Goal: Entertainment & Leisure: Consume media (video, audio)

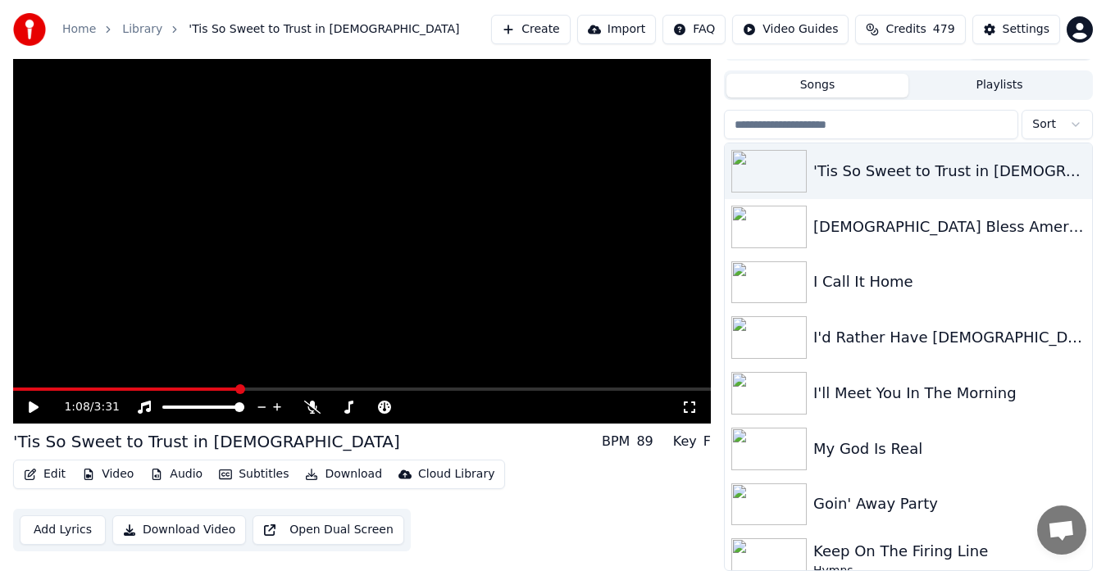
scroll to position [24, 0]
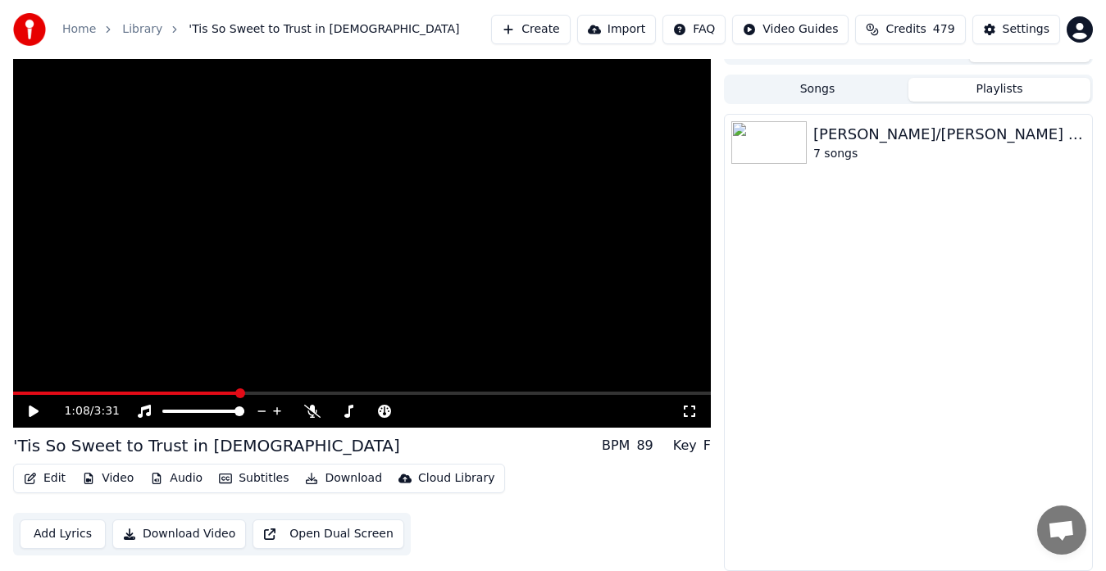
click at [1005, 86] on button "Playlists" at bounding box center [999, 90] width 182 height 24
click at [785, 134] on img at bounding box center [768, 142] width 75 height 43
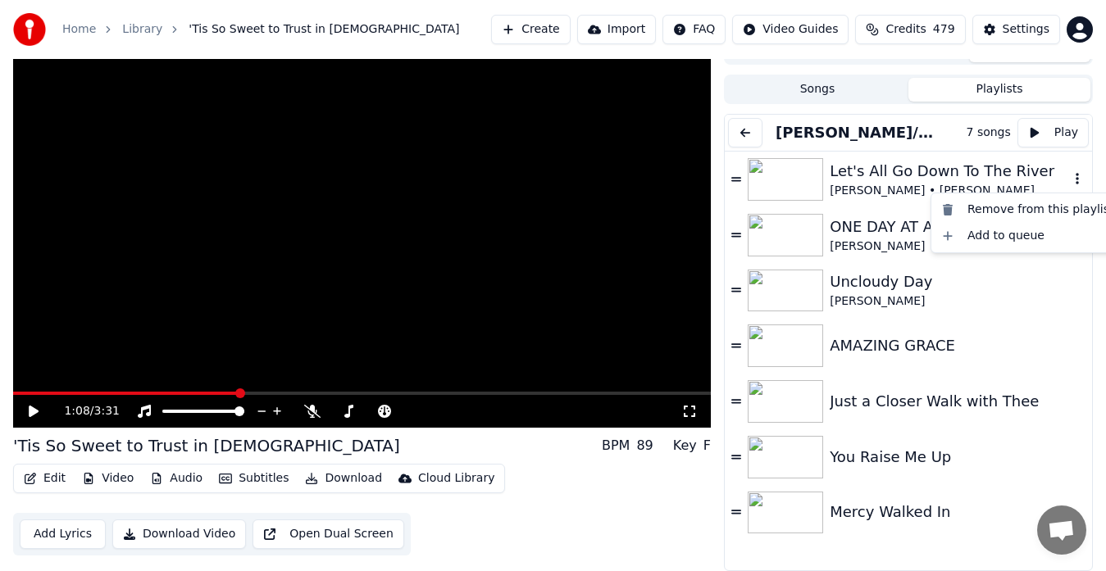
click at [1069, 178] on icon "button" at bounding box center [1077, 178] width 16 height 13
click at [974, 208] on div "Remove from this playlist" at bounding box center [1028, 210] width 186 height 26
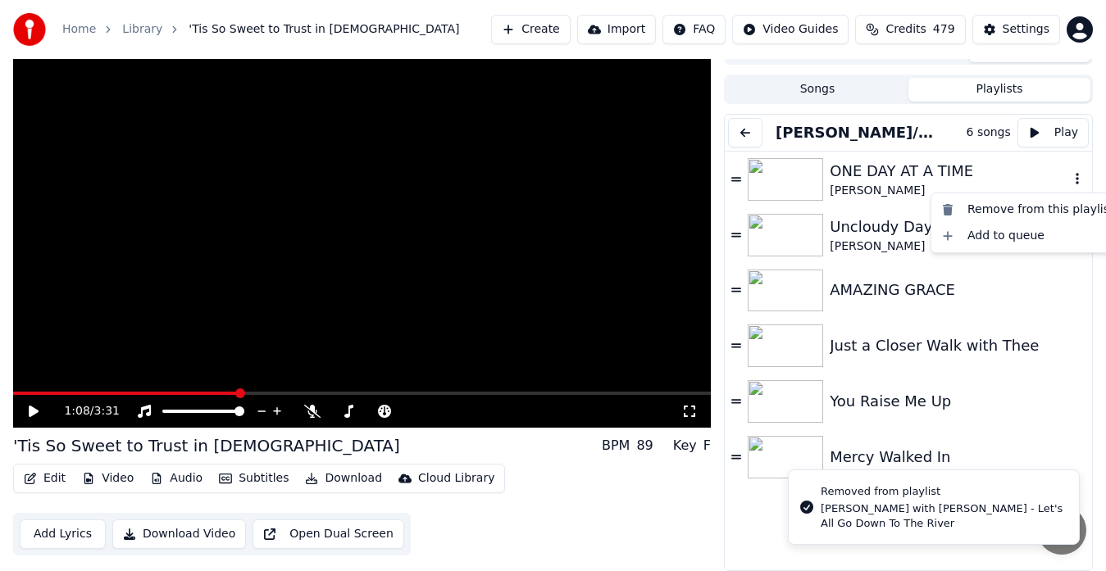
click at [1069, 178] on icon "button" at bounding box center [1077, 178] width 16 height 13
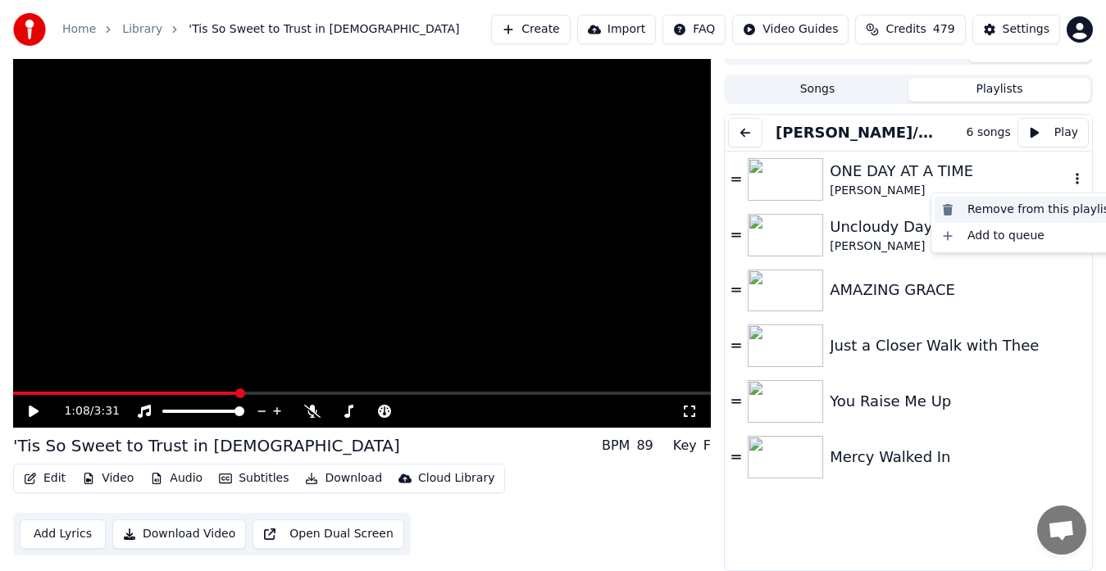
click at [1000, 207] on div "Remove from this playlist" at bounding box center [1028, 210] width 186 height 26
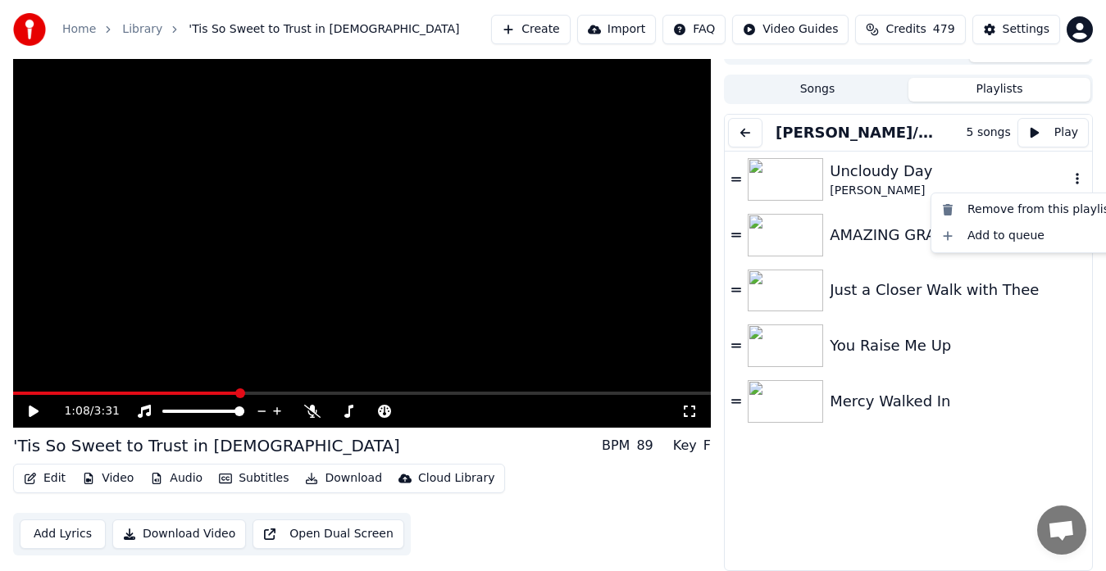
click at [1069, 180] on icon "button" at bounding box center [1077, 178] width 16 height 13
click at [1000, 210] on div "Remove from this playlist" at bounding box center [1028, 210] width 186 height 26
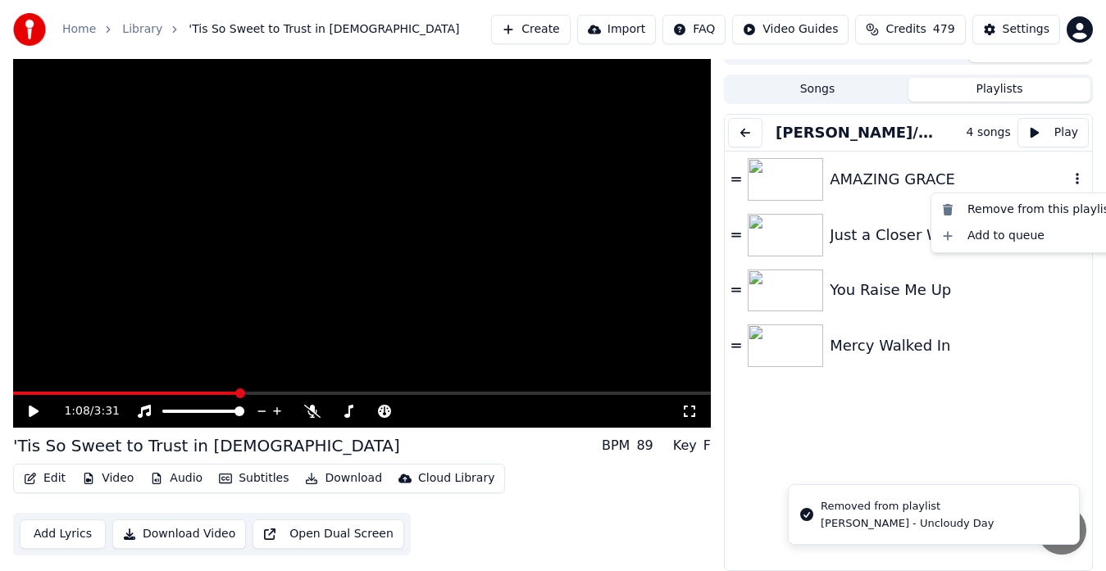
click at [1076, 180] on icon "button" at bounding box center [1077, 178] width 3 height 11
click at [1008, 207] on div "Remove from this playlist" at bounding box center [1028, 210] width 186 height 26
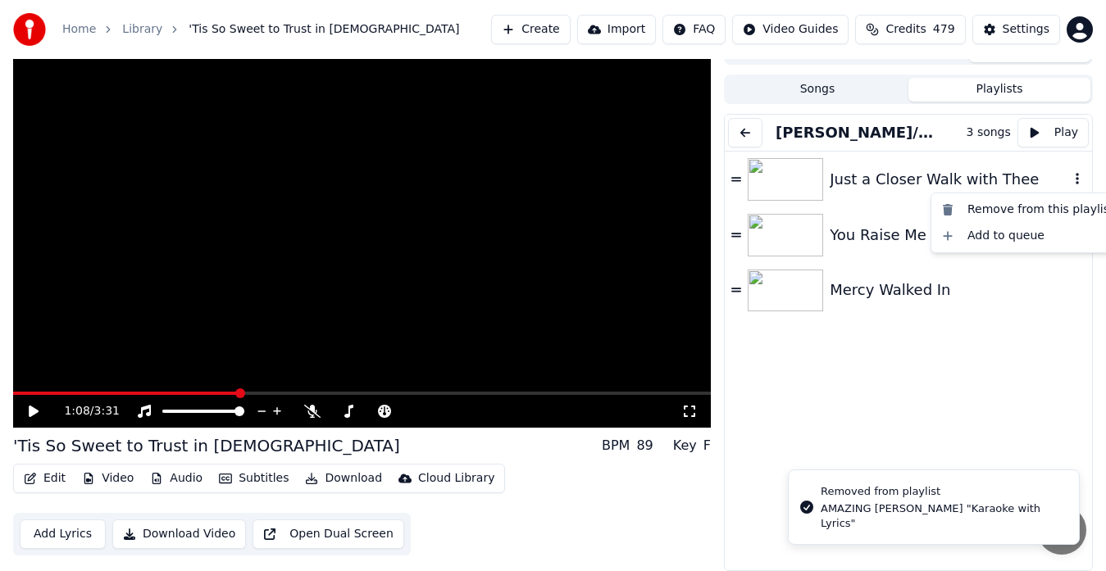
click at [1069, 176] on icon "button" at bounding box center [1077, 178] width 16 height 13
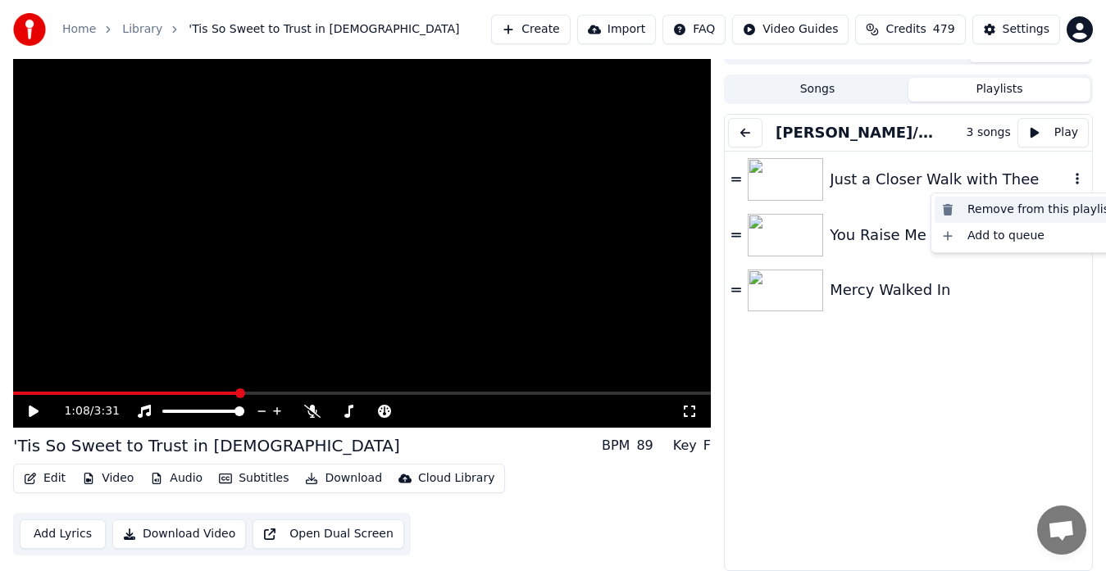
click at [1004, 211] on div "Remove from this playlist" at bounding box center [1028, 210] width 186 height 26
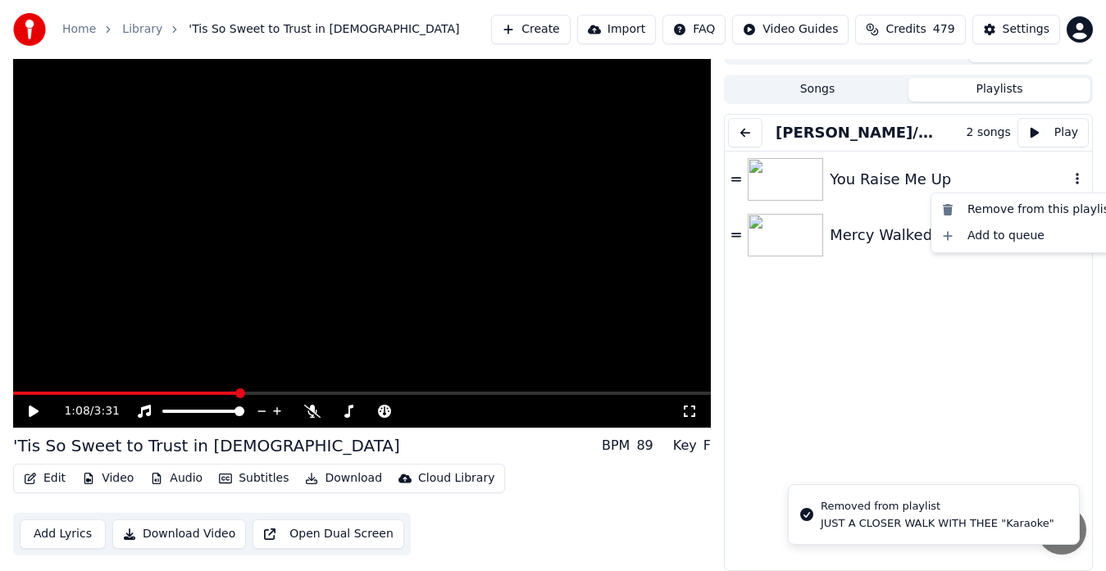
click at [1069, 178] on icon "button" at bounding box center [1077, 178] width 16 height 13
click at [1003, 206] on div "Remove from this playlist" at bounding box center [1028, 210] width 186 height 26
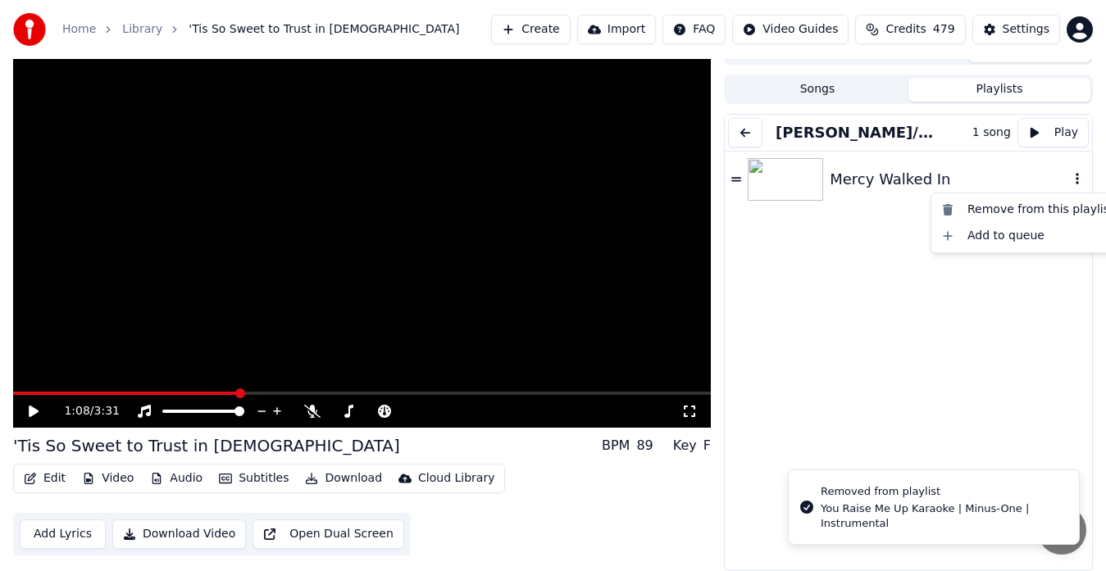
click at [1076, 180] on icon "button" at bounding box center [1077, 178] width 3 height 11
click at [1006, 207] on div "Remove from this playlist" at bounding box center [1028, 210] width 186 height 26
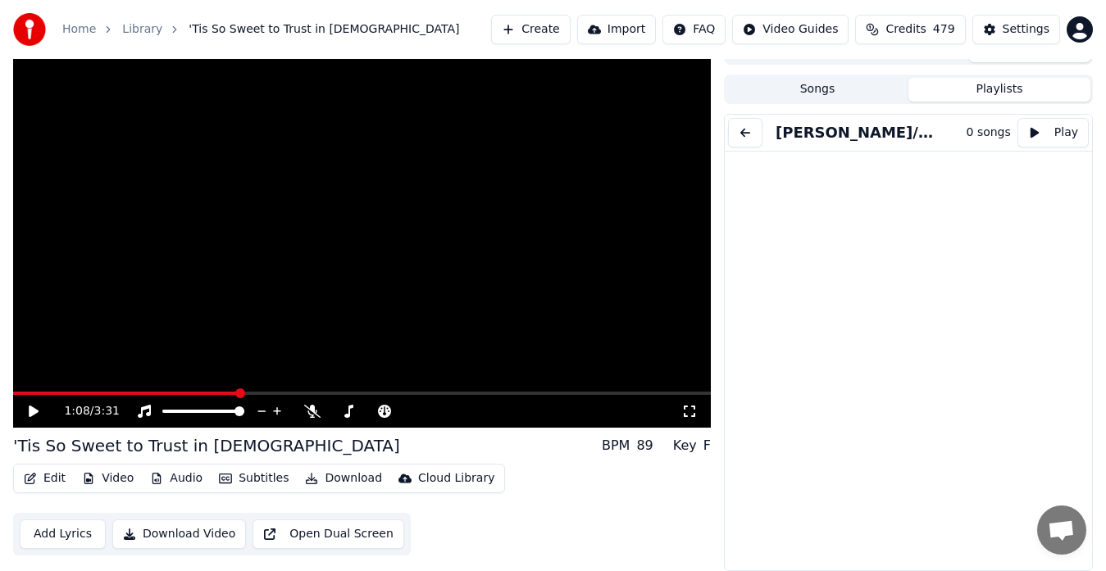
click at [78, 34] on link "Home" at bounding box center [79, 29] width 34 height 16
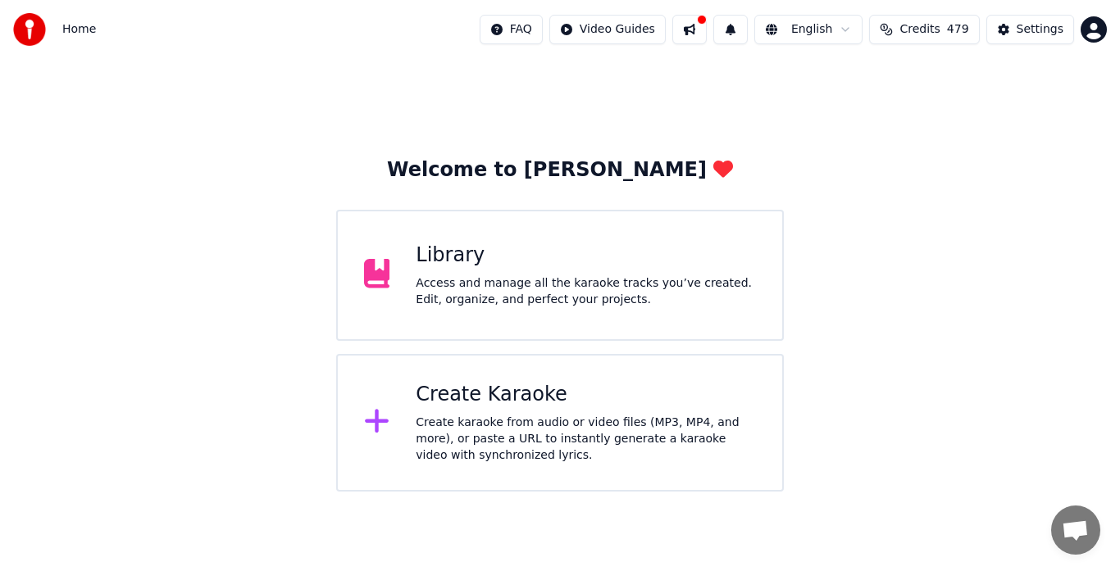
click at [521, 276] on div "Access and manage all the karaoke tracks you’ve created. Edit, organize, and pe…" at bounding box center [586, 291] width 340 height 33
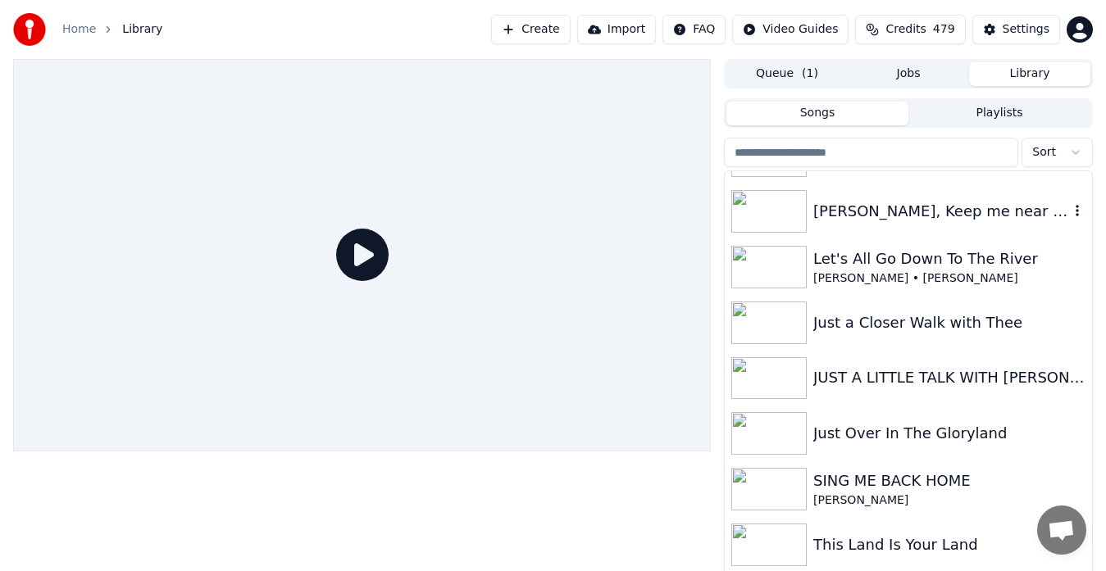
scroll to position [6232, 0]
click at [771, 429] on img at bounding box center [768, 433] width 75 height 43
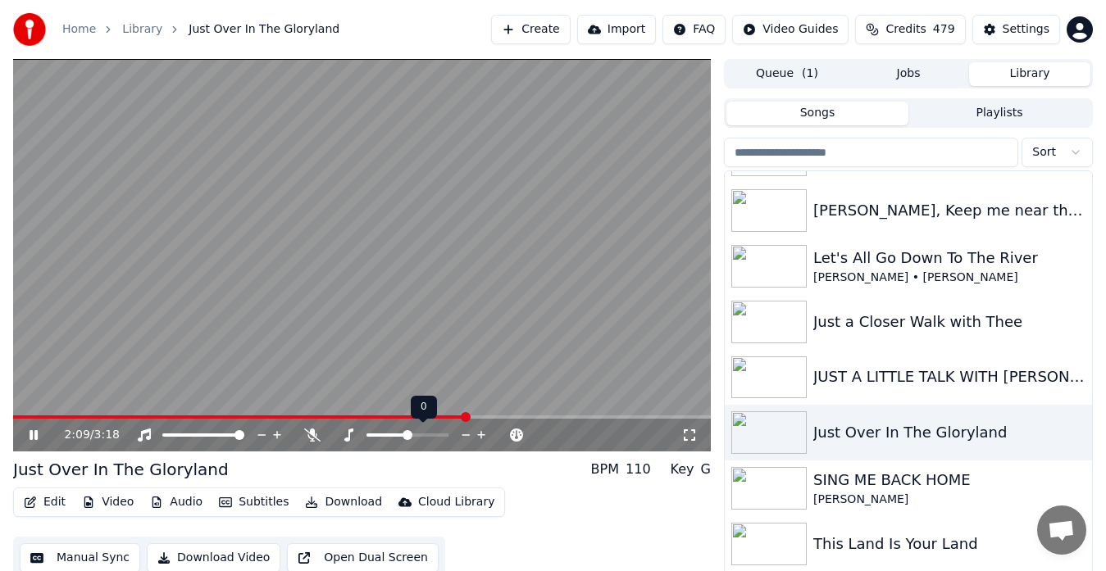
click at [482, 435] on icon at bounding box center [481, 435] width 8 height 8
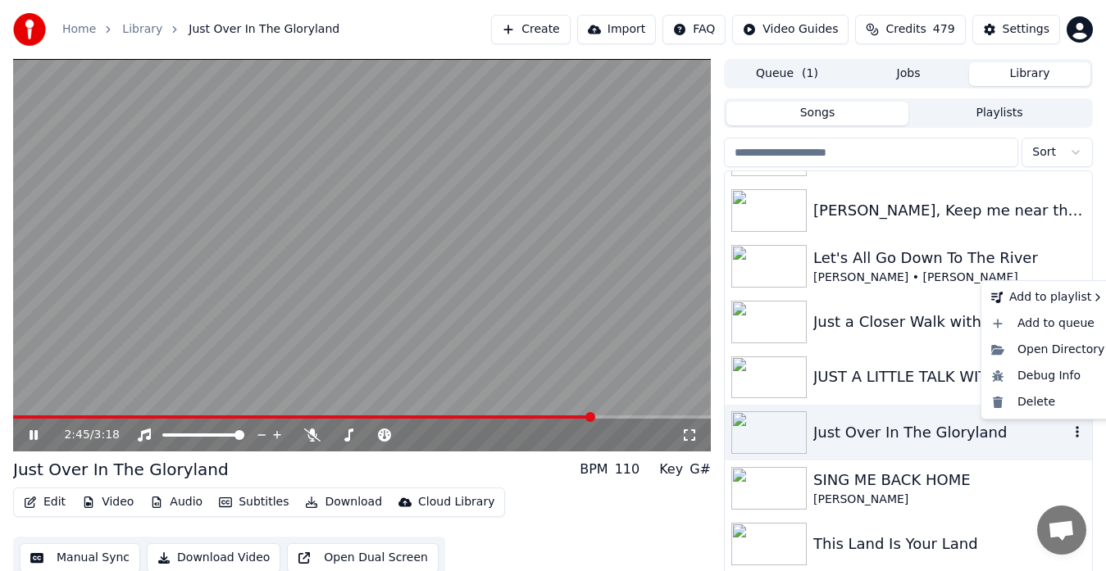
click at [1069, 427] on icon "button" at bounding box center [1077, 431] width 16 height 13
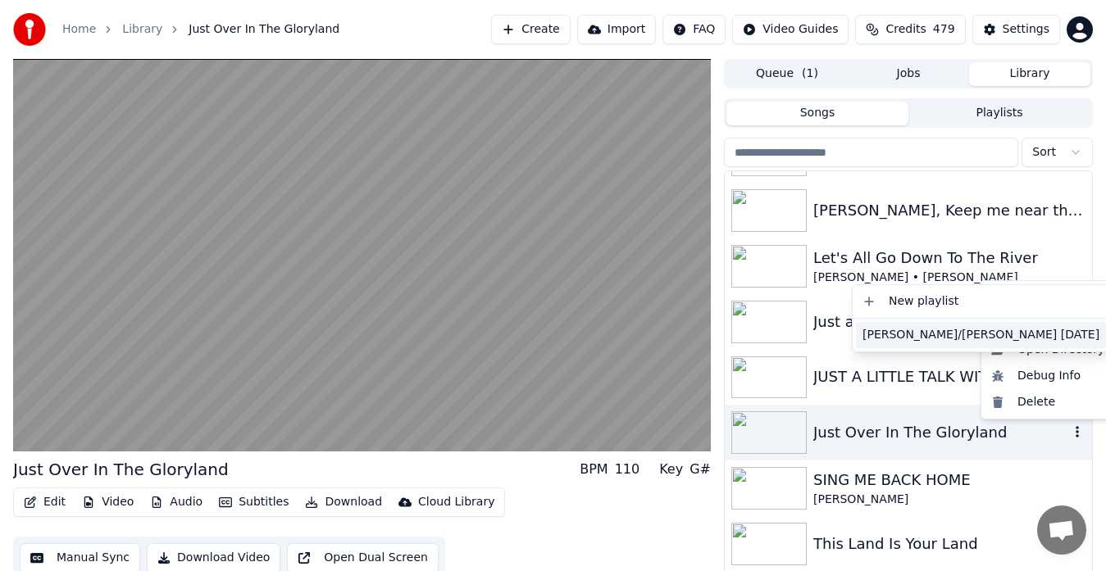
click at [898, 334] on div "[PERSON_NAME]/[PERSON_NAME] [DATE]" at bounding box center [981, 335] width 250 height 26
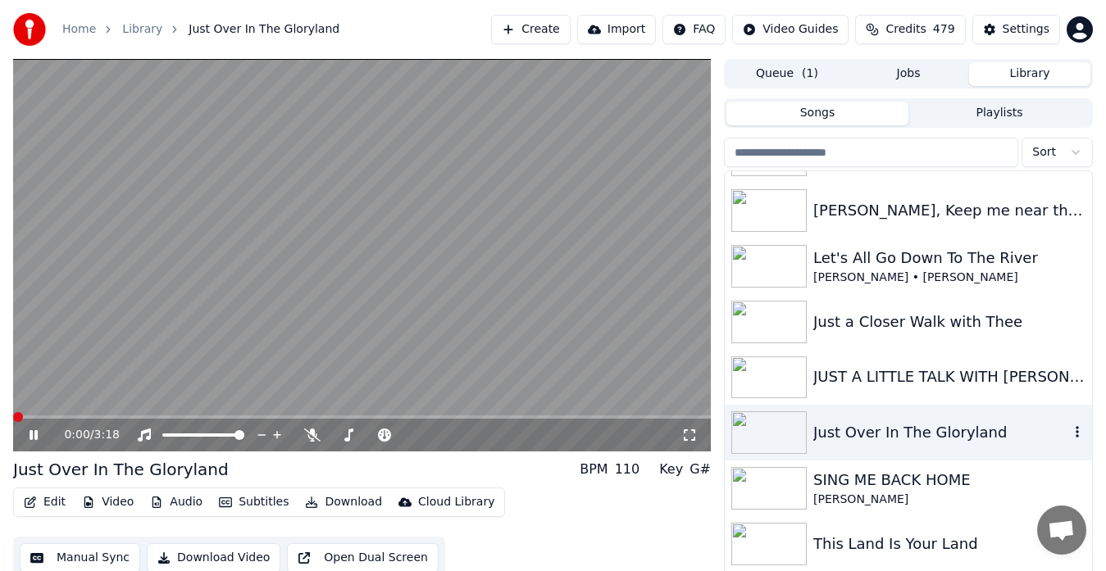
click at [13, 422] on span at bounding box center [18, 417] width 10 height 10
click at [114, 358] on video at bounding box center [362, 255] width 698 height 393
click at [688, 435] on icon at bounding box center [689, 435] width 16 height 13
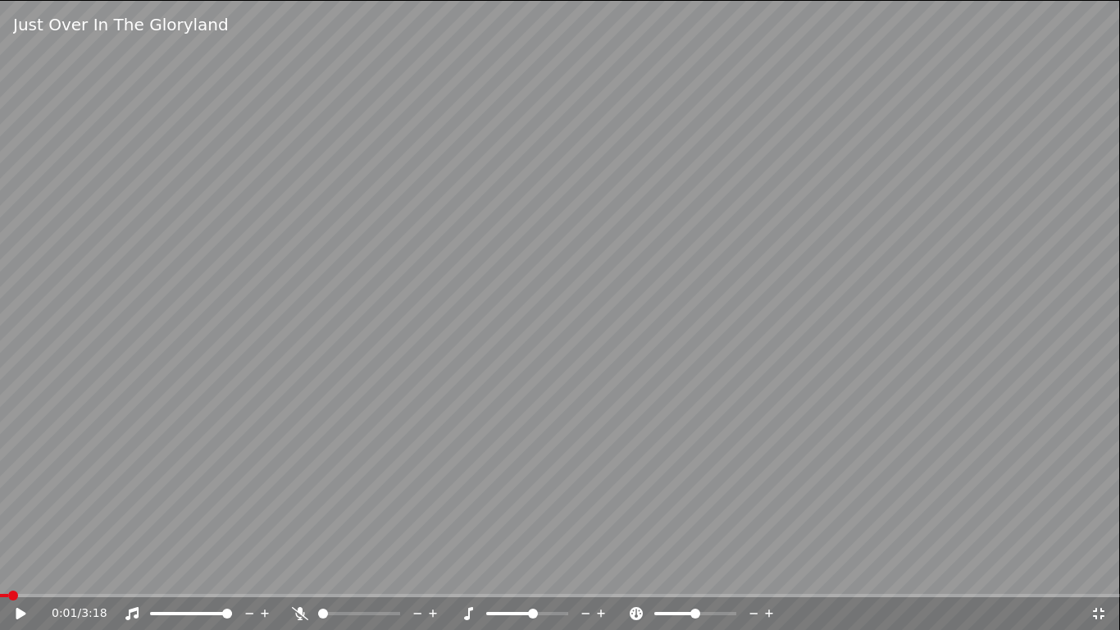
click at [552, 339] on video at bounding box center [560, 315] width 1120 height 630
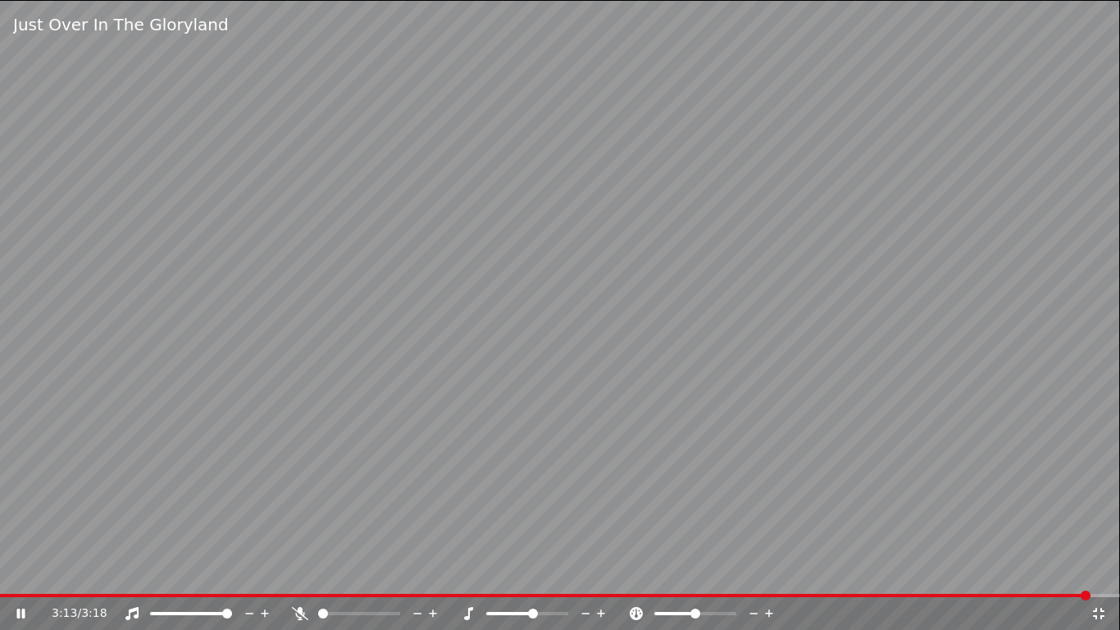
click at [1096, 571] on icon at bounding box center [1098, 613] width 11 height 11
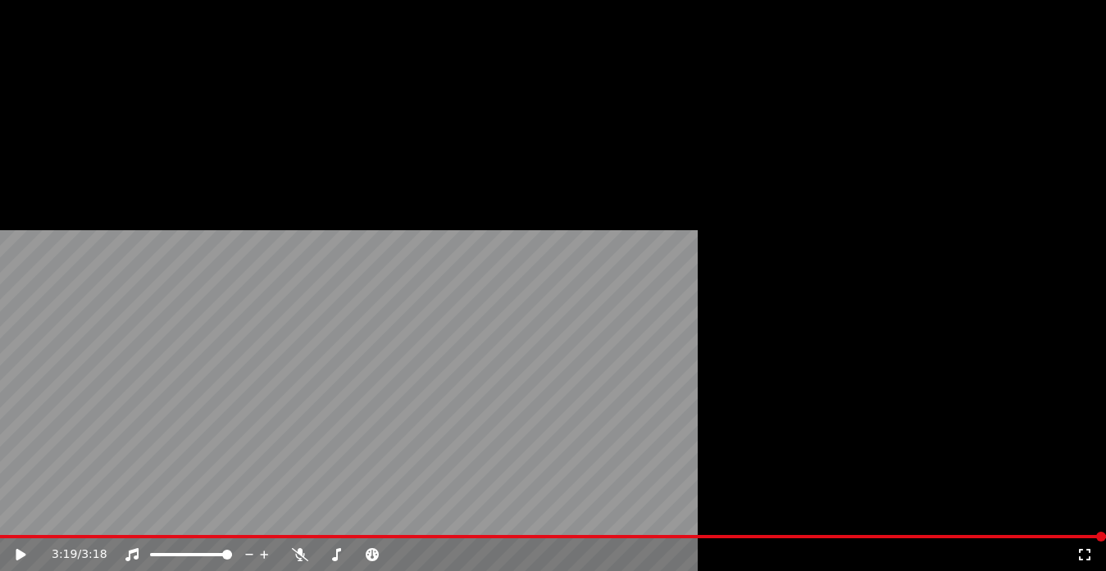
scroll to position [10347, 0]
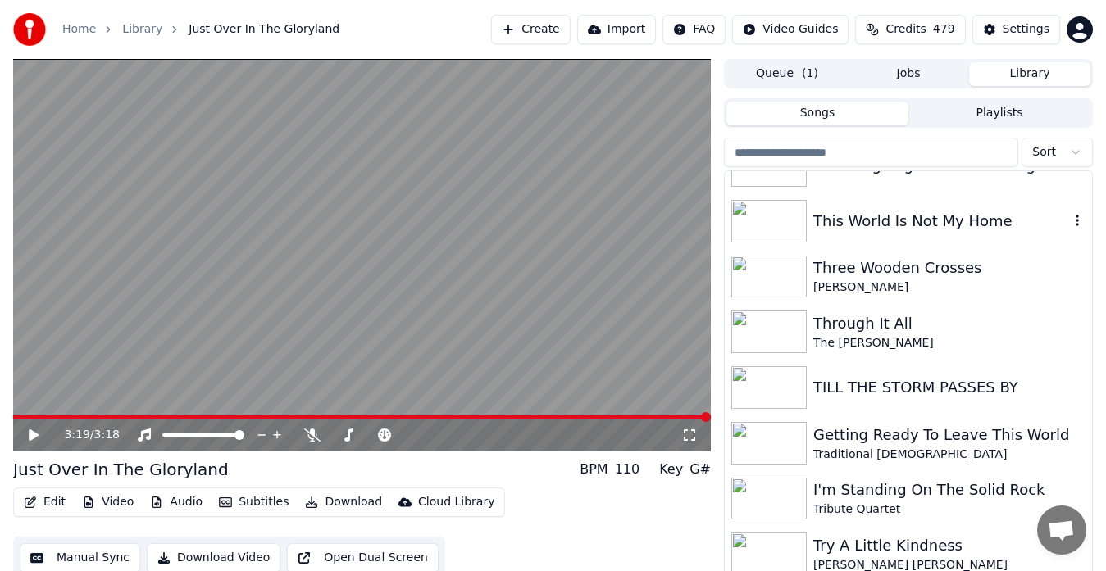
click at [762, 216] on img at bounding box center [768, 221] width 75 height 43
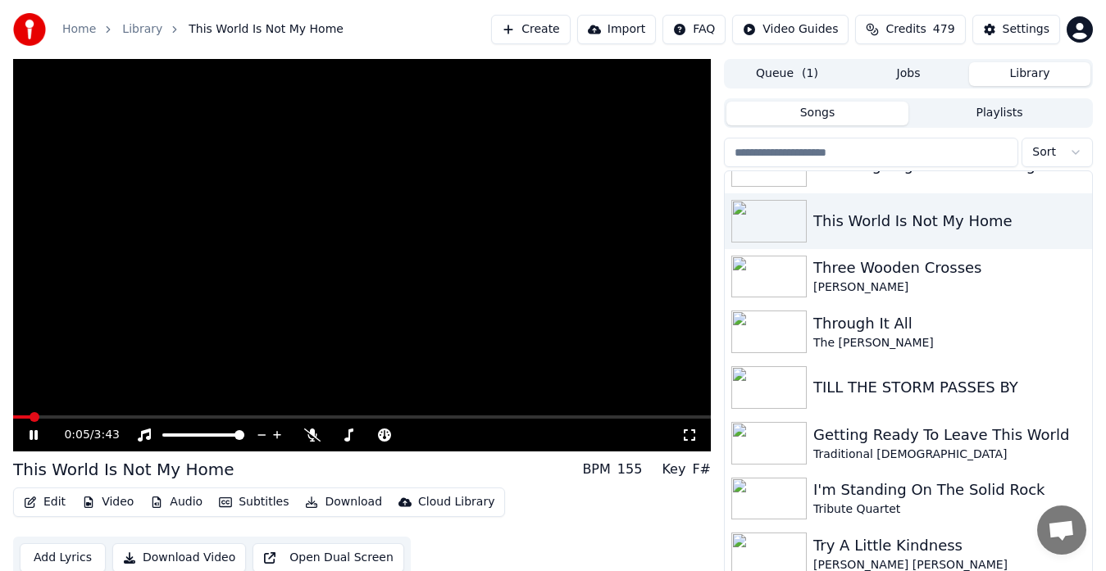
click at [689, 432] on icon at bounding box center [689, 435] width 16 height 13
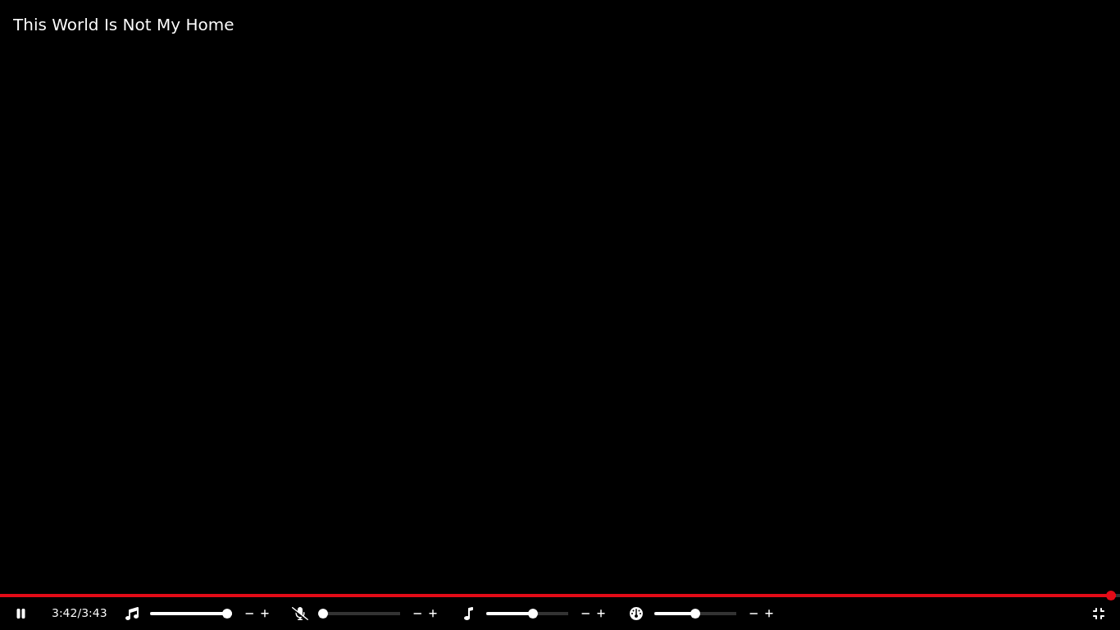
click at [1096, 571] on icon at bounding box center [1098, 613] width 11 height 11
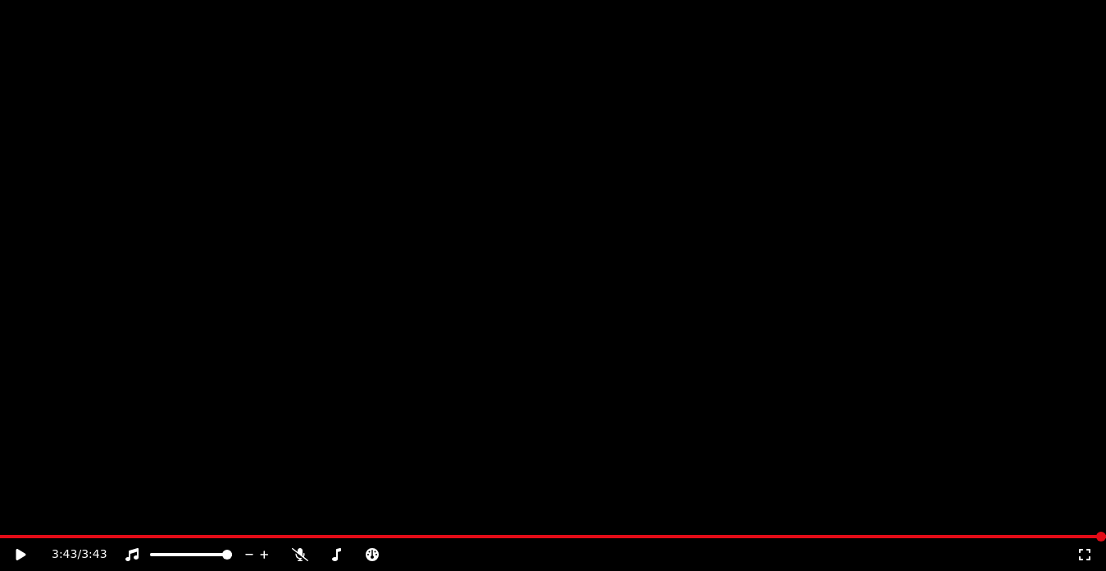
click at [1069, 219] on icon "button" at bounding box center [1077, 220] width 16 height 13
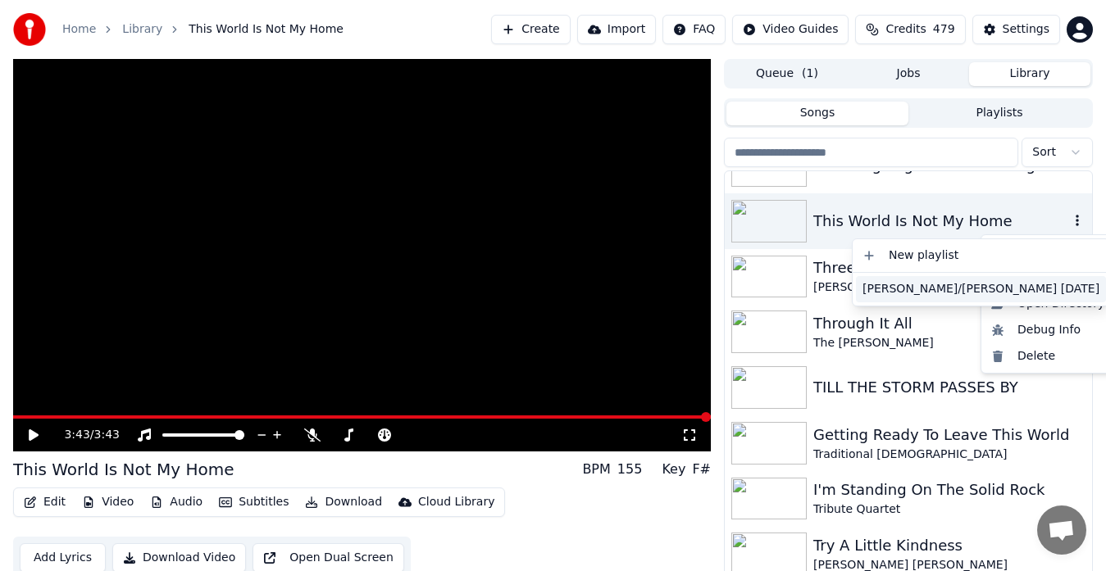
click at [921, 285] on div "[PERSON_NAME]/[PERSON_NAME] [DATE]" at bounding box center [981, 289] width 250 height 26
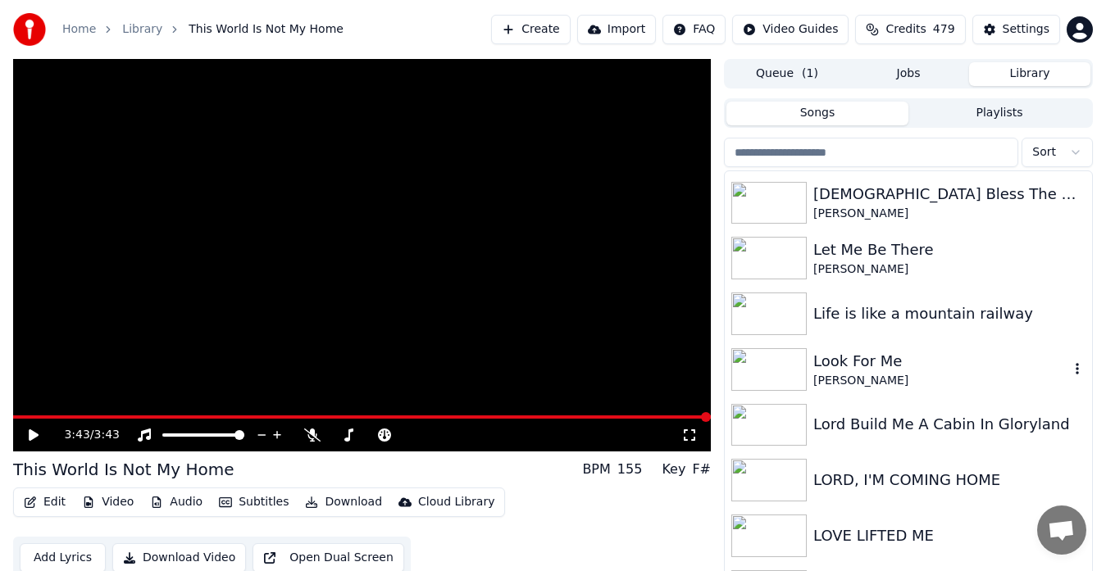
scroll to position [6852, 0]
click at [769, 304] on img at bounding box center [768, 315] width 75 height 43
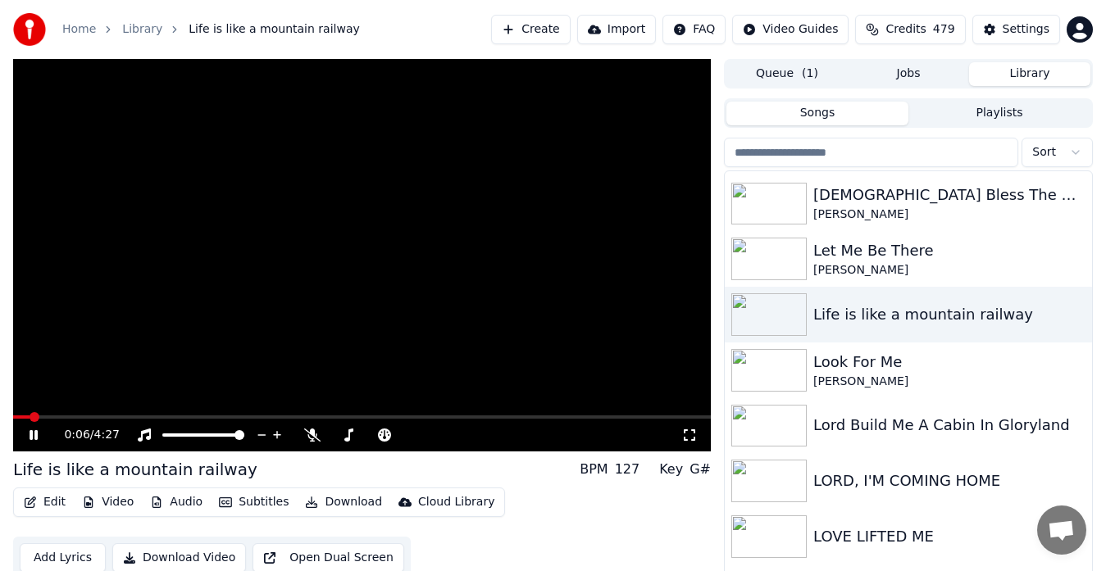
click at [692, 435] on icon at bounding box center [689, 435] width 16 height 13
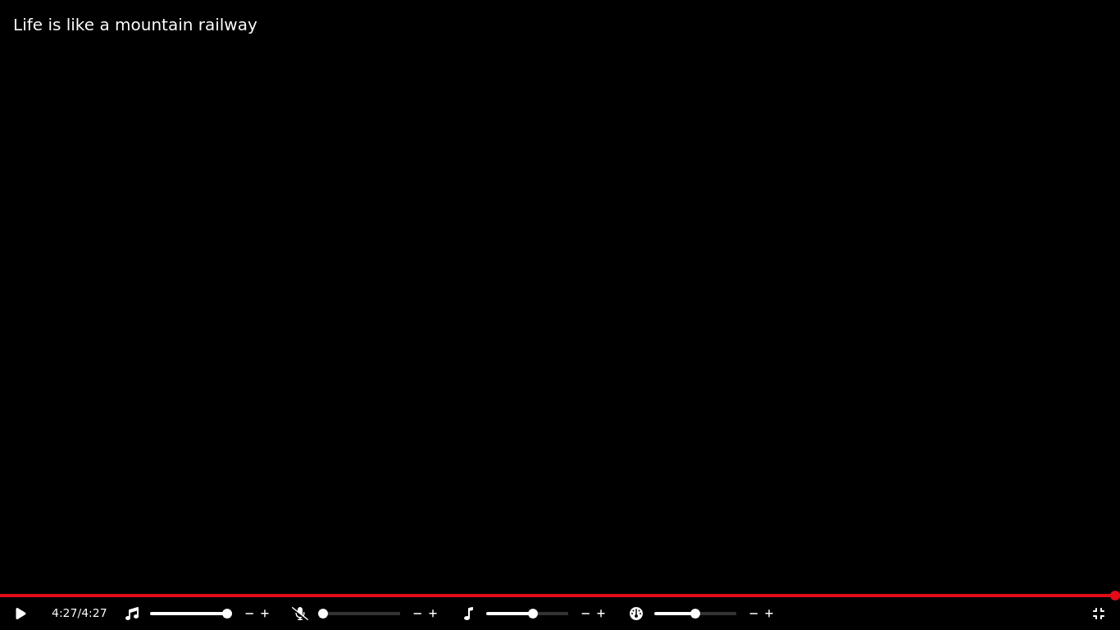
click at [1104, 571] on icon at bounding box center [1098, 613] width 11 height 11
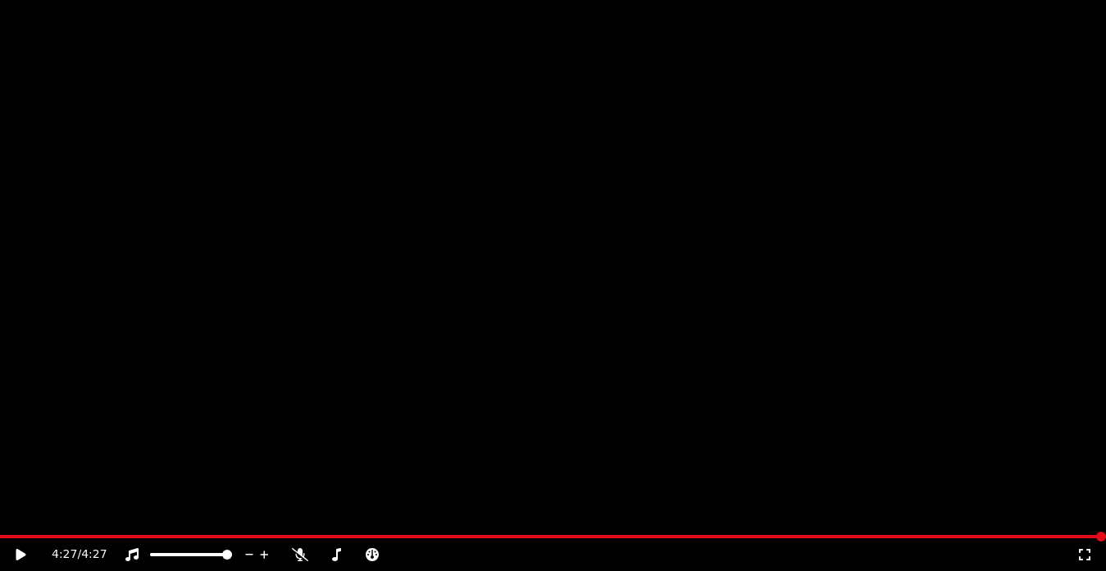
click at [1076, 316] on icon "button" at bounding box center [1077, 313] width 3 height 11
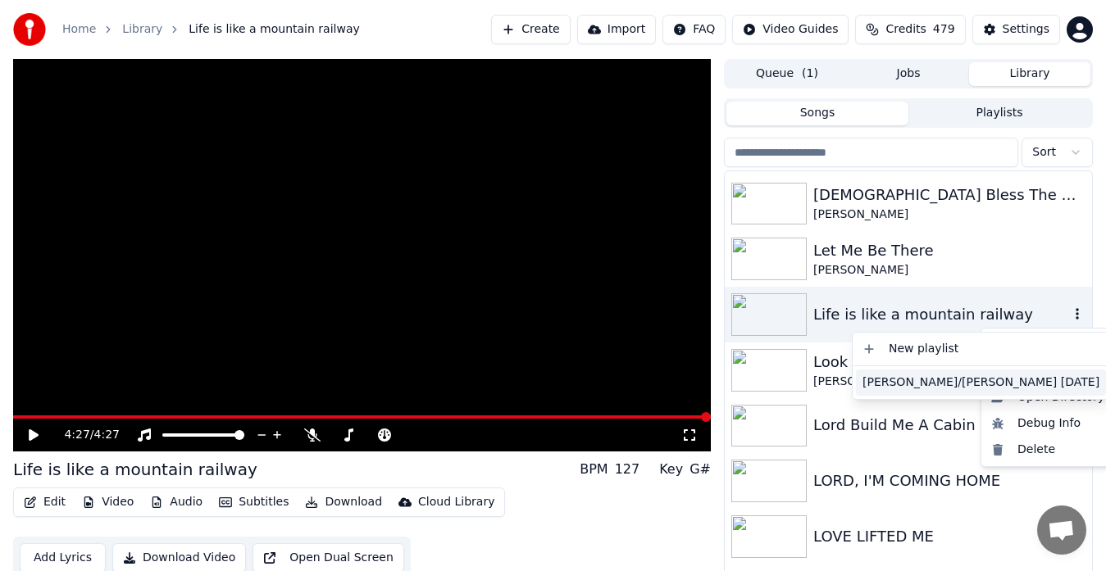
click at [901, 385] on div "[PERSON_NAME]/[PERSON_NAME] [DATE]" at bounding box center [981, 383] width 250 height 26
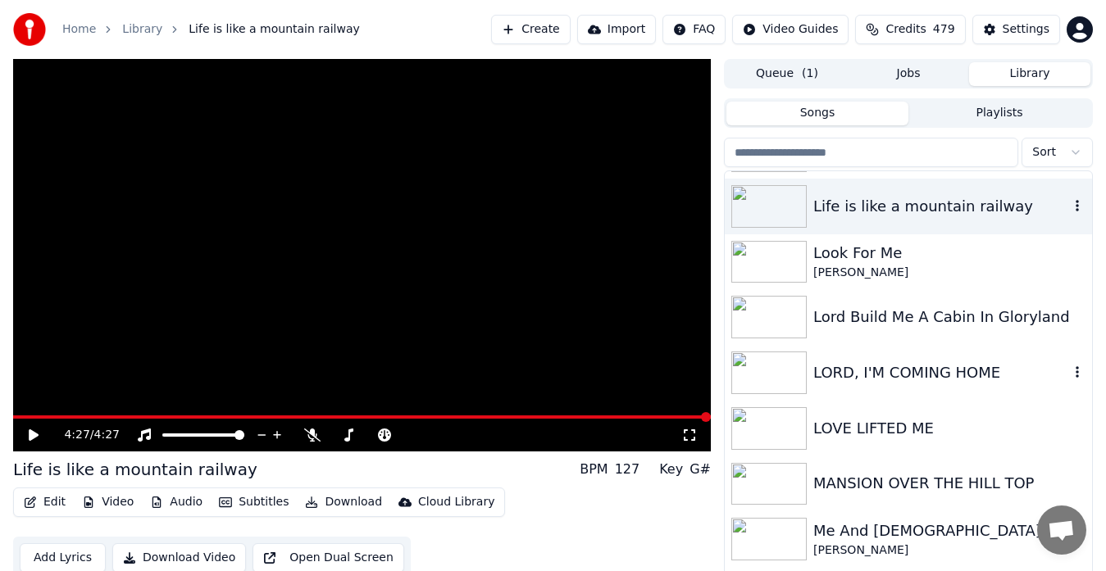
scroll to position [6985, 0]
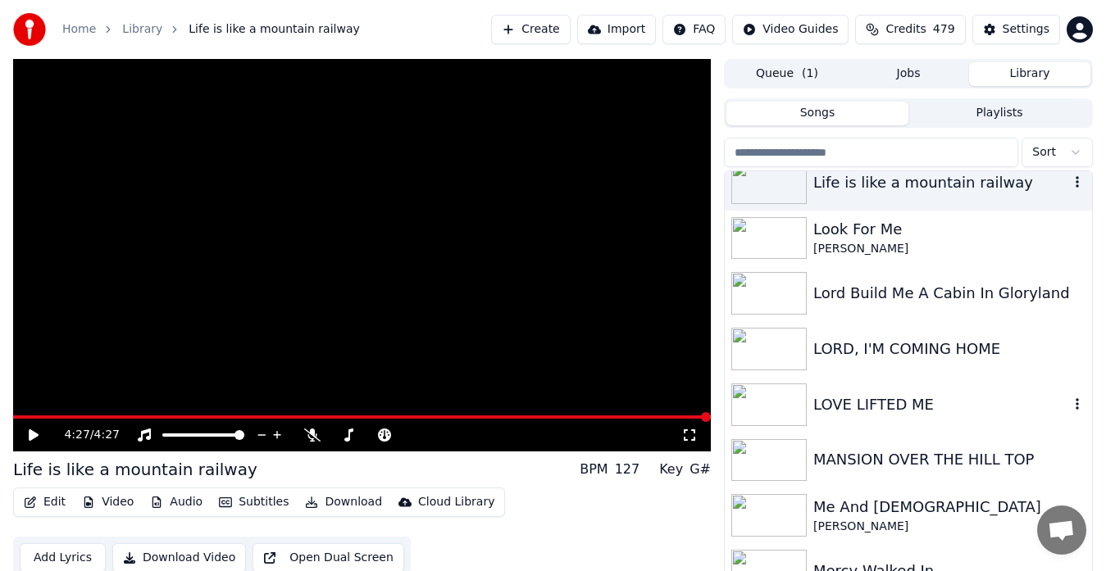
click at [785, 403] on img at bounding box center [768, 405] width 75 height 43
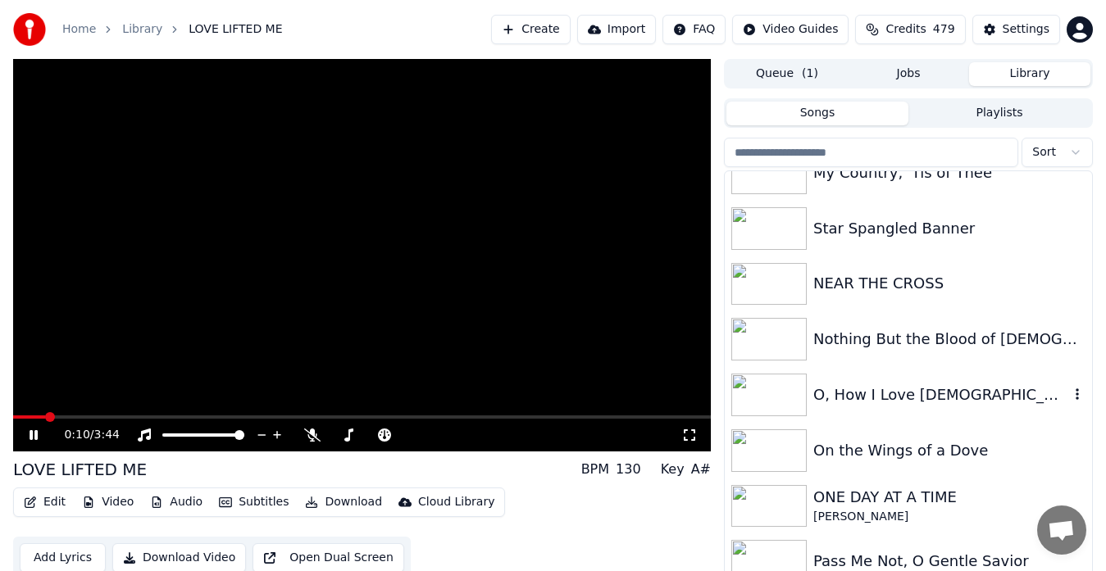
scroll to position [7553, 0]
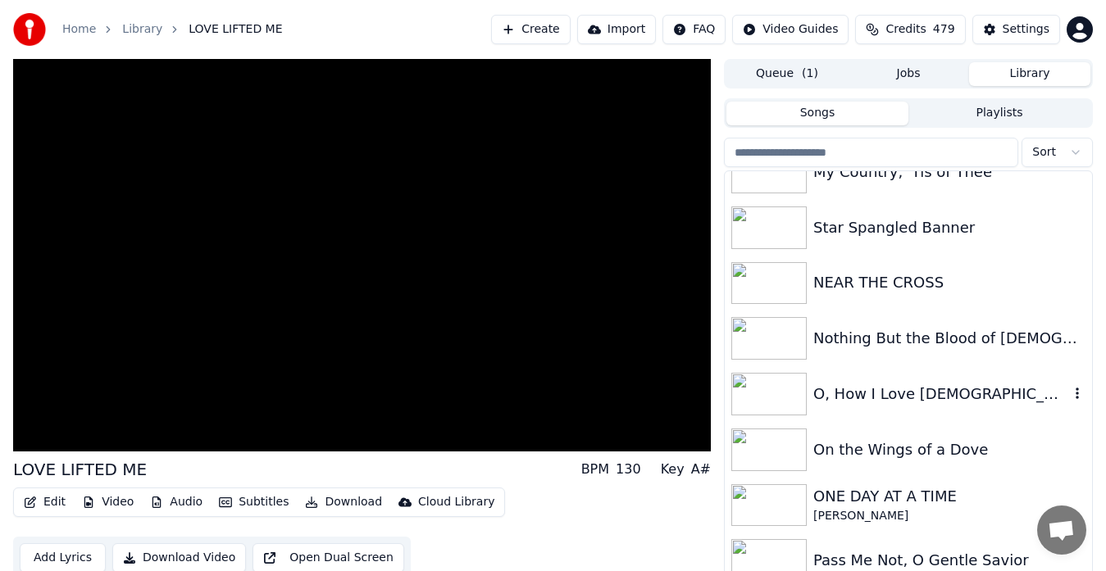
click at [757, 399] on img at bounding box center [768, 394] width 75 height 43
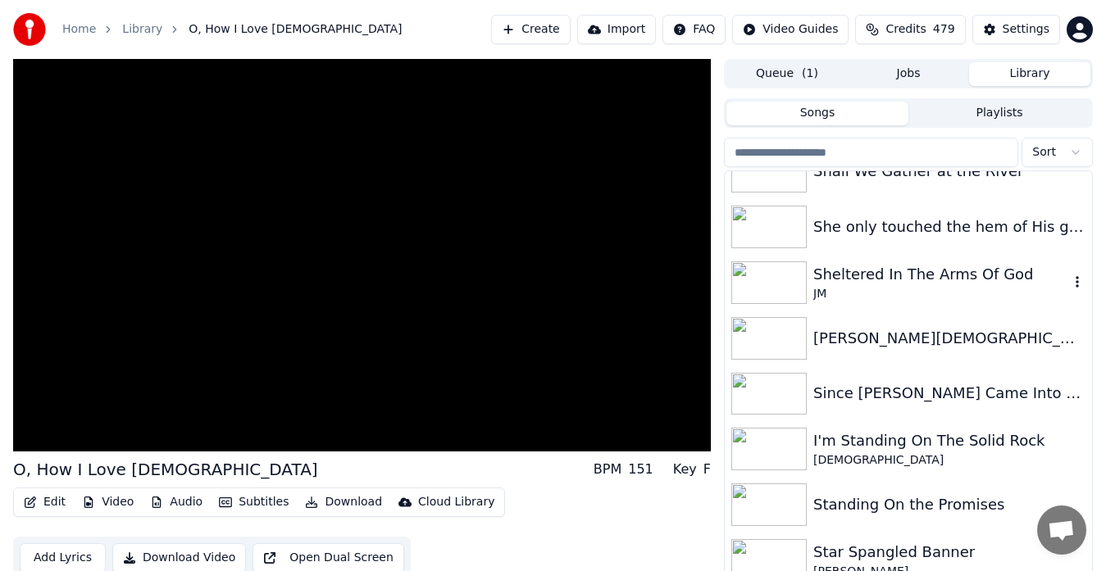
scroll to position [8502, 0]
click at [770, 388] on img at bounding box center [768, 393] width 75 height 43
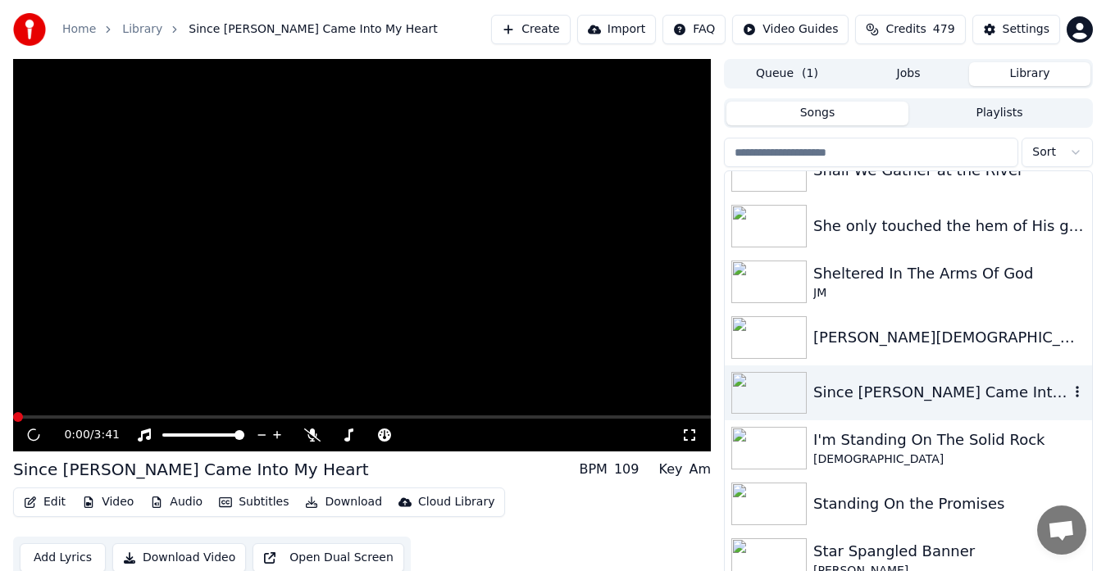
click at [763, 389] on img at bounding box center [768, 393] width 75 height 43
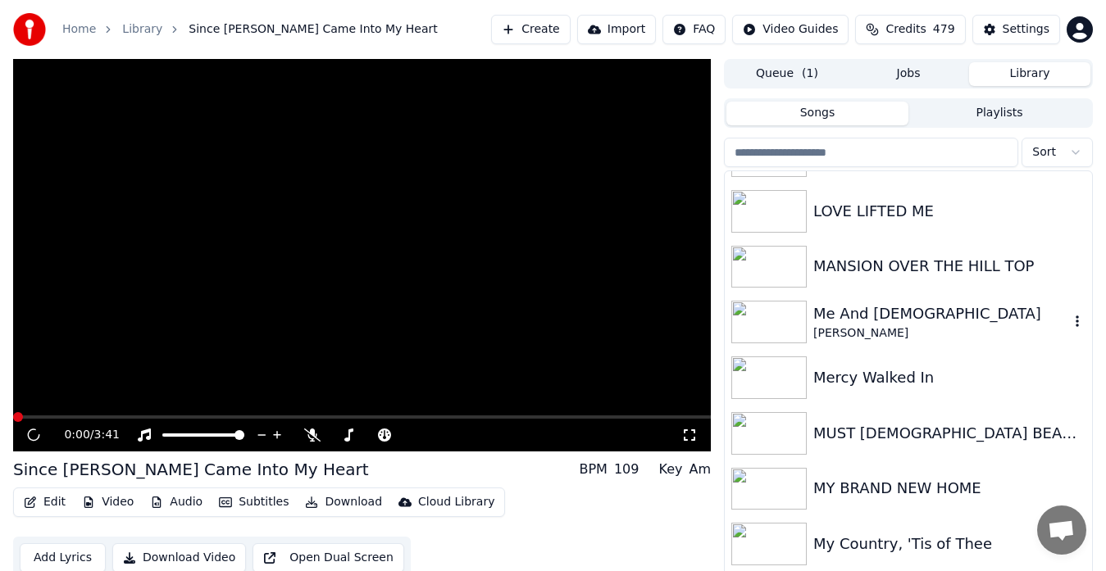
scroll to position [7180, 0]
click at [780, 320] on img at bounding box center [768, 321] width 75 height 43
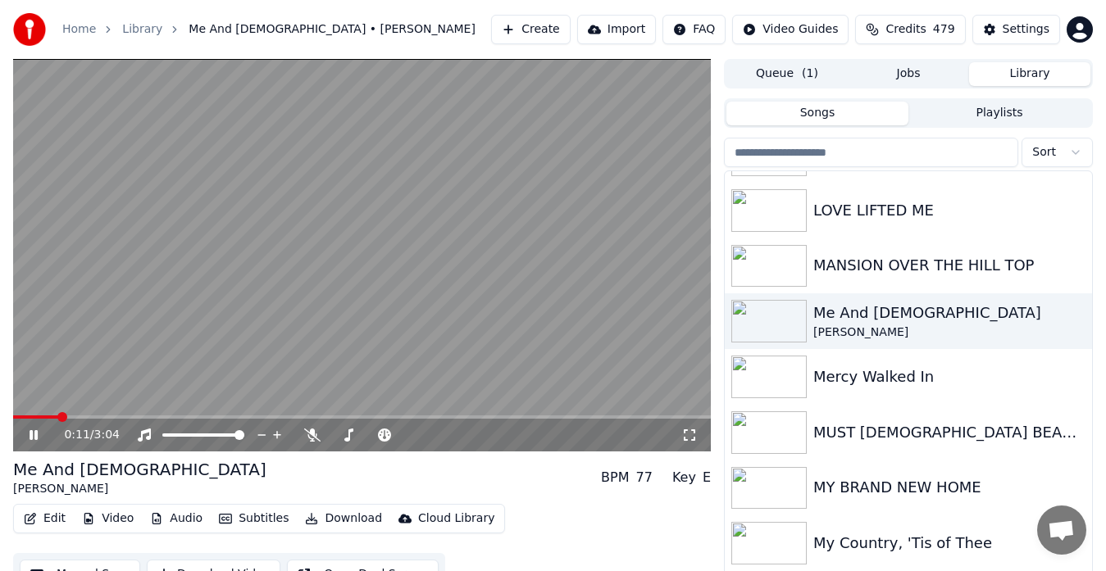
click at [697, 437] on icon at bounding box center [689, 435] width 16 height 13
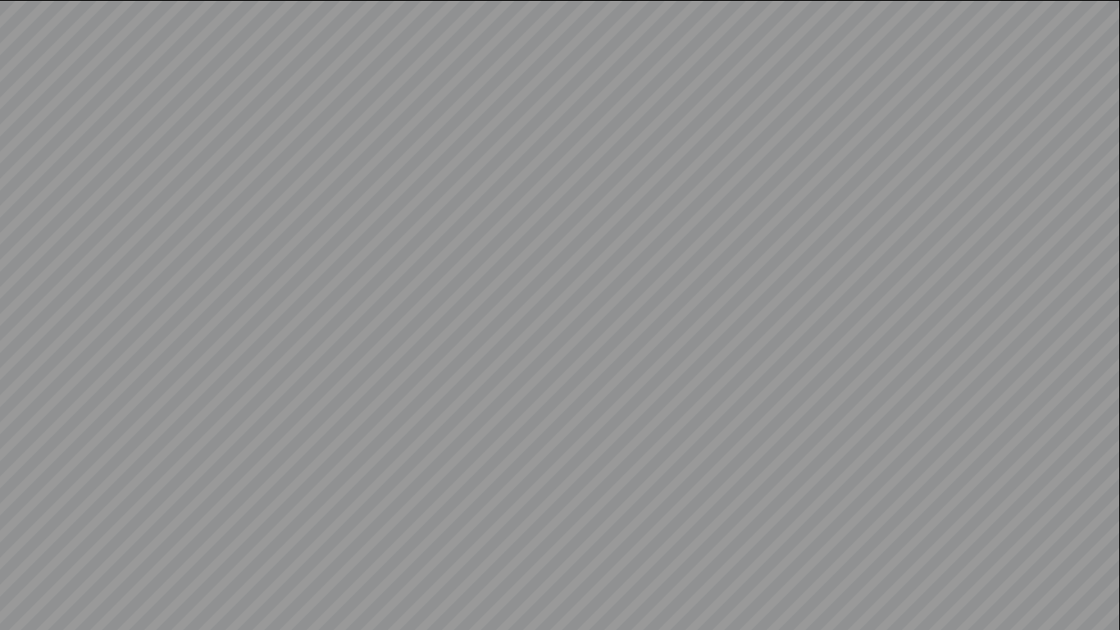
click at [1102, 571] on video at bounding box center [560, 315] width 1120 height 630
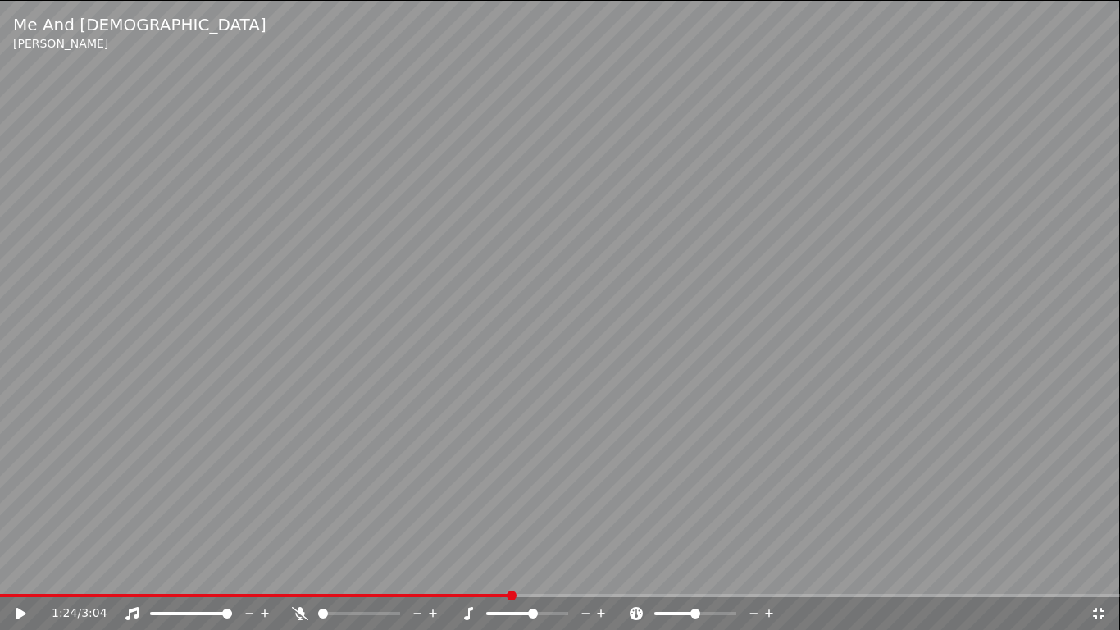
click at [1099, 571] on icon at bounding box center [1098, 613] width 16 height 13
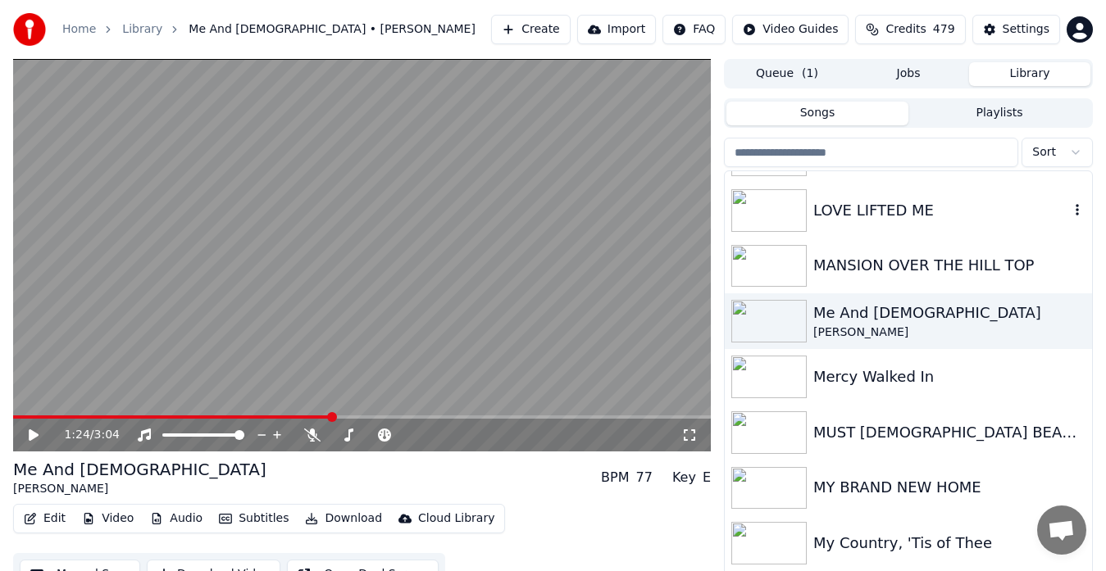
click at [763, 209] on img at bounding box center [768, 210] width 75 height 43
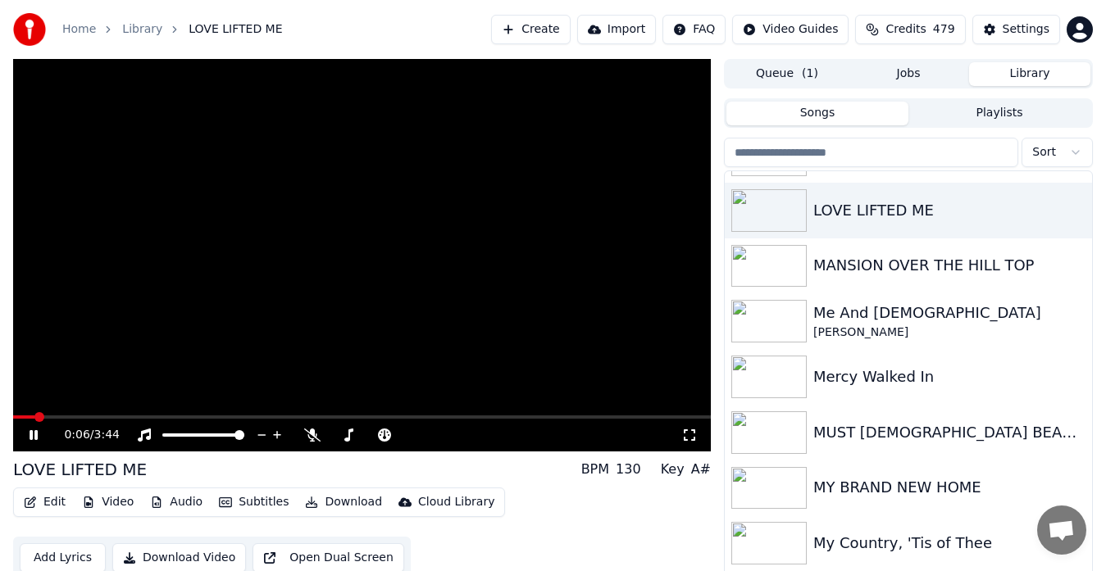
click at [694, 435] on icon at bounding box center [689, 435] width 16 height 13
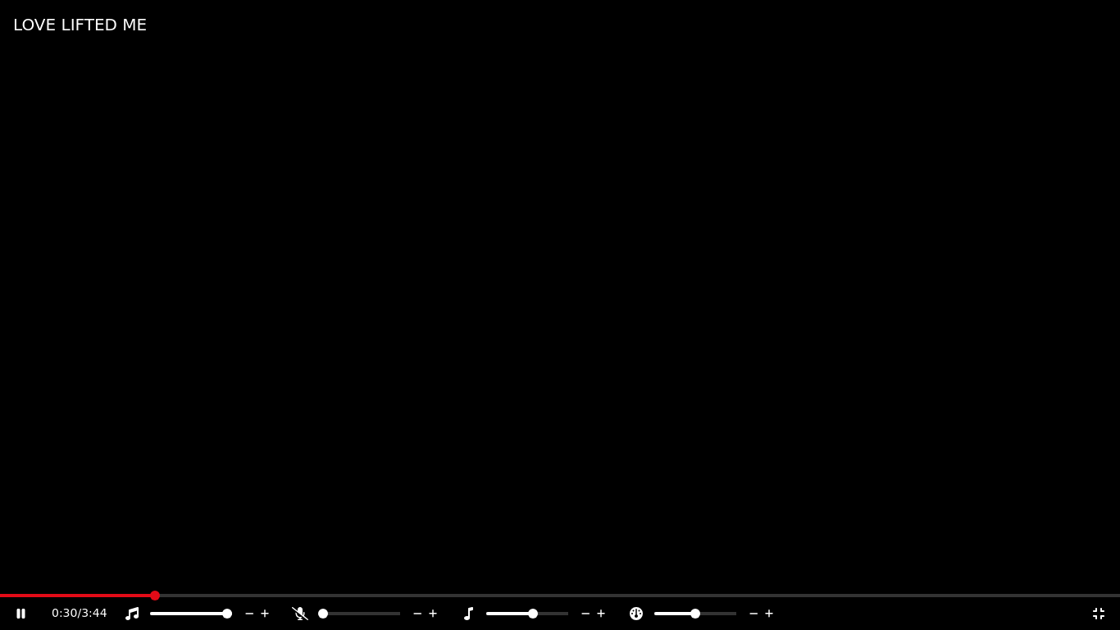
click at [1099, 571] on icon at bounding box center [1098, 613] width 16 height 13
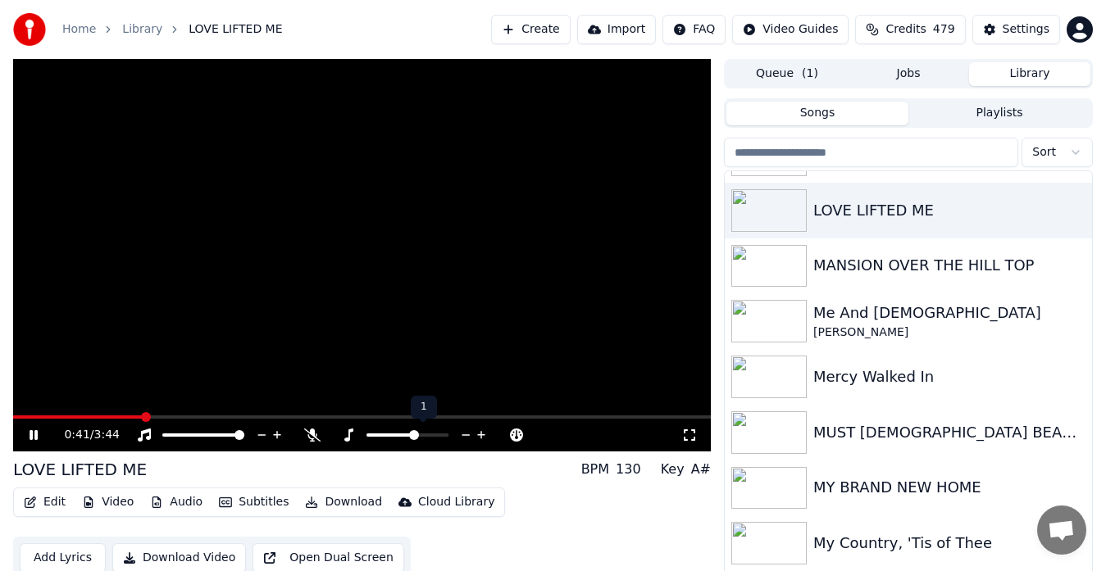
click at [478, 435] on icon at bounding box center [481, 435] width 8 height 8
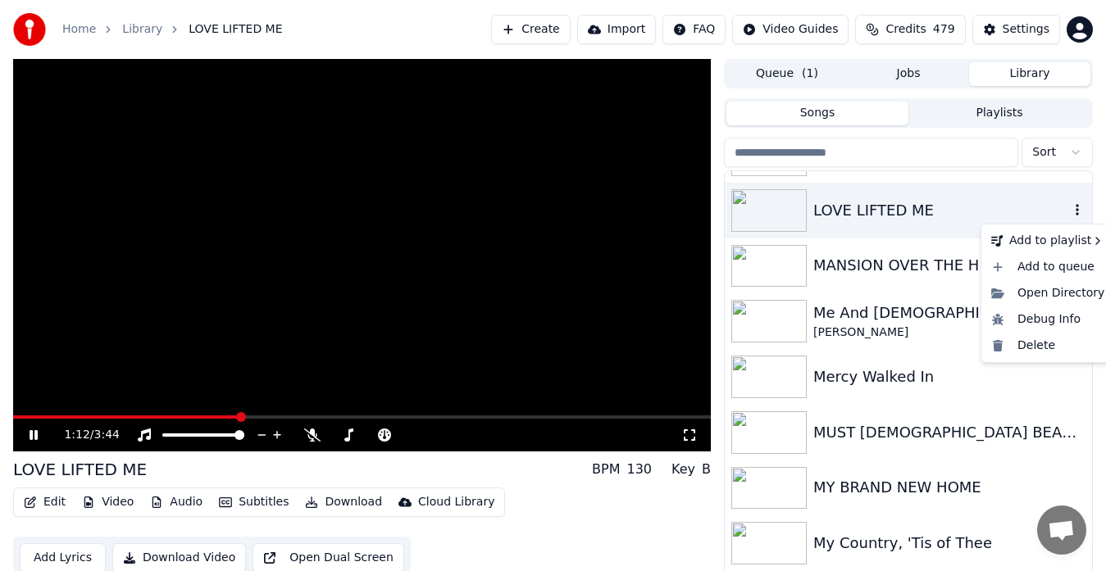
click at [1069, 209] on icon "button" at bounding box center [1077, 209] width 16 height 13
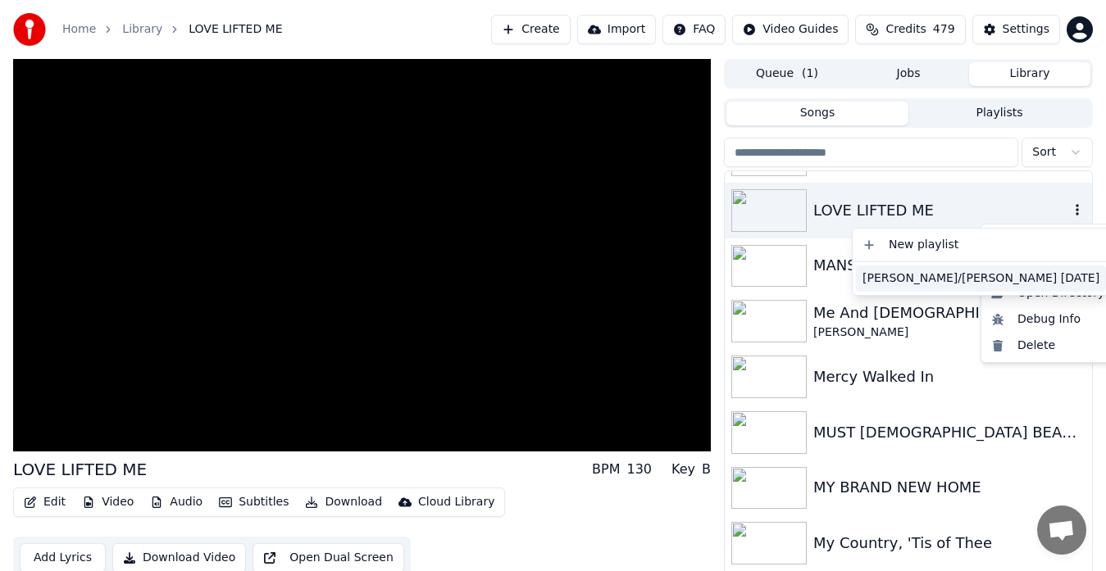
click at [919, 276] on div "[PERSON_NAME]/[PERSON_NAME] [DATE]" at bounding box center [981, 279] width 250 height 26
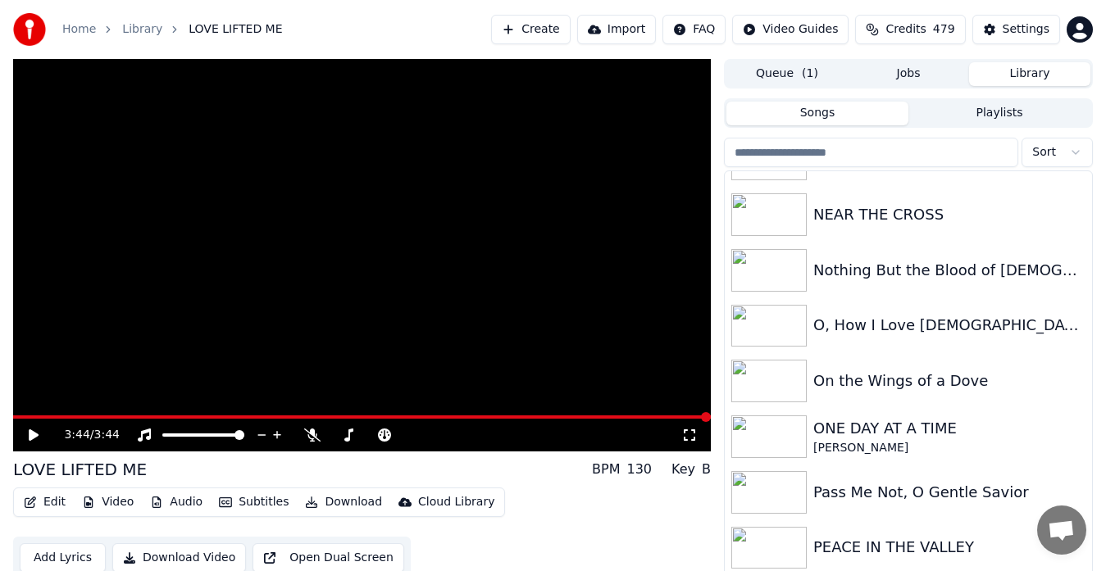
scroll to position [7622, 0]
click at [777, 267] on img at bounding box center [768, 269] width 75 height 43
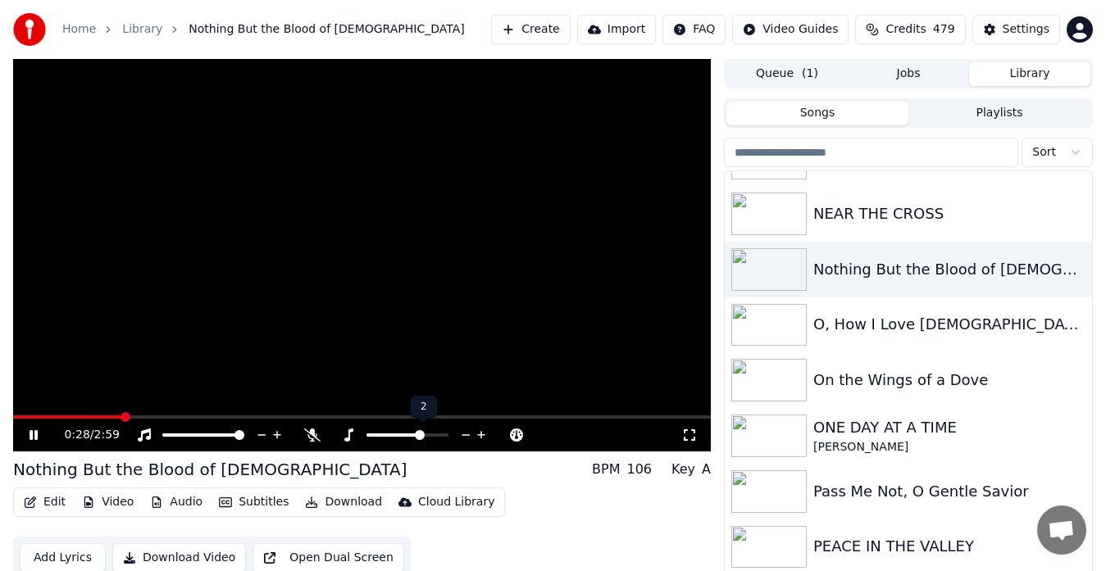
click at [348, 435] on icon at bounding box center [348, 435] width 16 height 13
click at [689, 435] on icon at bounding box center [689, 435] width 16 height 13
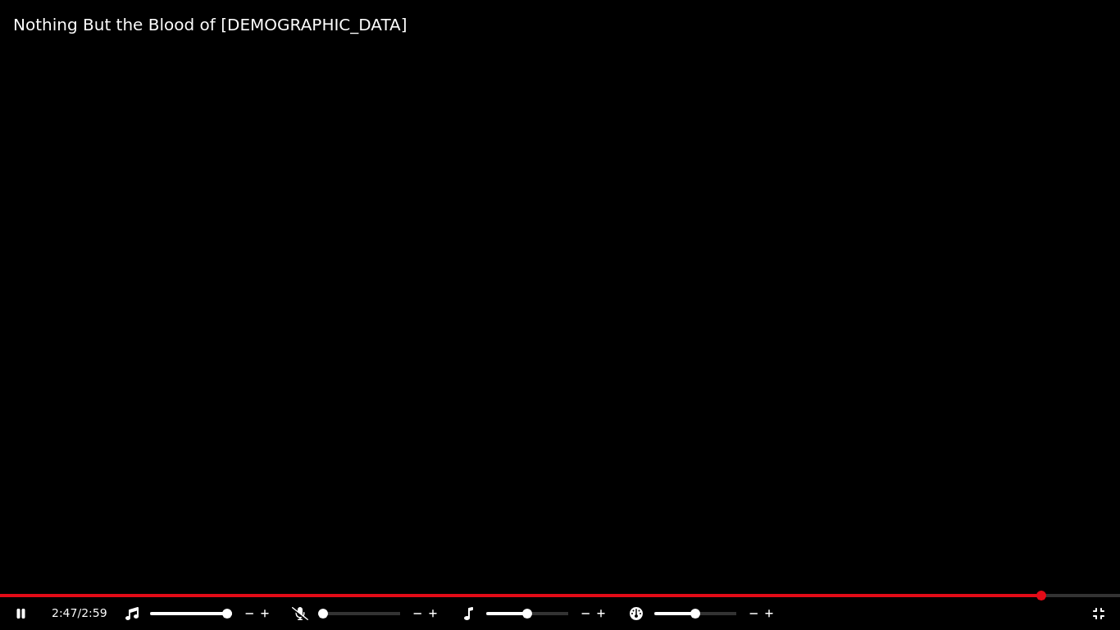
click at [1102, 571] on icon at bounding box center [1098, 613] width 16 height 13
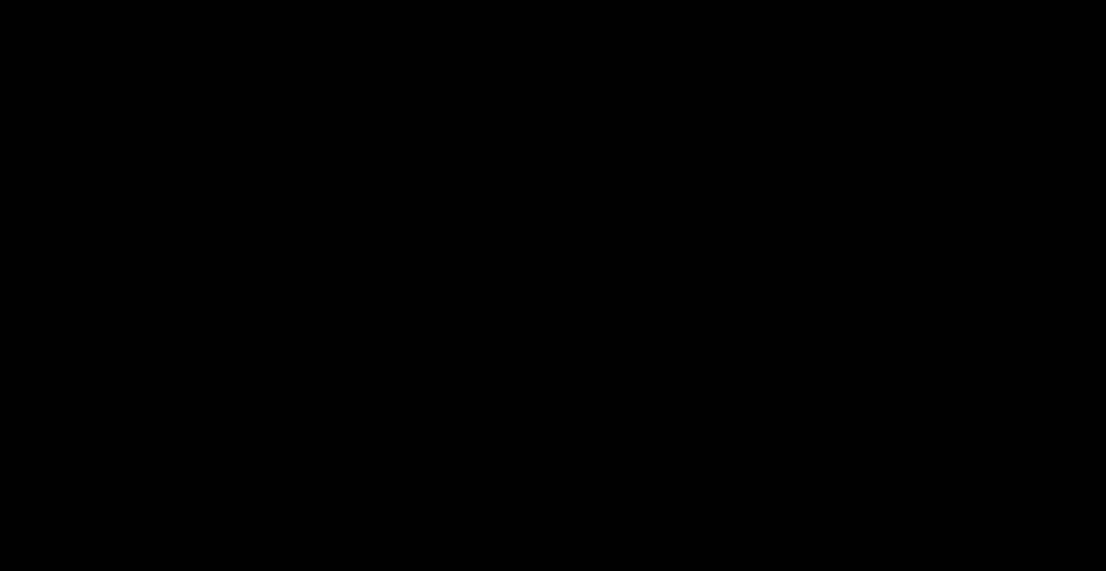
click at [1069, 268] on icon "button" at bounding box center [1077, 268] width 16 height 13
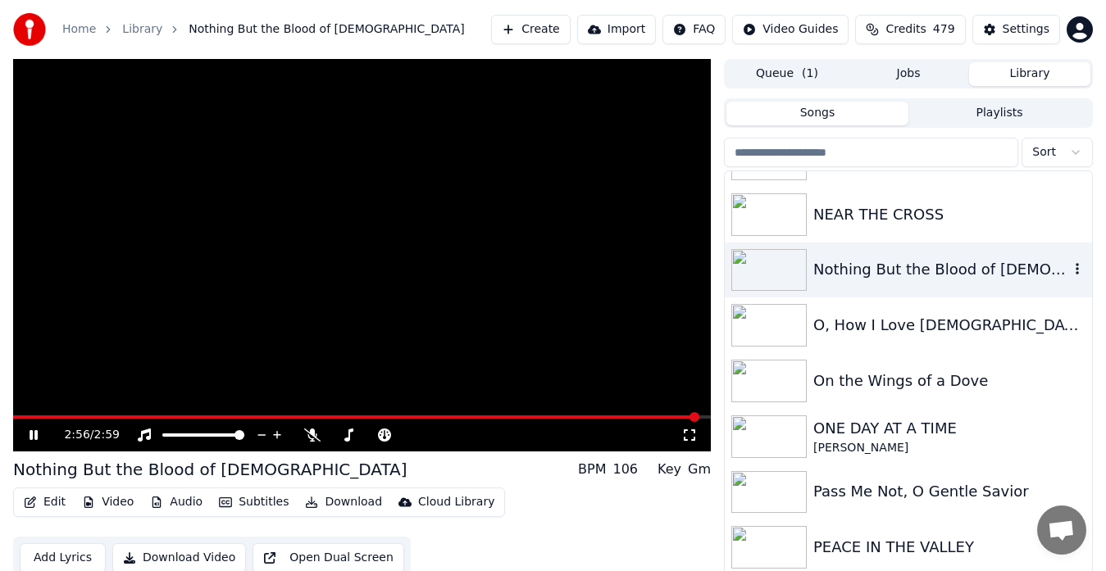
click at [1069, 266] on icon "button" at bounding box center [1077, 268] width 16 height 13
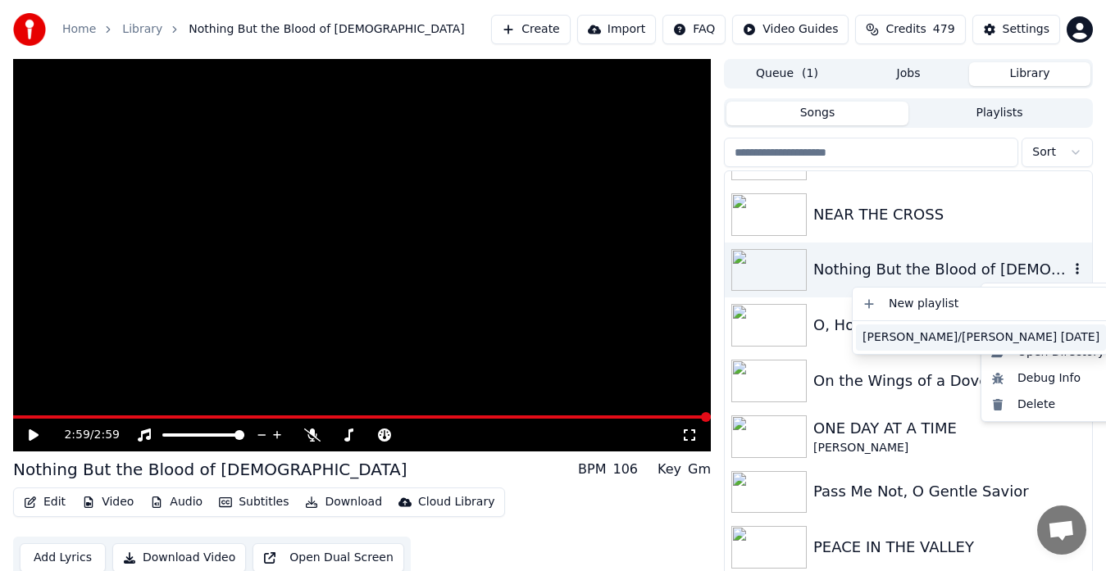
click at [918, 339] on div "[PERSON_NAME]/[PERSON_NAME] [DATE]" at bounding box center [981, 338] width 250 height 26
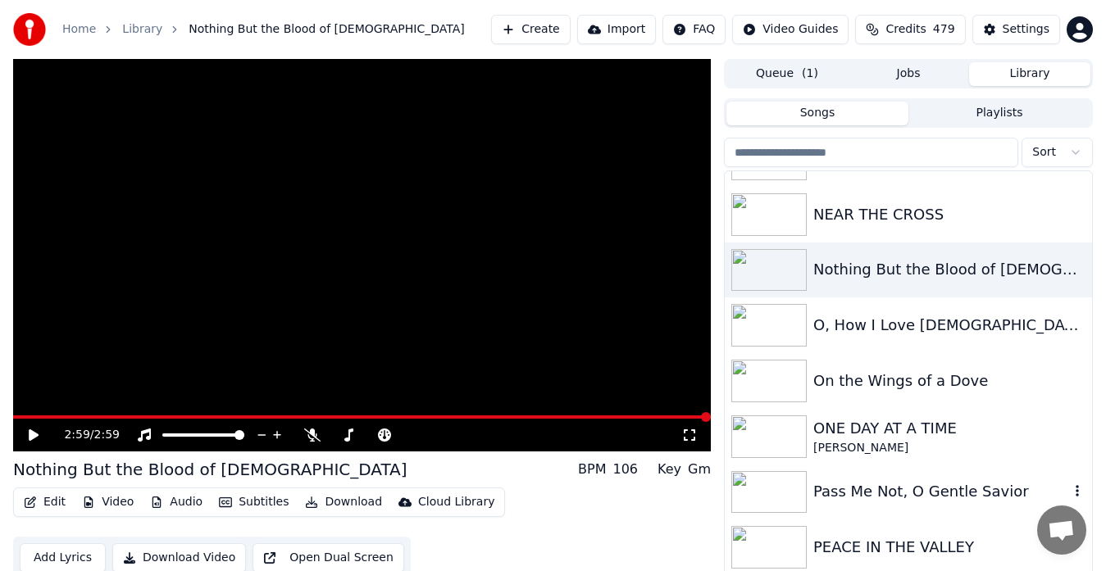
click at [770, 490] on img at bounding box center [768, 492] width 75 height 43
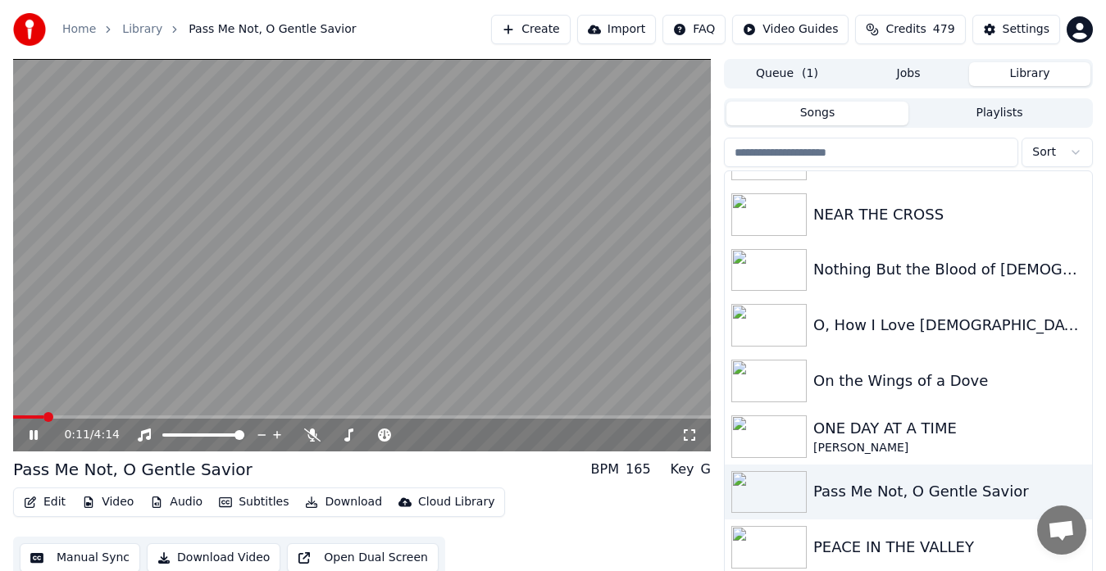
click at [690, 439] on icon at bounding box center [689, 435] width 16 height 13
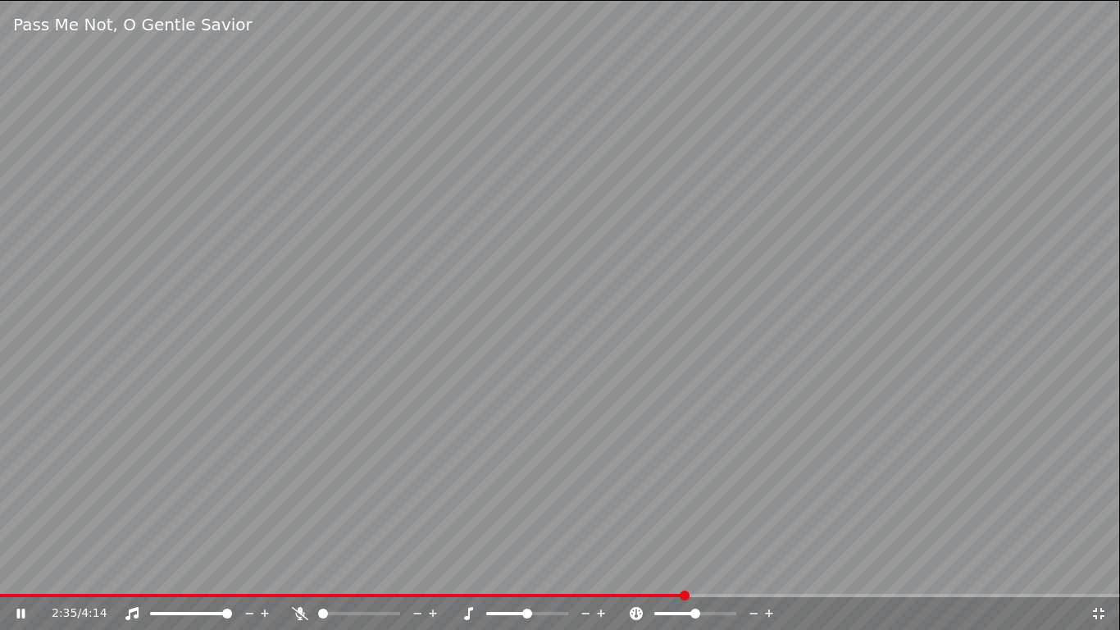
click at [1102, 571] on icon at bounding box center [1098, 613] width 11 height 11
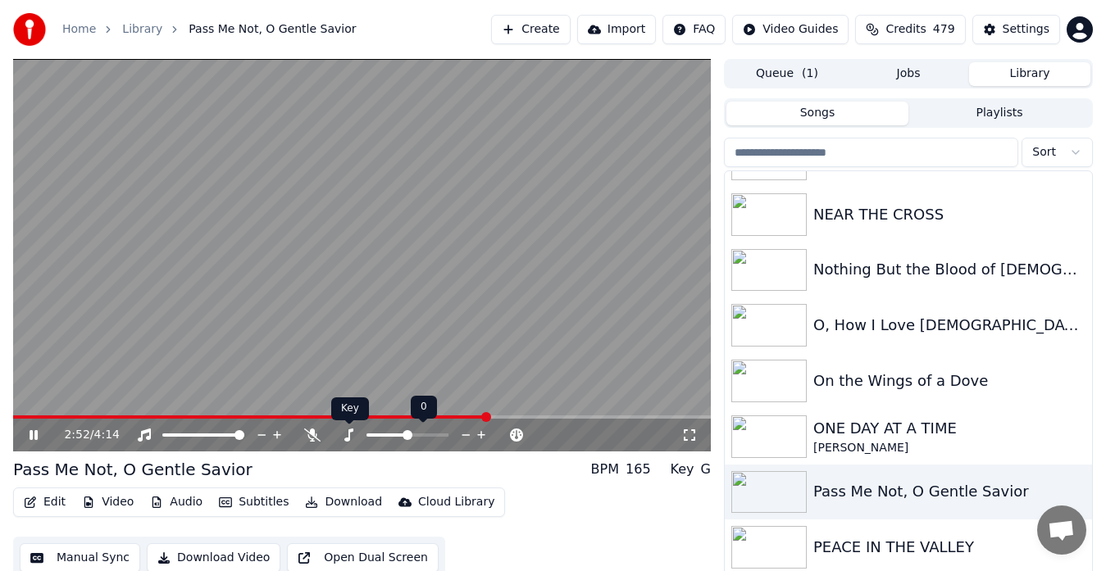
click at [348, 435] on icon at bounding box center [348, 435] width 16 height 13
click at [483, 434] on icon at bounding box center [482, 435] width 16 height 16
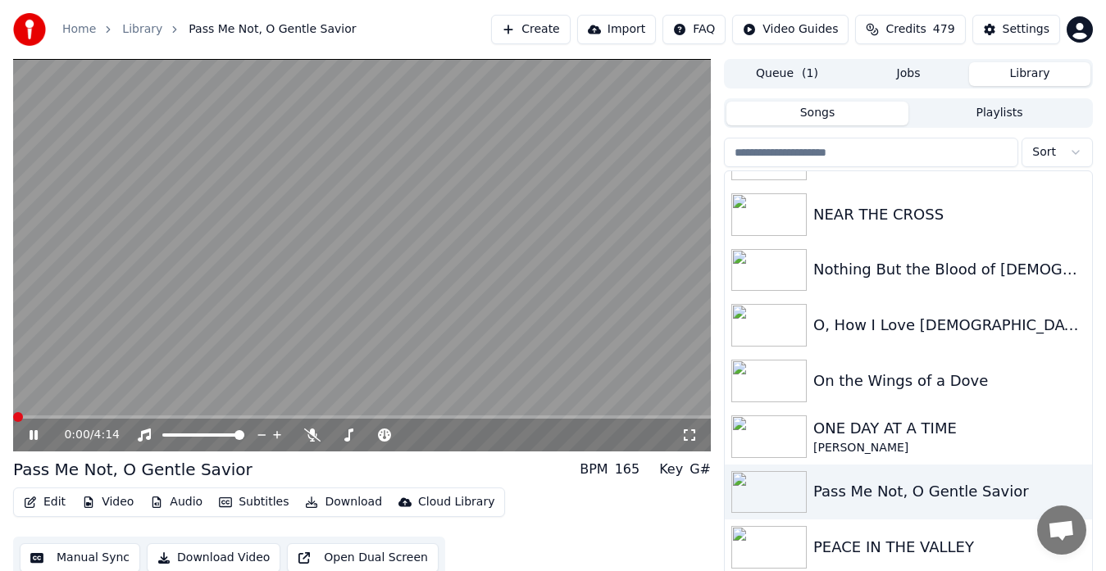
click at [13, 416] on span at bounding box center [18, 417] width 10 height 10
click at [557, 325] on video at bounding box center [362, 255] width 698 height 393
click at [1076, 492] on icon "button" at bounding box center [1077, 491] width 3 height 11
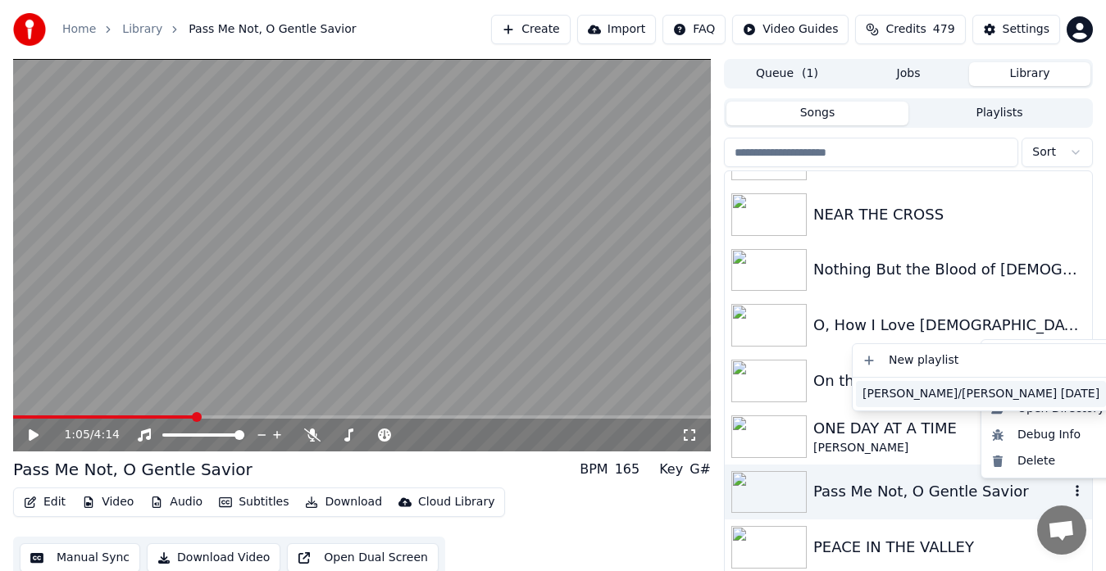
click at [918, 395] on div "[PERSON_NAME]/[PERSON_NAME] [DATE]" at bounding box center [981, 394] width 250 height 26
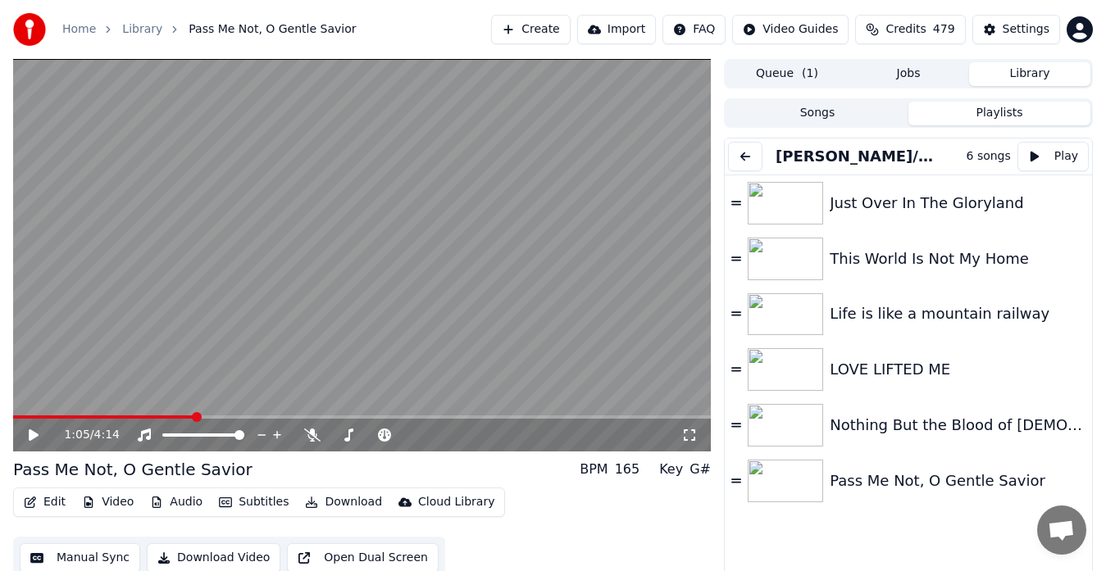
click at [1010, 108] on button "Playlists" at bounding box center [999, 114] width 182 height 24
click at [83, 28] on link "Home" at bounding box center [79, 29] width 34 height 16
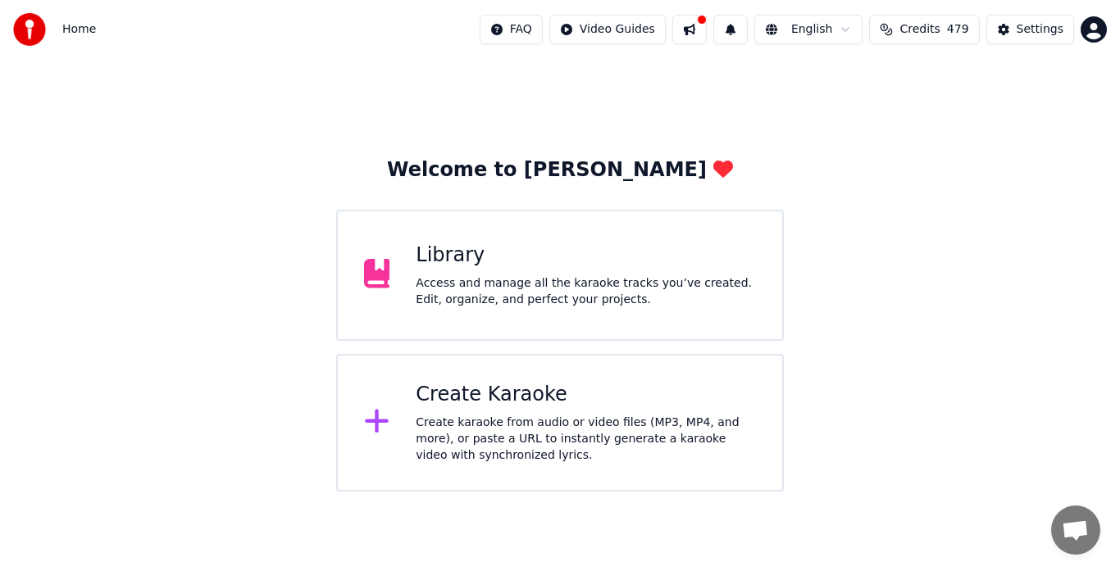
click at [537, 280] on div "Access and manage all the karaoke tracks you’ve created. Edit, organize, and pe…" at bounding box center [586, 291] width 340 height 33
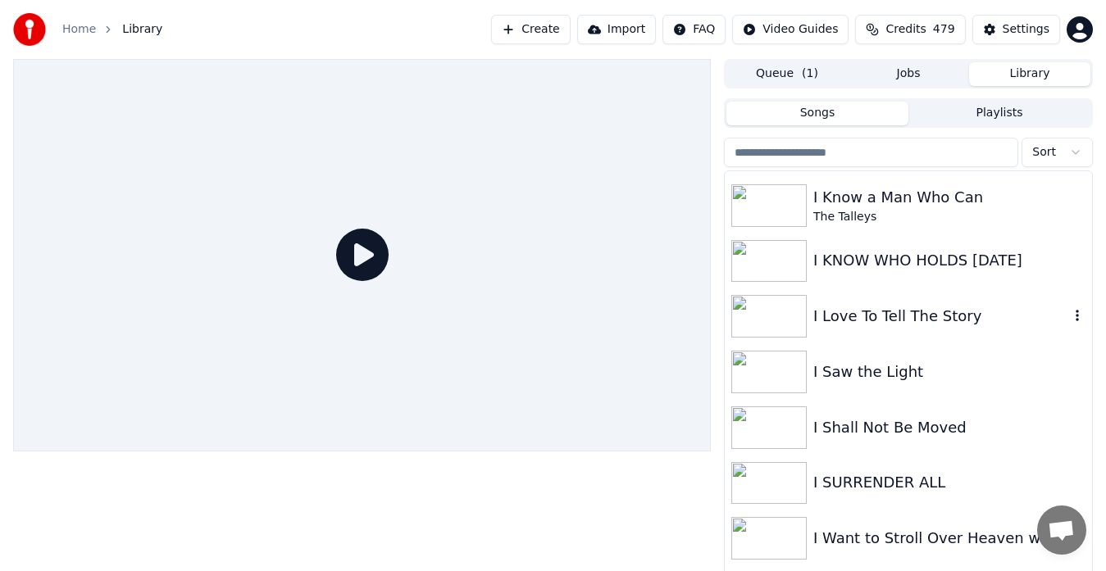
scroll to position [4789, 0]
click at [766, 364] on img at bounding box center [768, 371] width 75 height 43
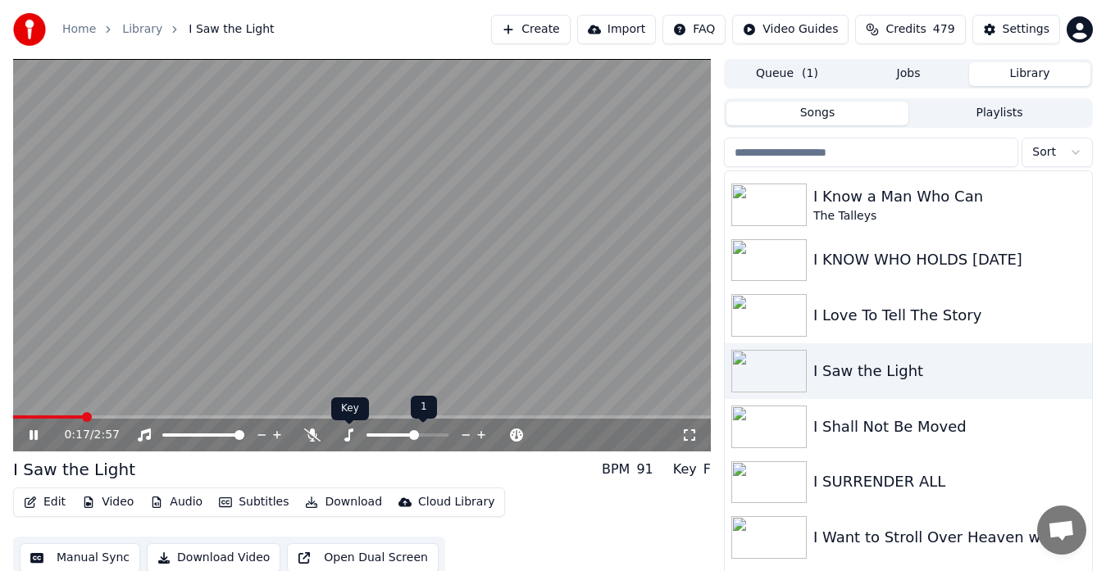
click at [352, 438] on icon at bounding box center [348, 435] width 16 height 13
click at [480, 437] on icon at bounding box center [482, 435] width 16 height 16
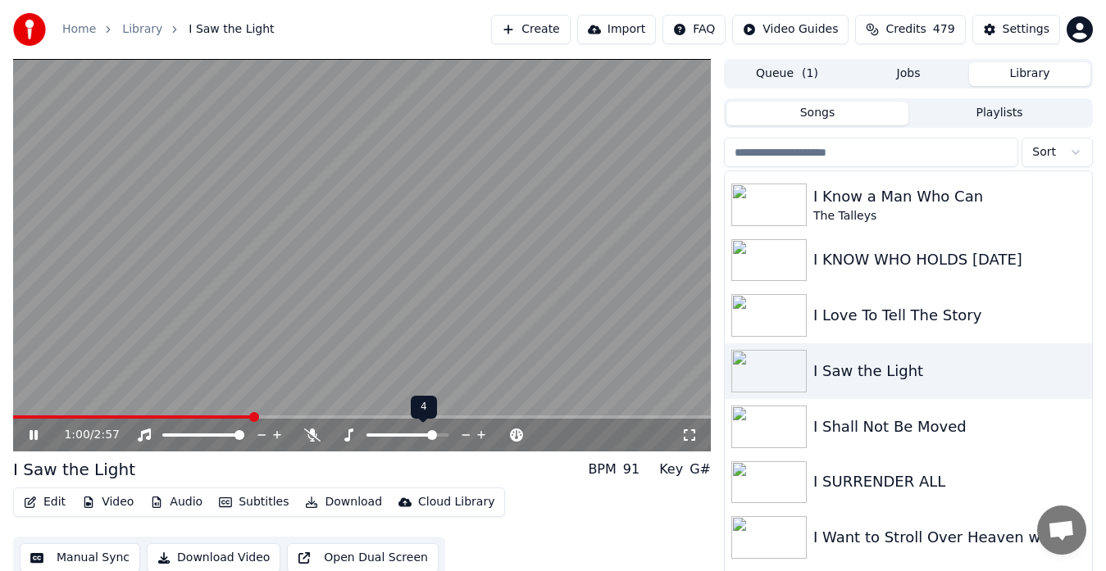
click at [480, 437] on icon at bounding box center [482, 435] width 16 height 16
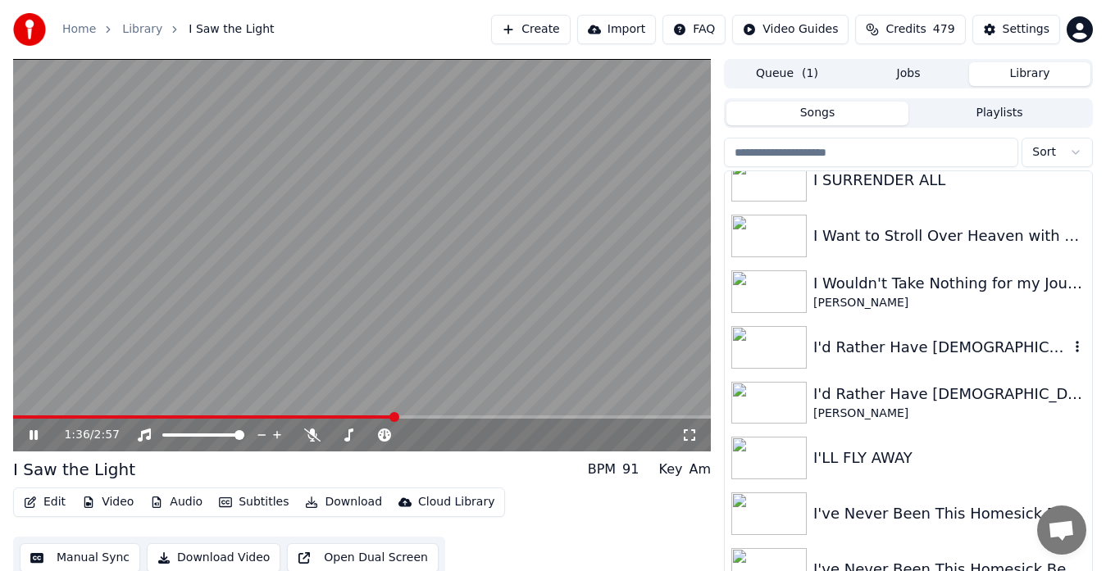
scroll to position [5092, 0]
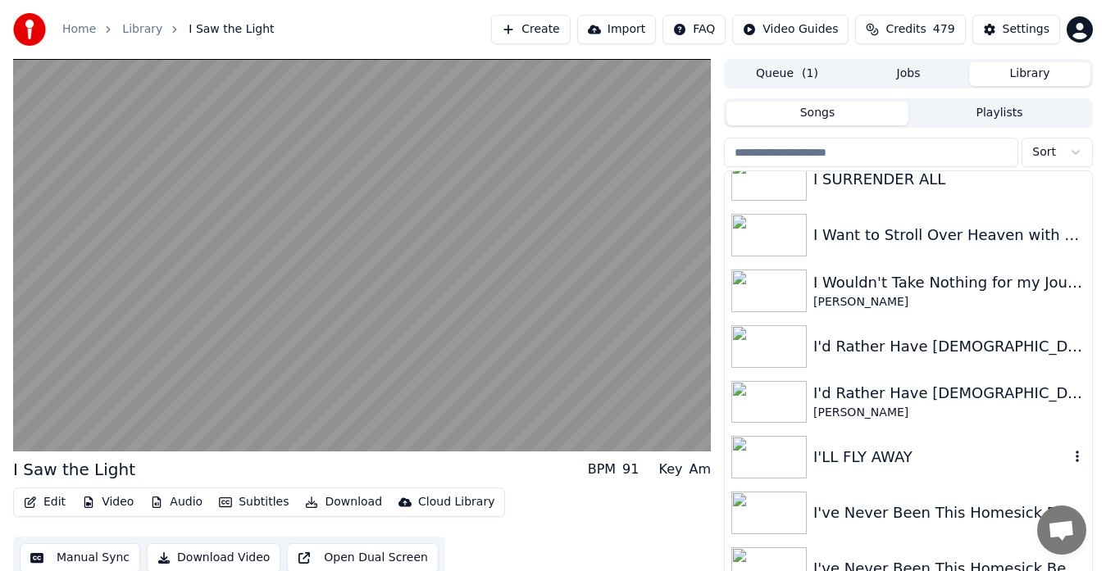
click at [768, 453] on img at bounding box center [768, 457] width 75 height 43
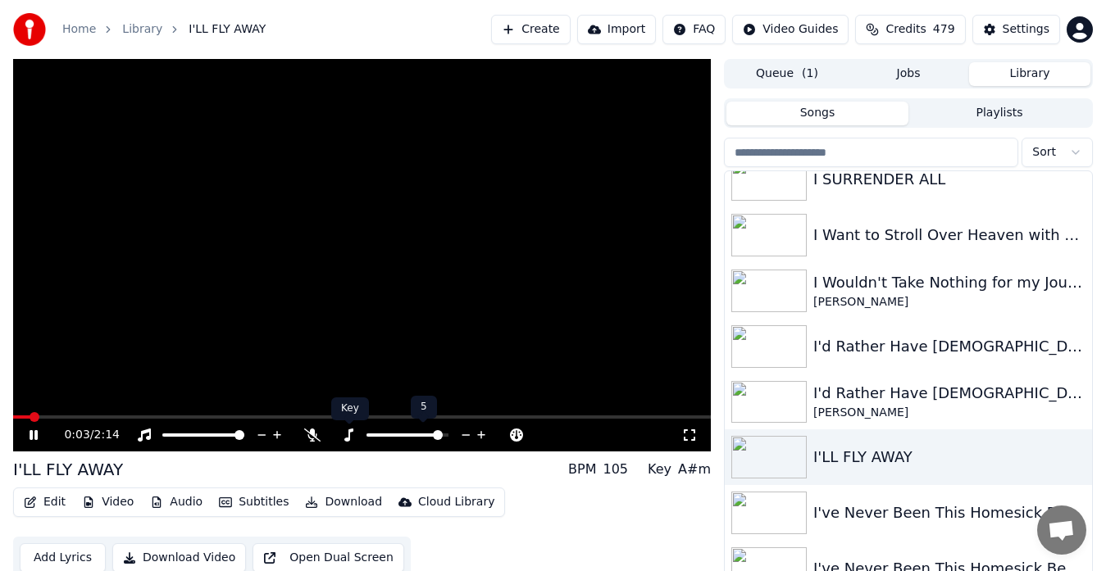
click at [348, 436] on icon at bounding box center [348, 435] width 16 height 13
click at [480, 435] on icon at bounding box center [481, 435] width 8 height 8
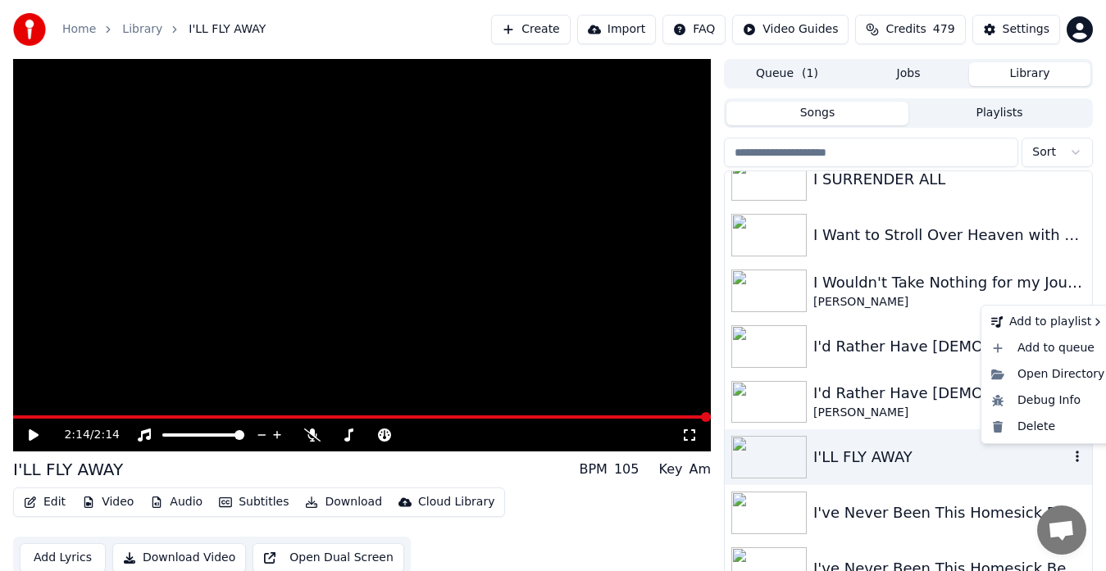
click at [1069, 457] on icon "button" at bounding box center [1077, 456] width 16 height 13
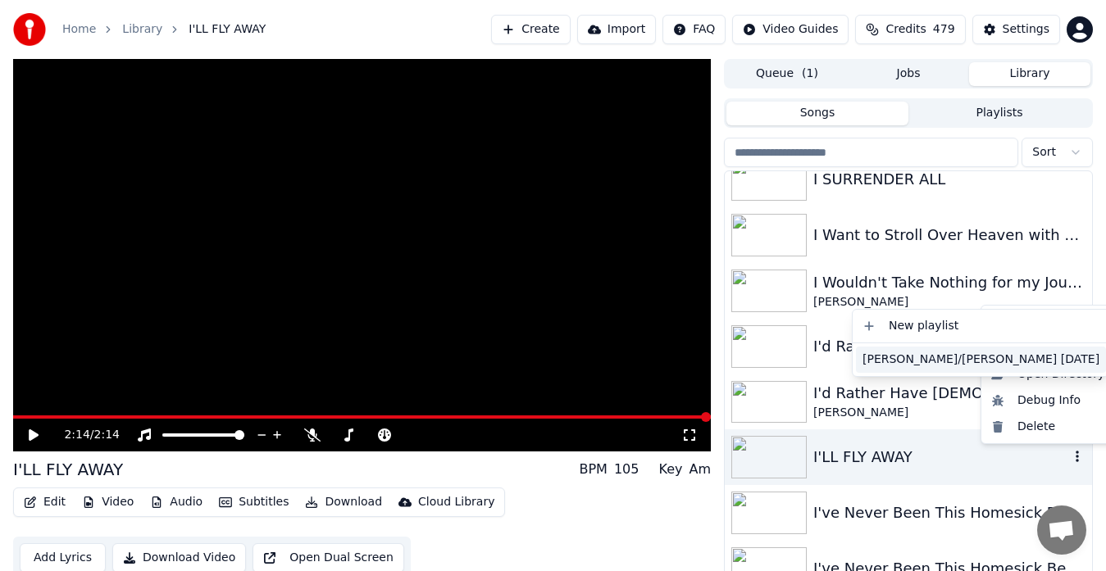
click at [920, 363] on div "[PERSON_NAME]/[PERSON_NAME] [DATE]" at bounding box center [981, 360] width 250 height 26
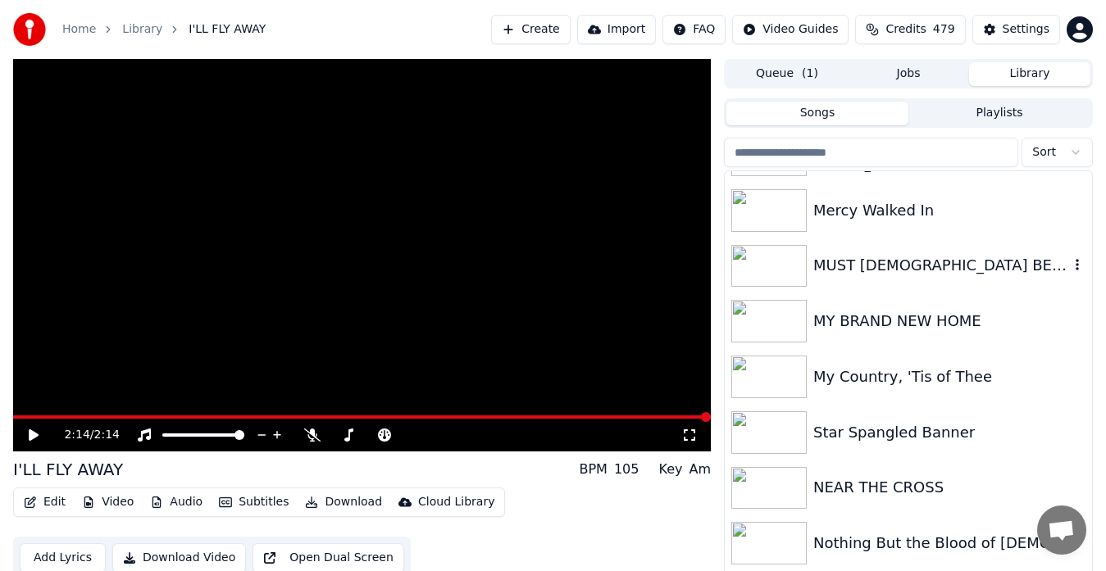
scroll to position [7347, 0]
click at [763, 267] on img at bounding box center [768, 266] width 75 height 43
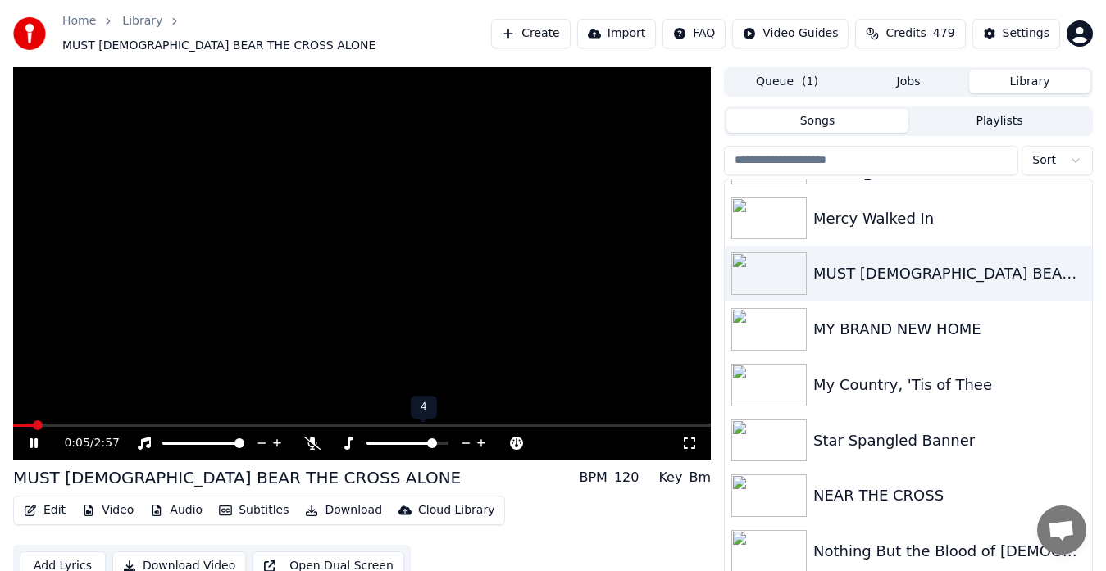
click at [348, 437] on icon at bounding box center [348, 443] width 16 height 13
click at [685, 437] on icon at bounding box center [689, 443] width 16 height 13
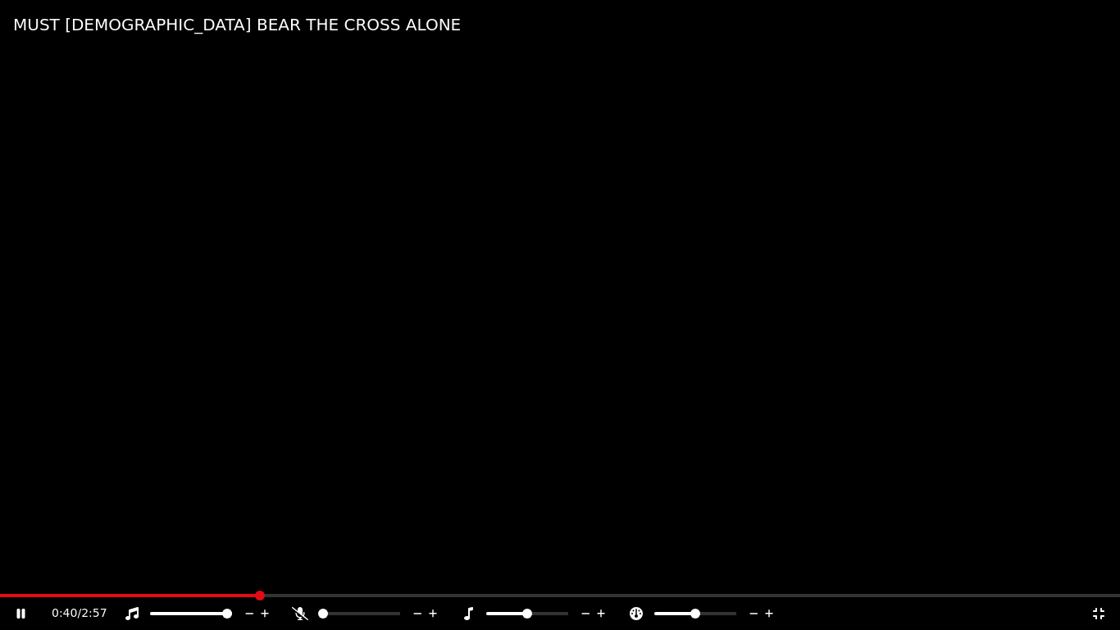
click at [1101, 571] on icon at bounding box center [1098, 613] width 11 height 11
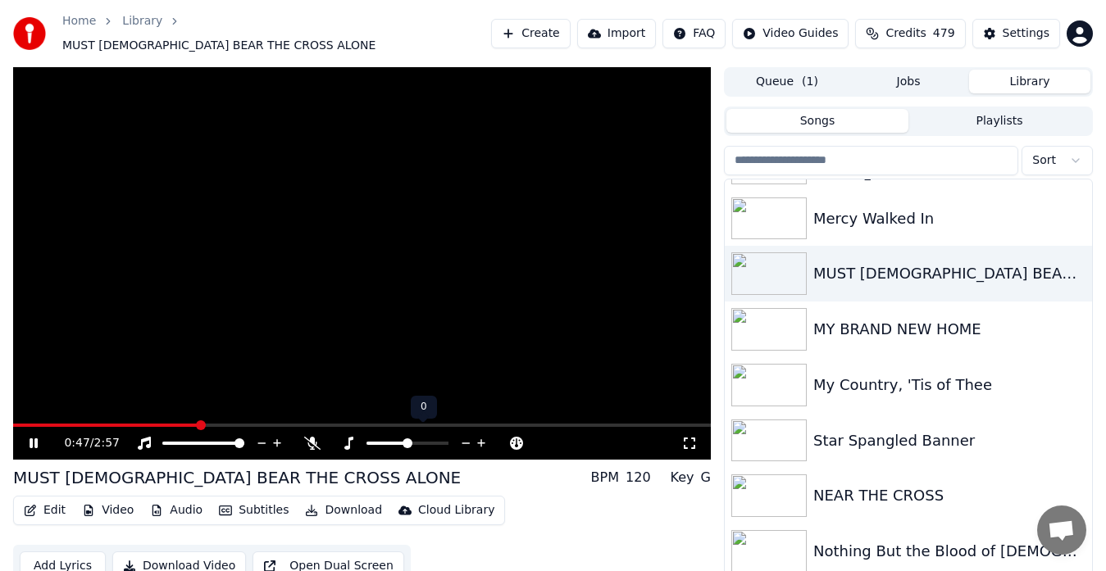
click at [481, 435] on icon at bounding box center [482, 443] width 16 height 16
click at [687, 438] on icon at bounding box center [689, 443] width 11 height 11
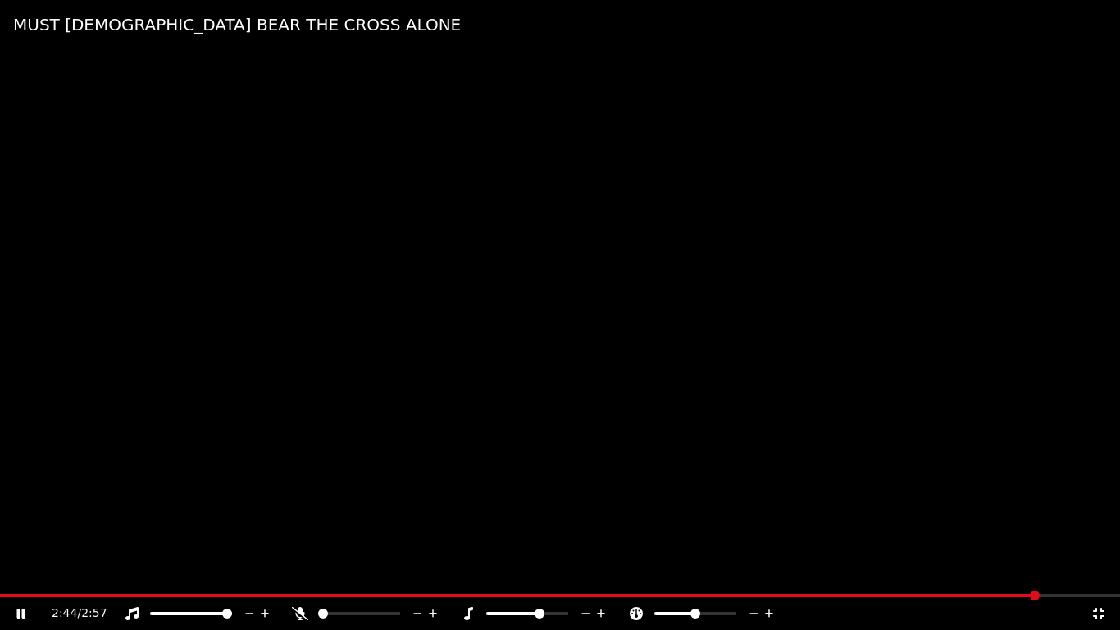
click at [1099, 571] on icon at bounding box center [1098, 613] width 16 height 13
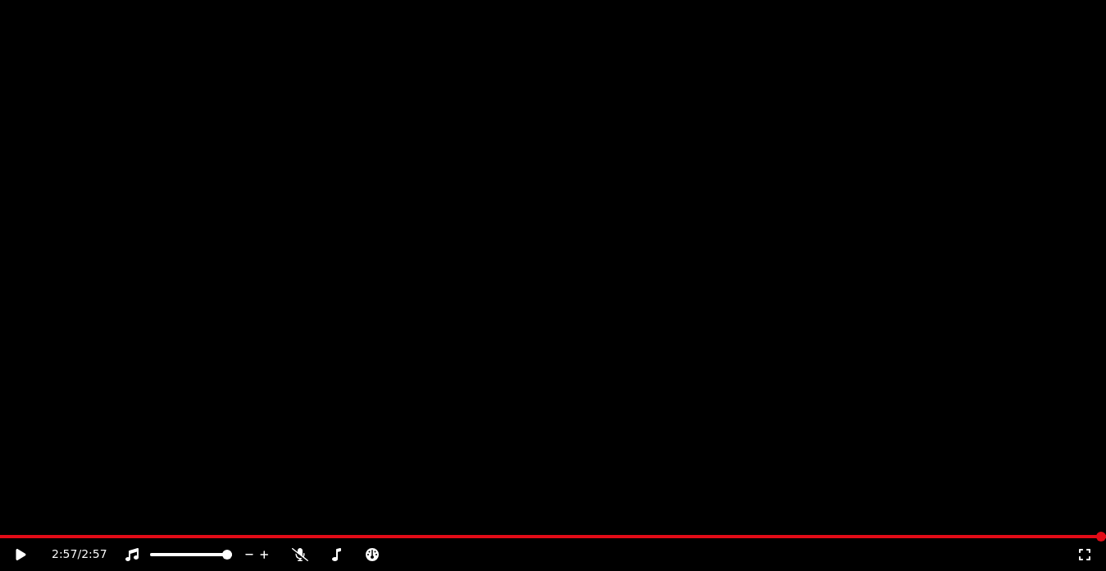
scroll to position [7119, 0]
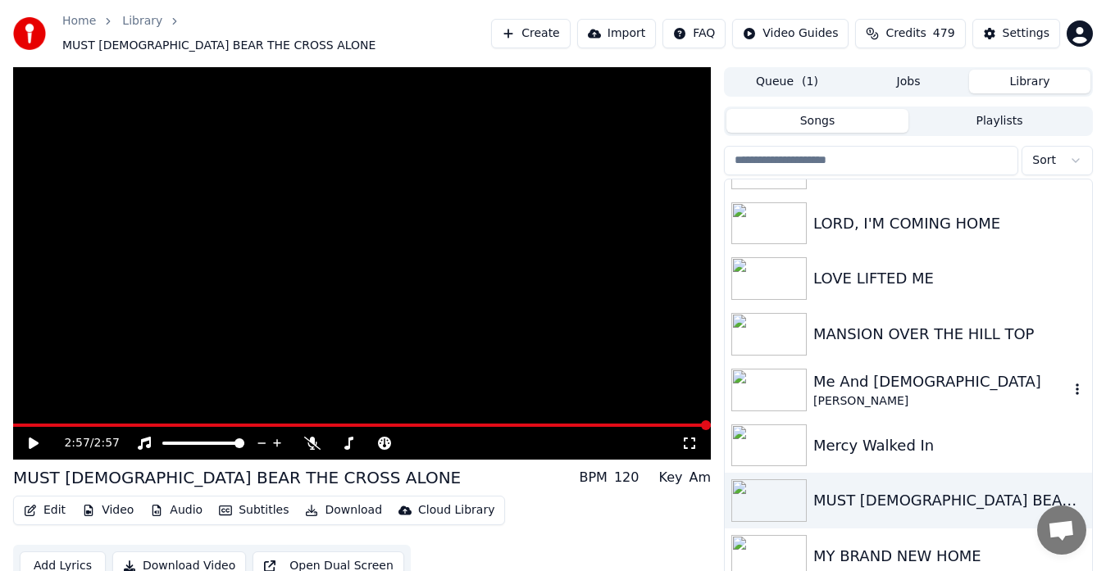
click at [775, 383] on img at bounding box center [768, 390] width 75 height 43
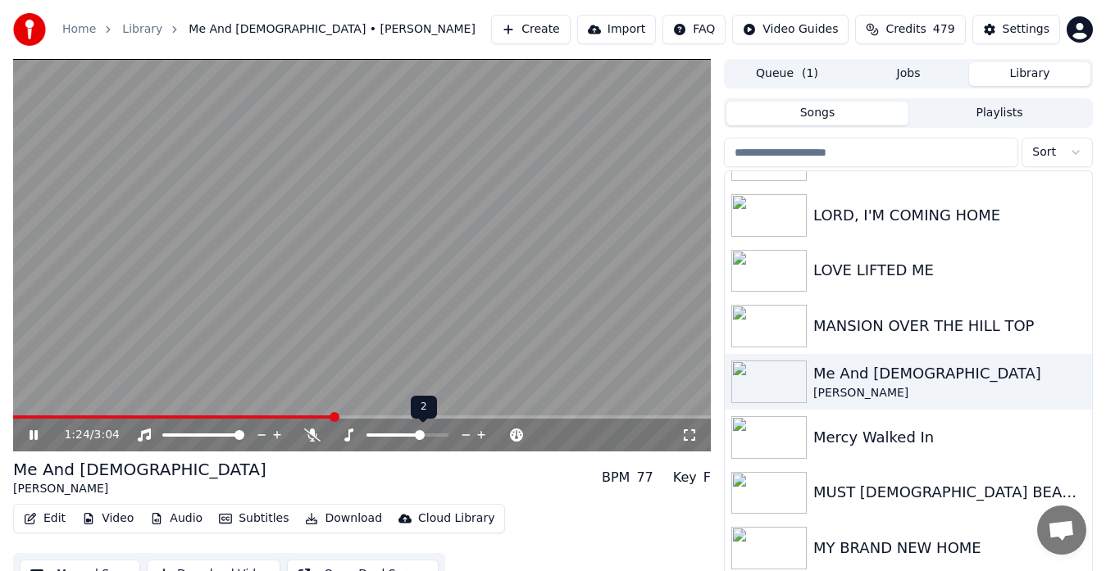
click at [482, 439] on icon at bounding box center [482, 435] width 16 height 16
click at [410, 412] on span at bounding box center [409, 417] width 10 height 10
click at [482, 432] on icon at bounding box center [482, 435] width 16 height 16
click at [489, 406] on video at bounding box center [362, 255] width 698 height 393
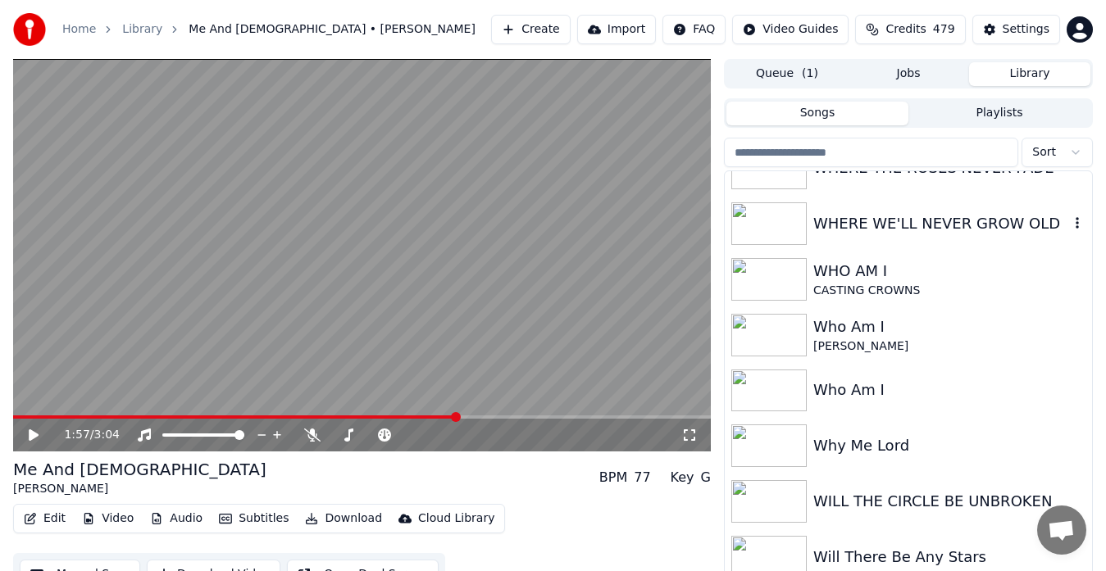
scroll to position [11738, 0]
click at [772, 276] on img at bounding box center [768, 278] width 75 height 43
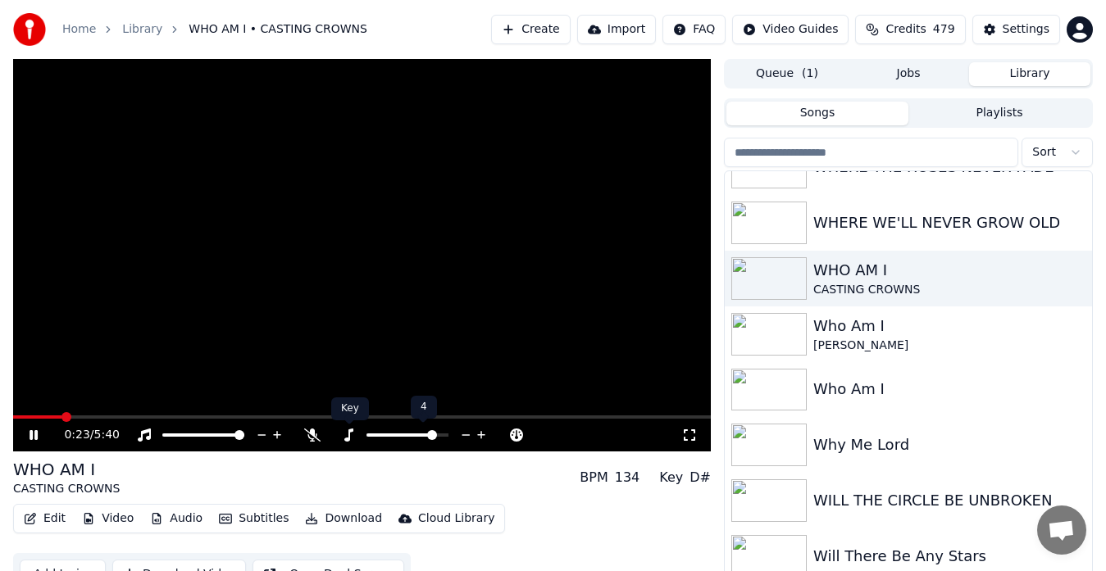
click at [352, 436] on icon at bounding box center [348, 435] width 16 height 13
click at [763, 334] on img at bounding box center [768, 334] width 75 height 43
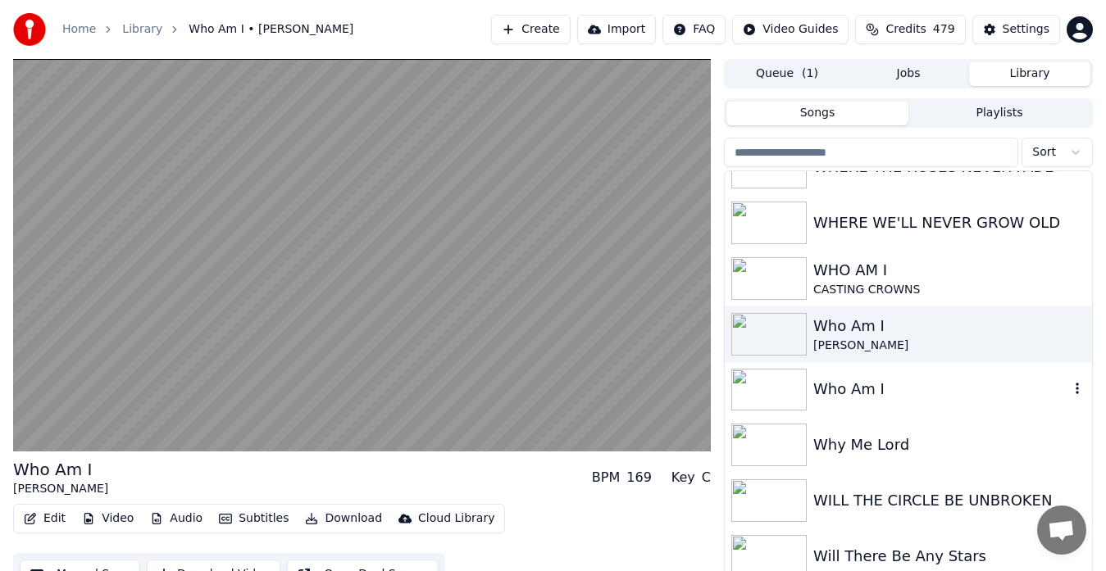
click at [767, 386] on img at bounding box center [768, 390] width 75 height 43
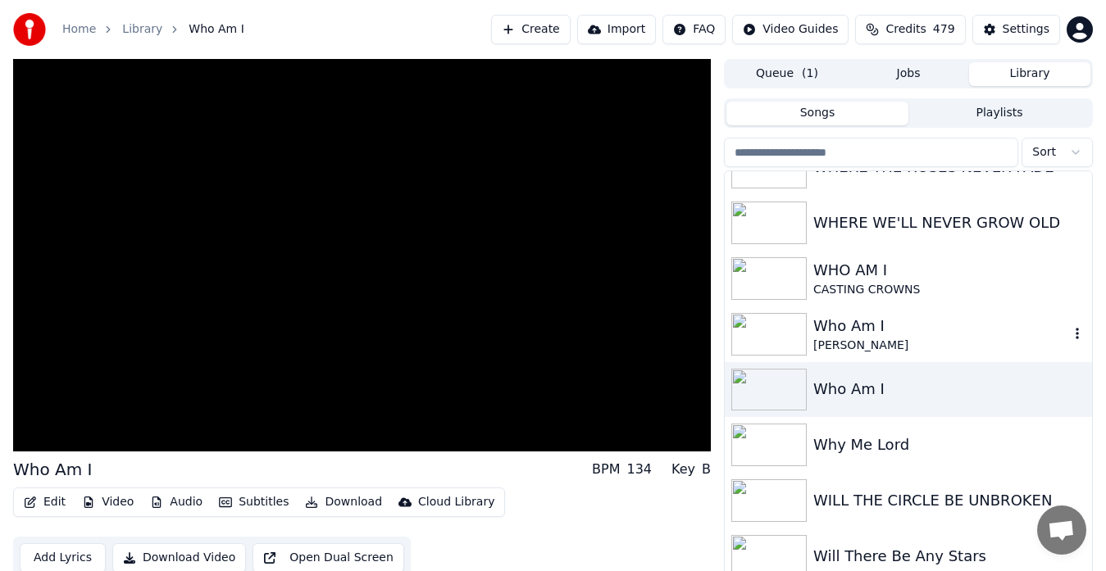
click at [764, 333] on img at bounding box center [768, 334] width 75 height 43
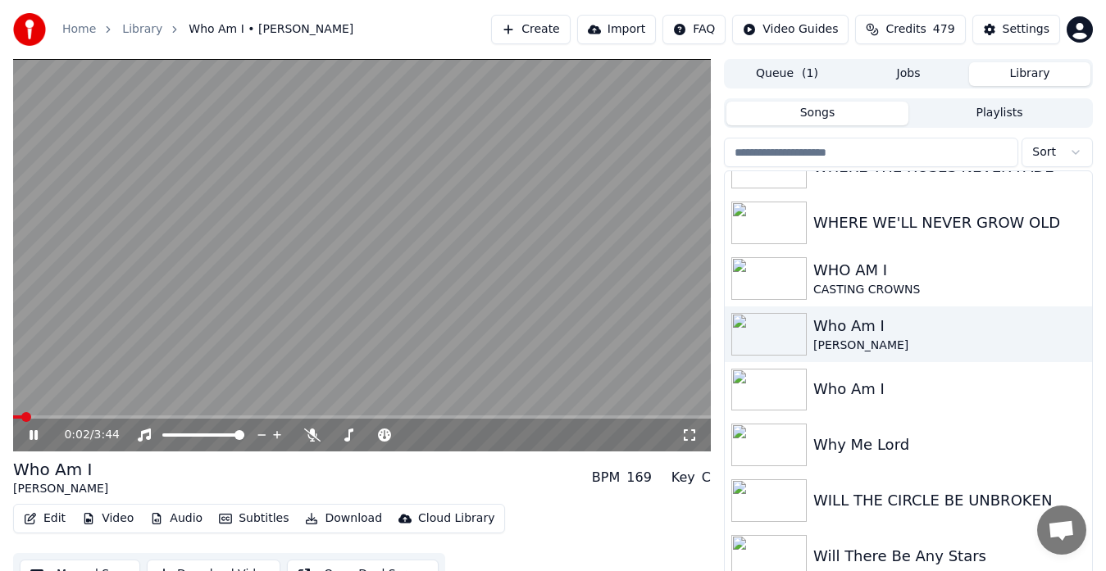
click at [687, 436] on icon at bounding box center [689, 435] width 16 height 13
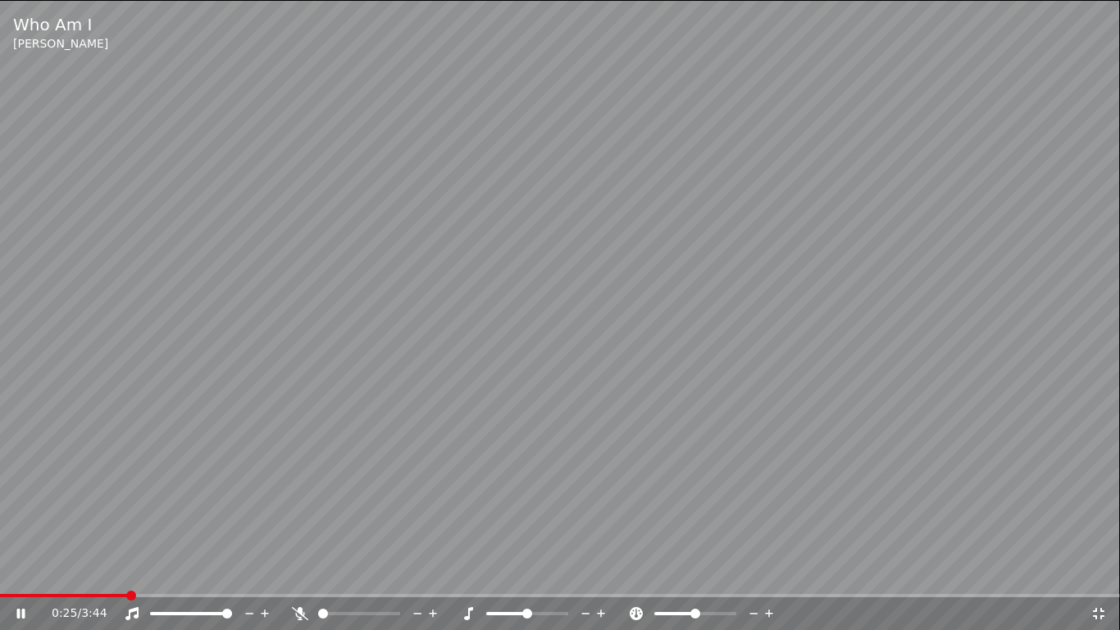
click at [1097, 571] on icon at bounding box center [1098, 613] width 11 height 11
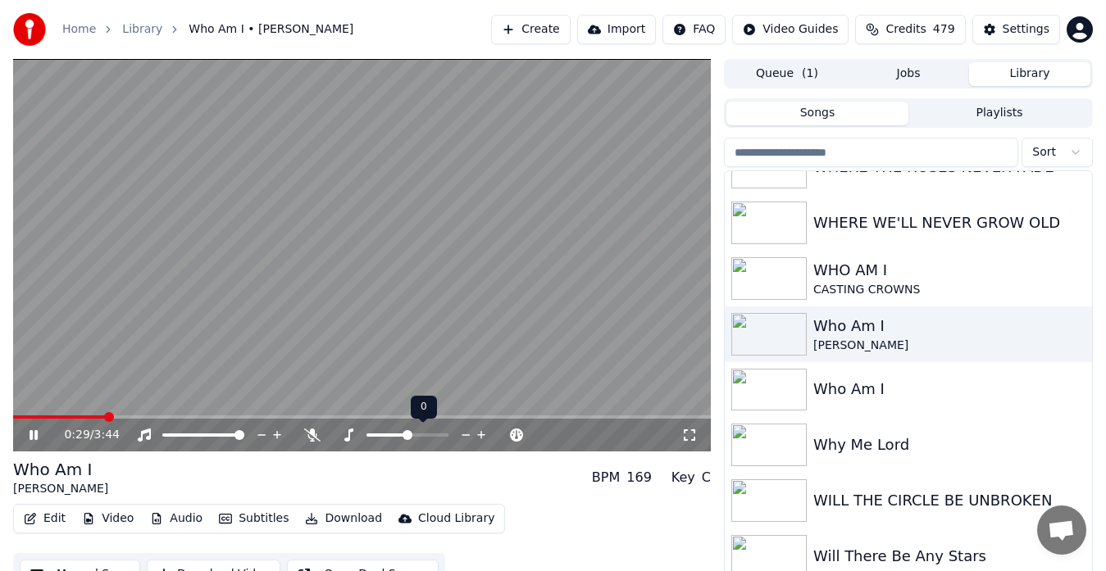
click at [482, 432] on icon at bounding box center [482, 435] width 16 height 16
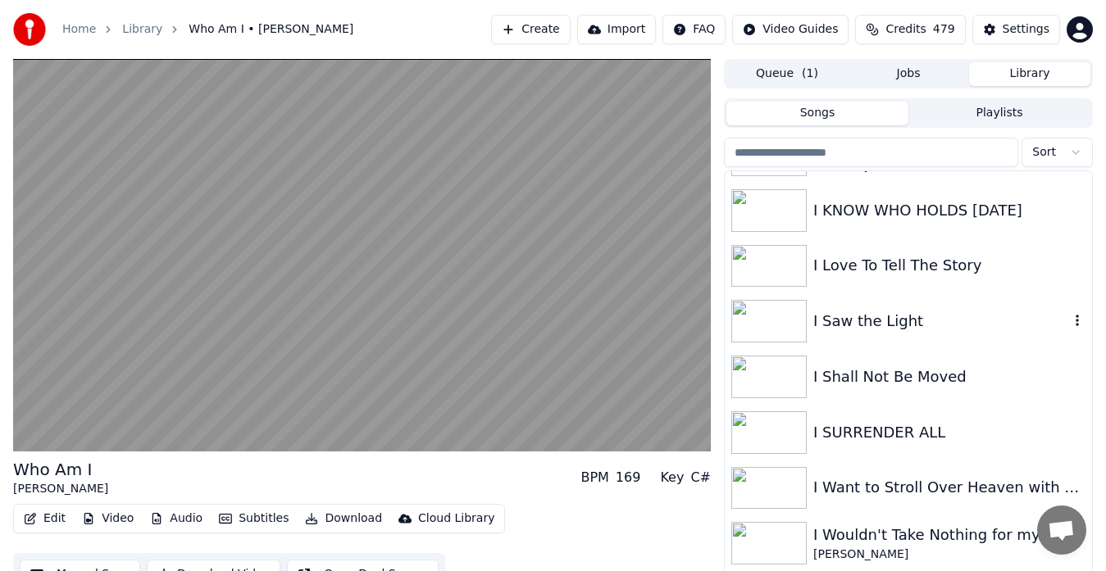
scroll to position [4839, 0]
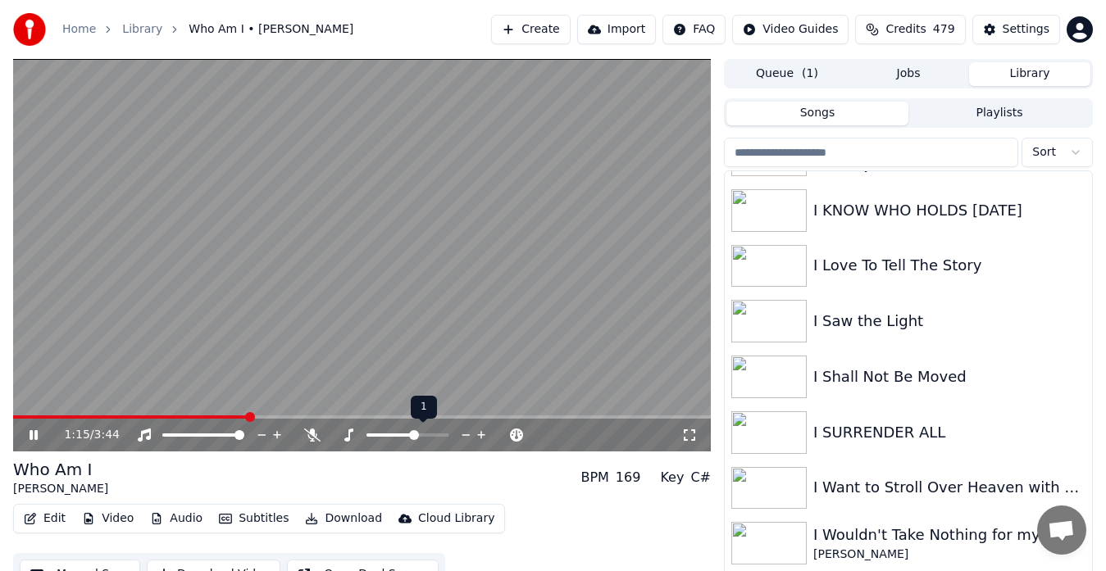
click at [479, 435] on icon at bounding box center [481, 435] width 8 height 8
click at [455, 357] on video at bounding box center [362, 255] width 698 height 393
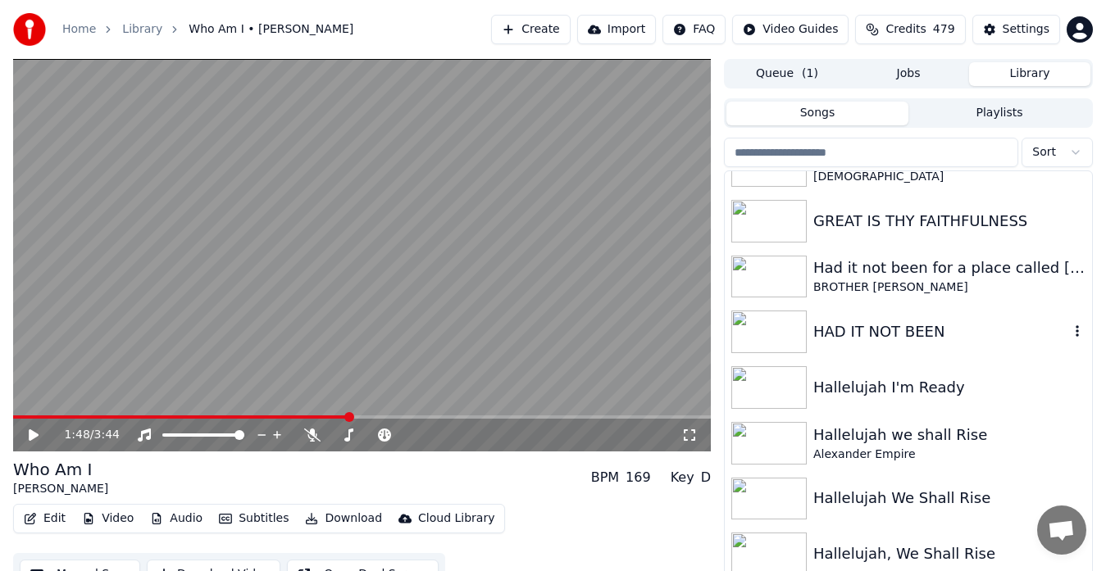
scroll to position [3210, 0]
click at [848, 162] on input "search" at bounding box center [871, 153] width 294 height 30
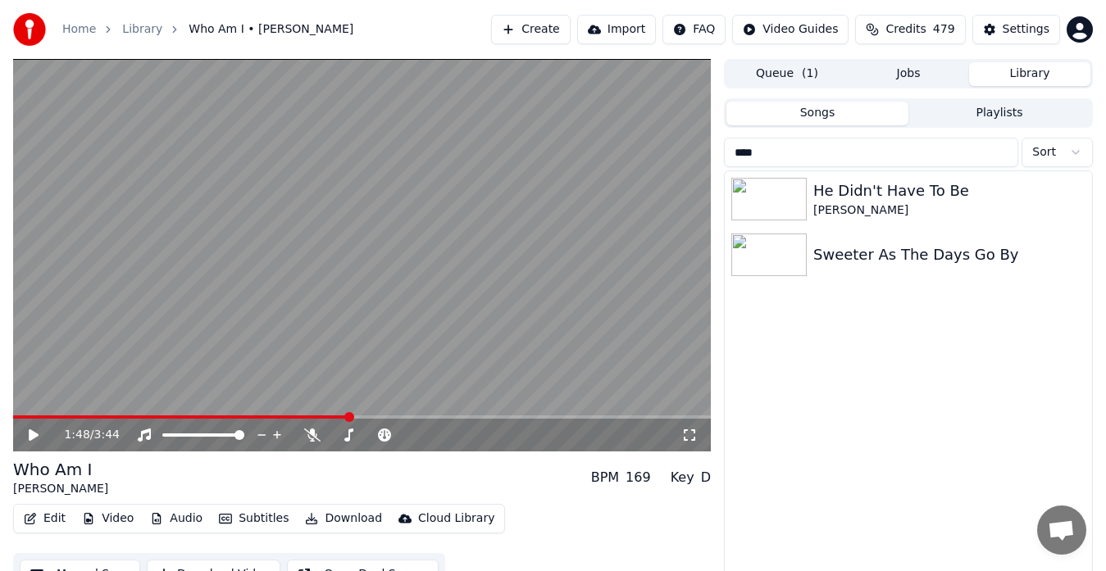
scroll to position [0, 0]
click at [766, 195] on img at bounding box center [768, 199] width 75 height 43
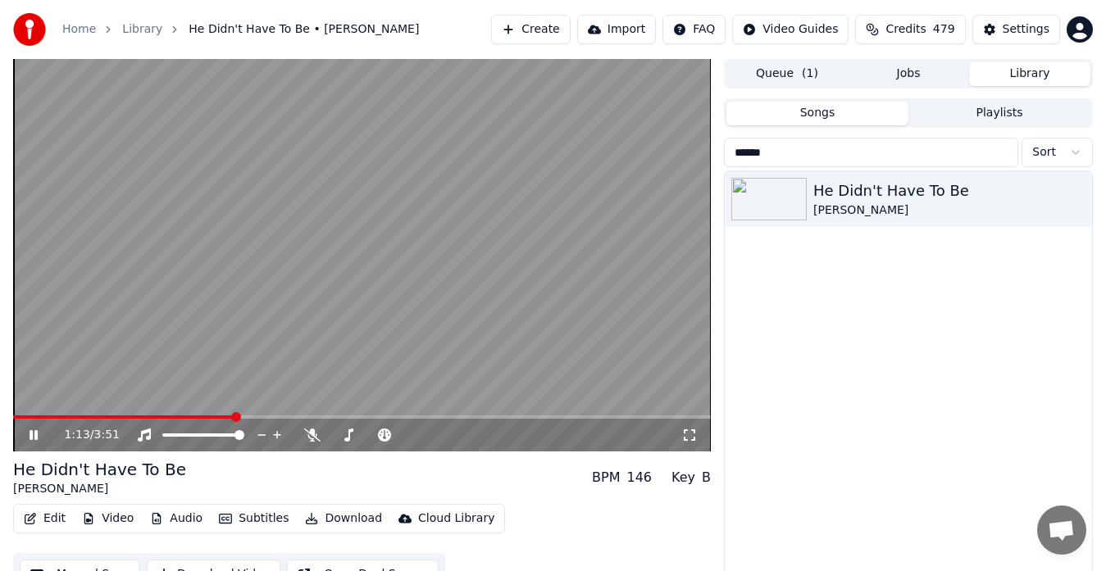
click at [547, 282] on video at bounding box center [362, 255] width 698 height 393
click at [808, 154] on input "******" at bounding box center [871, 153] width 294 height 30
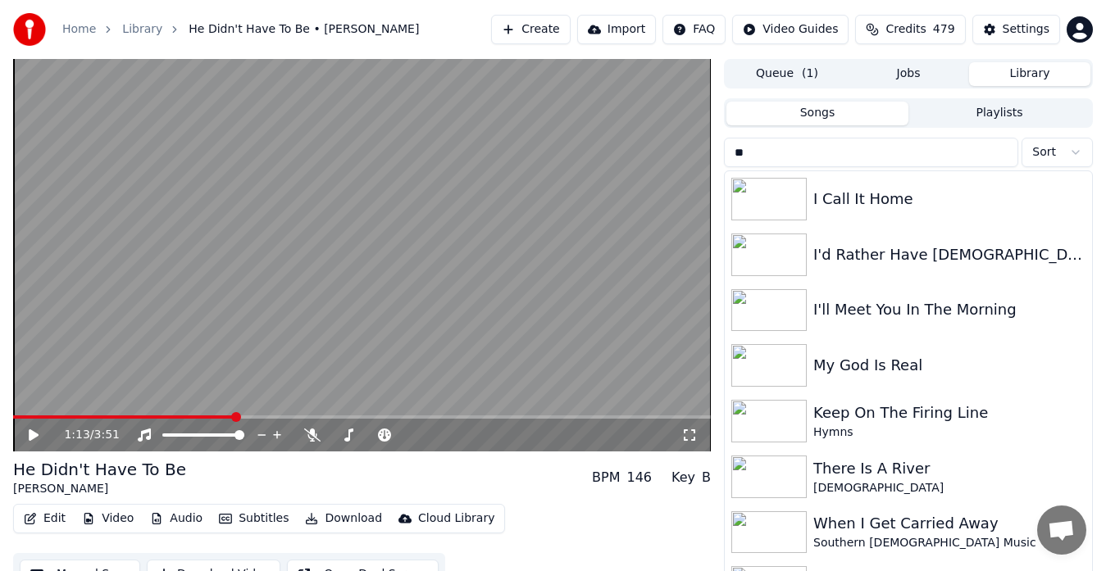
type input "*"
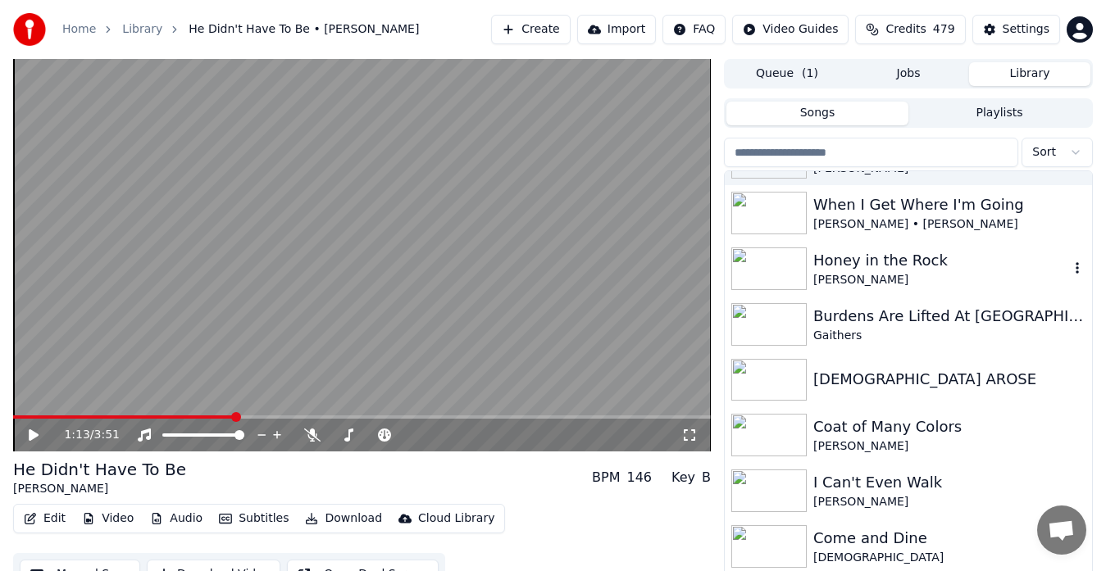
scroll to position [1718, 0]
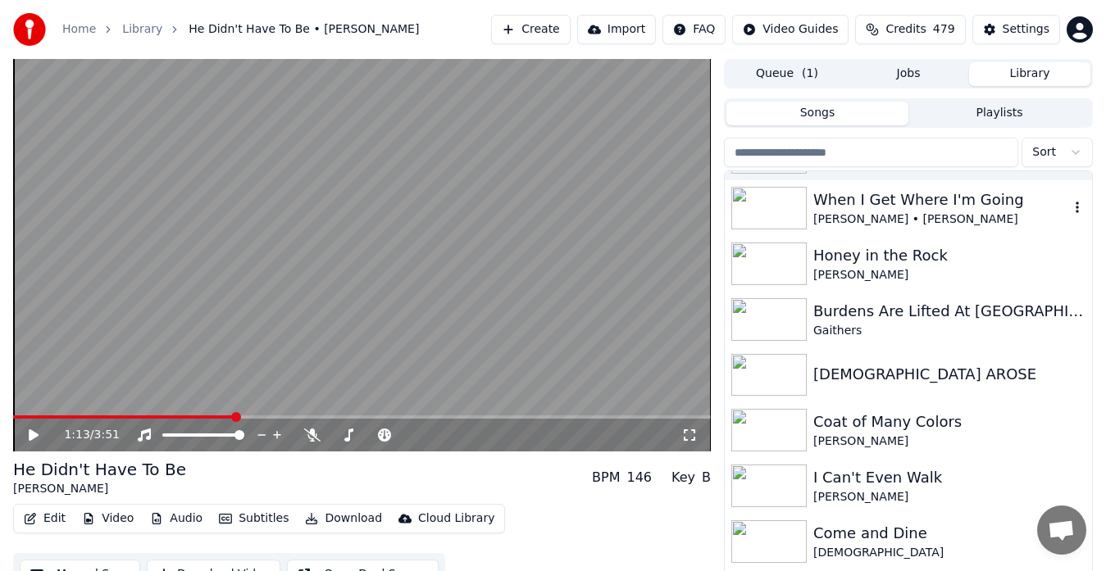
click at [767, 204] on img at bounding box center [768, 208] width 75 height 43
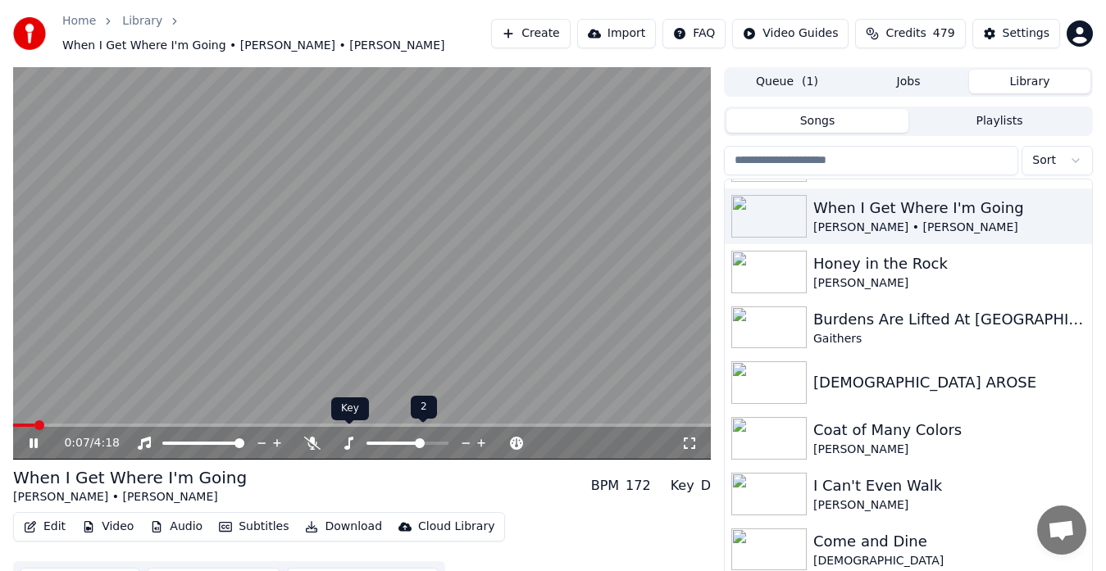
click at [346, 427] on span at bounding box center [349, 425] width 8 height 8
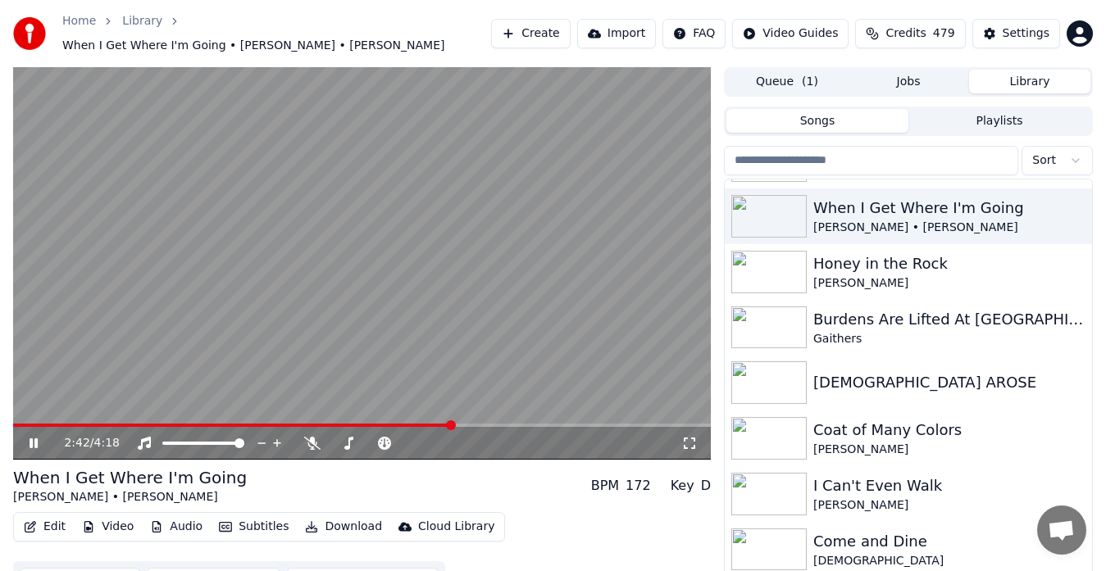
click at [651, 290] on video at bounding box center [362, 263] width 698 height 393
click at [786, 318] on img at bounding box center [768, 328] width 75 height 43
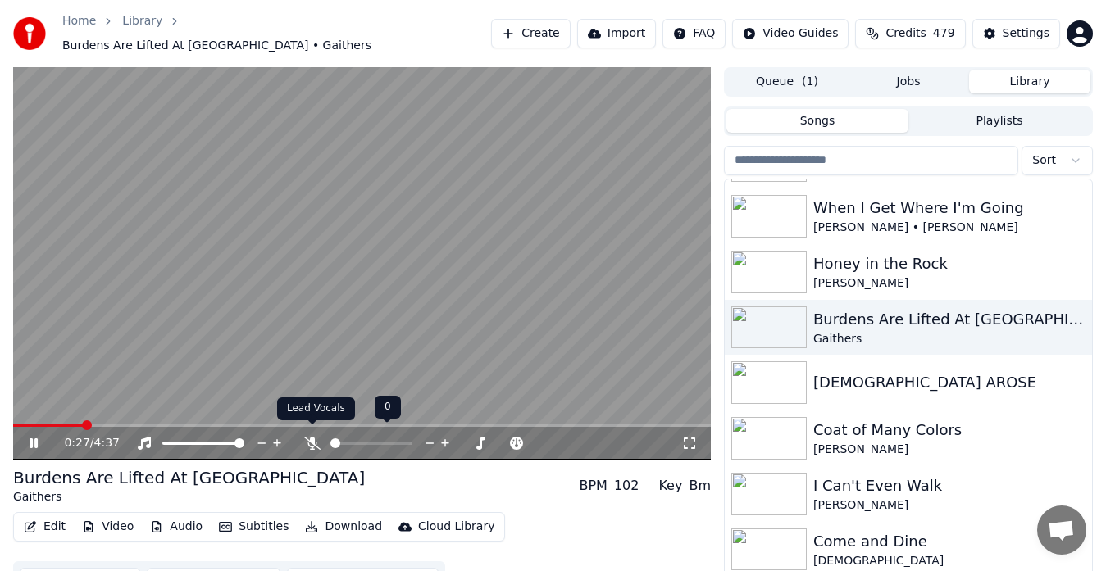
click at [308, 437] on icon at bounding box center [312, 443] width 16 height 13
click at [309, 437] on icon at bounding box center [312, 443] width 9 height 13
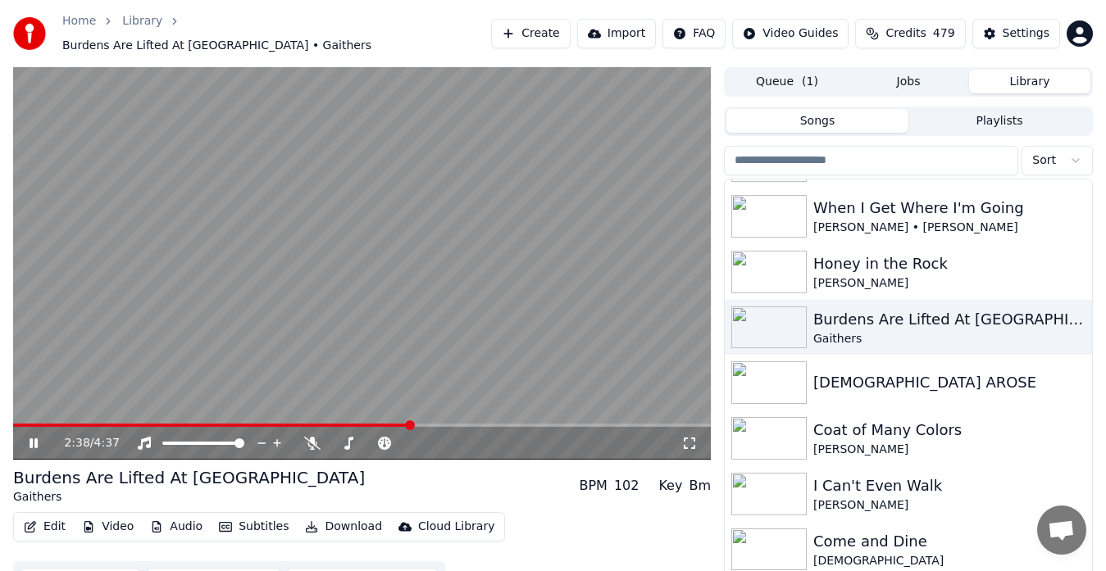
click at [546, 279] on video at bounding box center [362, 263] width 698 height 393
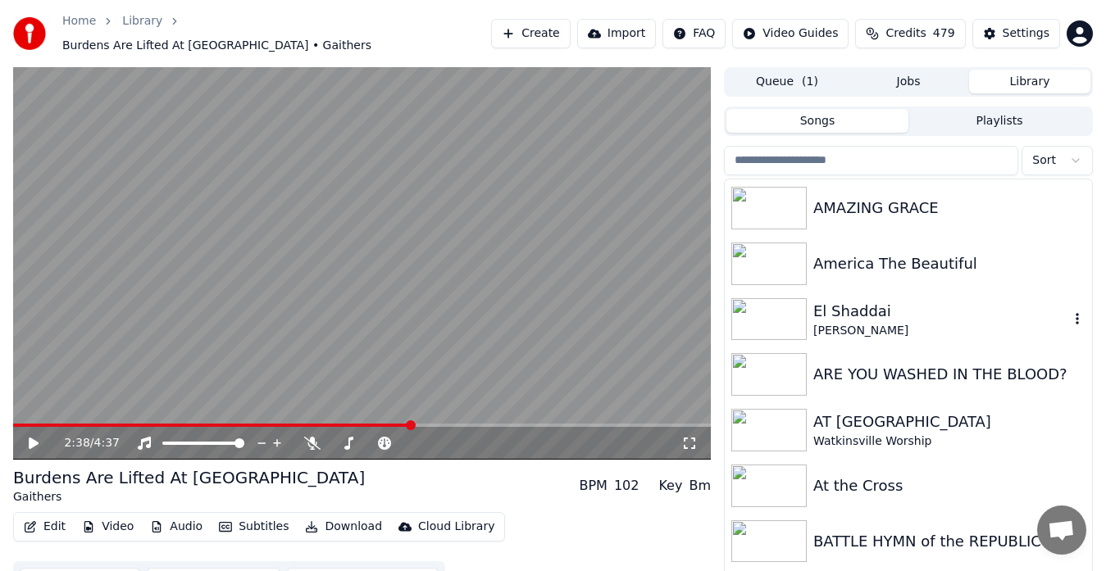
scroll to position [890, 0]
click at [1012, 115] on button "Playlists" at bounding box center [999, 121] width 182 height 24
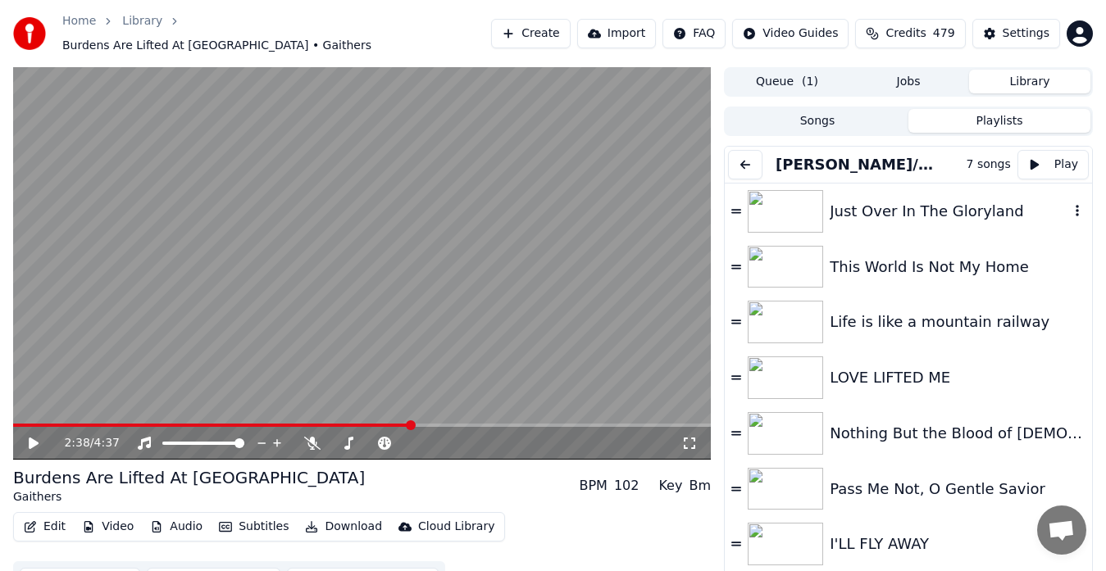
click at [795, 209] on img at bounding box center [785, 211] width 75 height 43
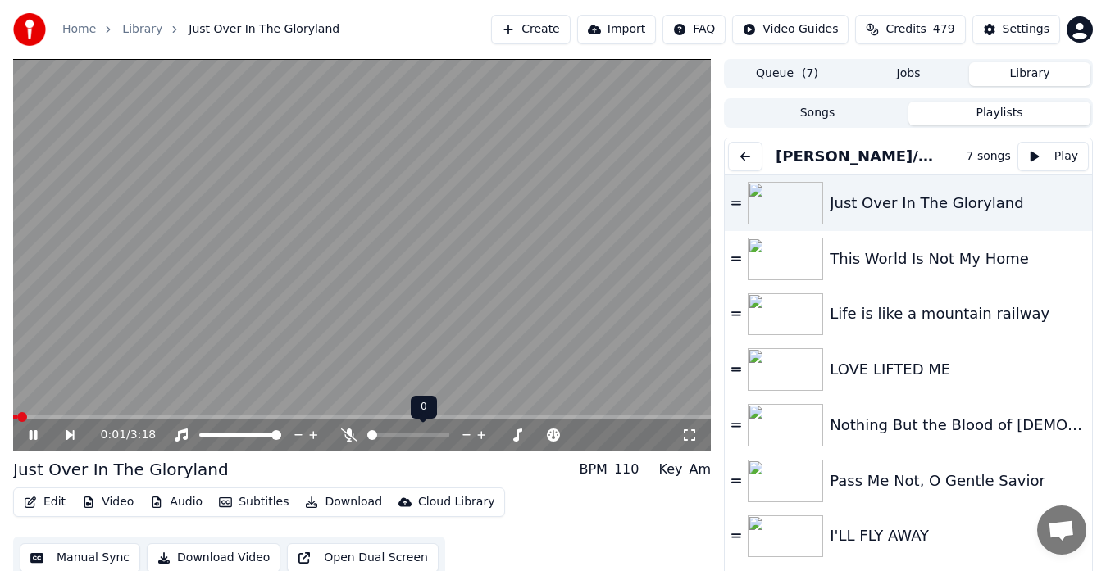
click at [352, 432] on icon at bounding box center [349, 435] width 16 height 13
click at [793, 257] on img at bounding box center [785, 259] width 75 height 43
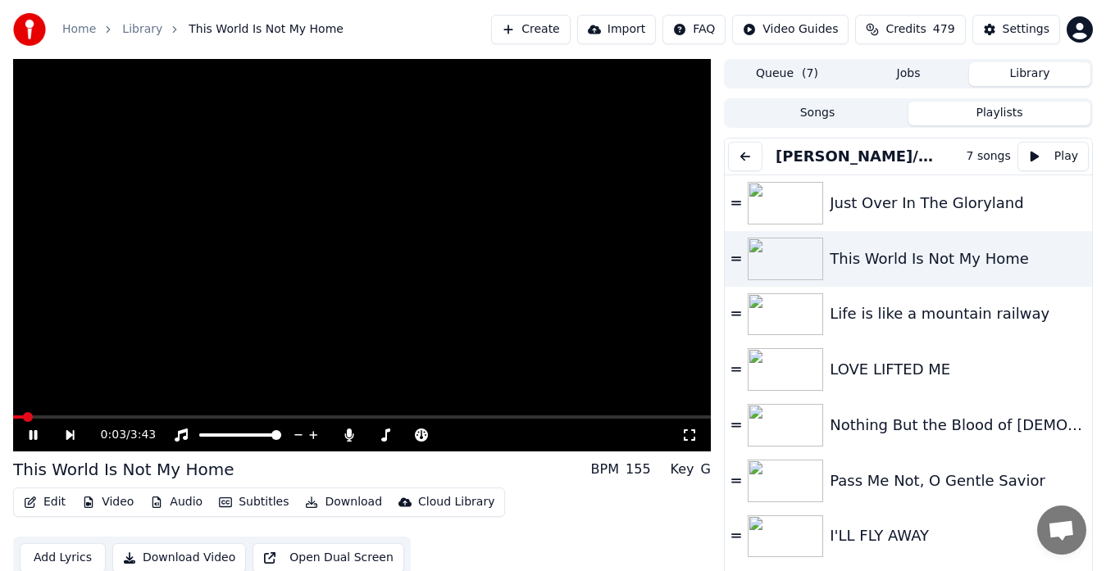
click at [592, 237] on video at bounding box center [362, 255] width 698 height 393
click at [793, 312] on img at bounding box center [785, 315] width 75 height 43
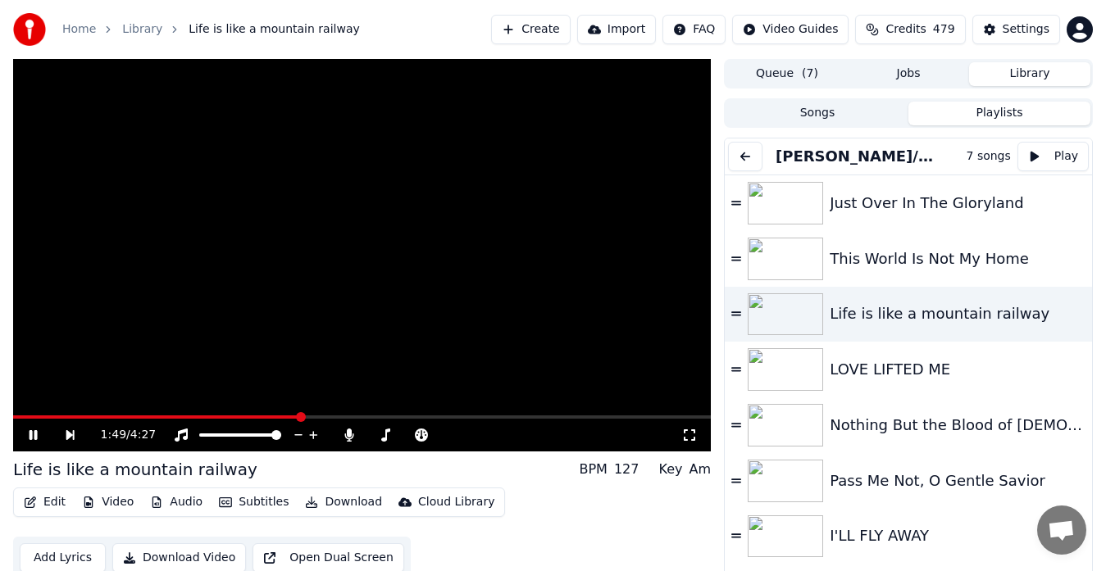
click at [516, 375] on video at bounding box center [362, 255] width 698 height 393
click at [774, 369] on img at bounding box center [785, 369] width 75 height 43
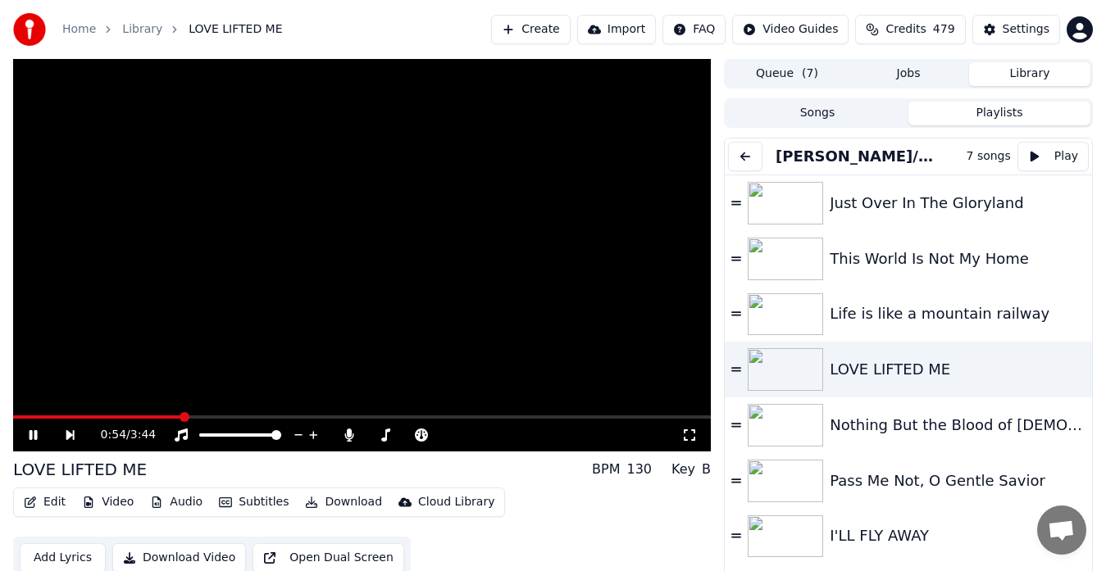
click at [576, 386] on video at bounding box center [362, 255] width 698 height 393
click at [776, 428] on img at bounding box center [785, 425] width 75 height 43
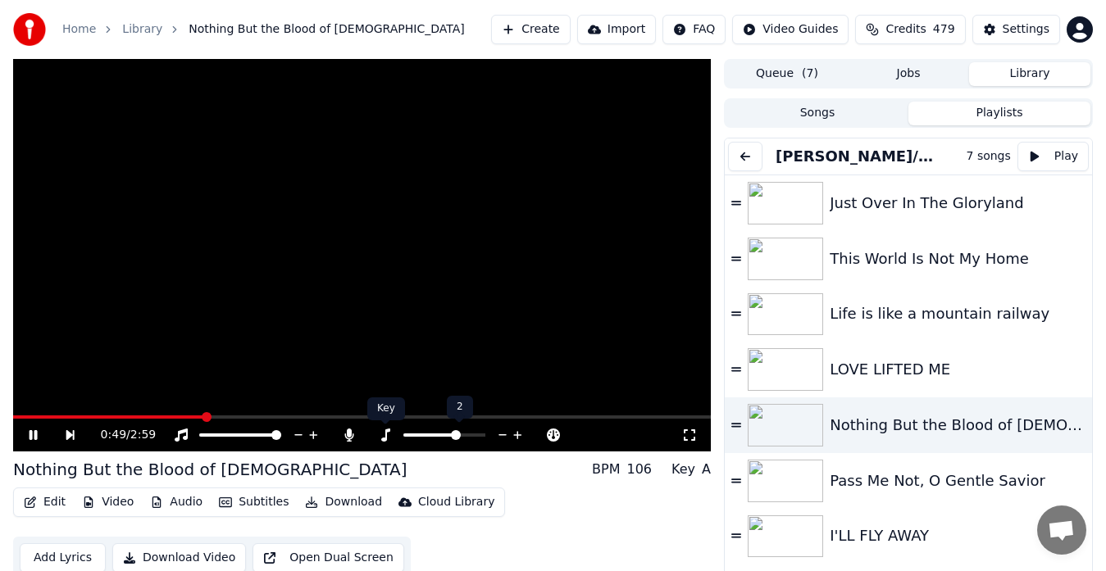
click at [386, 435] on icon at bounding box center [385, 435] width 9 height 13
click at [436, 358] on video at bounding box center [362, 255] width 698 height 393
click at [781, 483] on img at bounding box center [785, 481] width 75 height 43
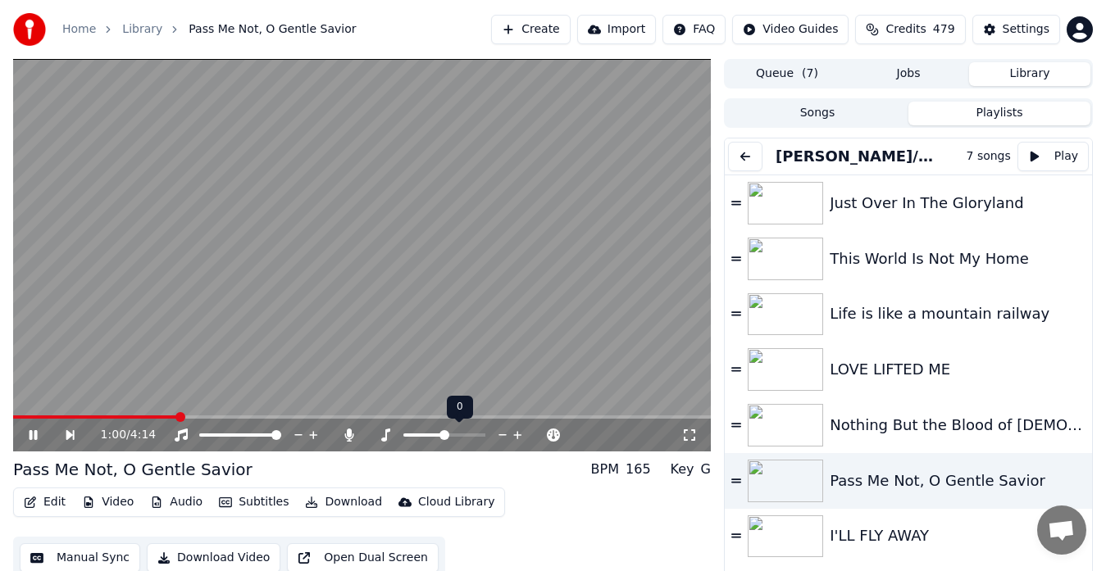
click at [517, 433] on icon at bounding box center [517, 435] width 8 height 8
click at [276, 352] on video at bounding box center [362, 255] width 698 height 393
click at [352, 435] on icon at bounding box center [349, 435] width 16 height 13
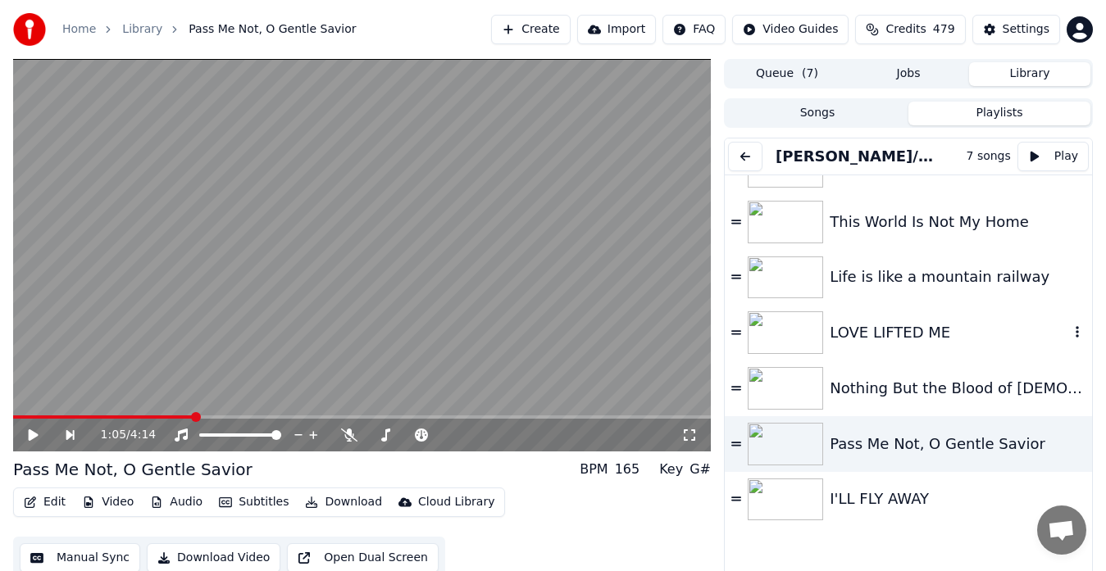
scroll to position [0, 0]
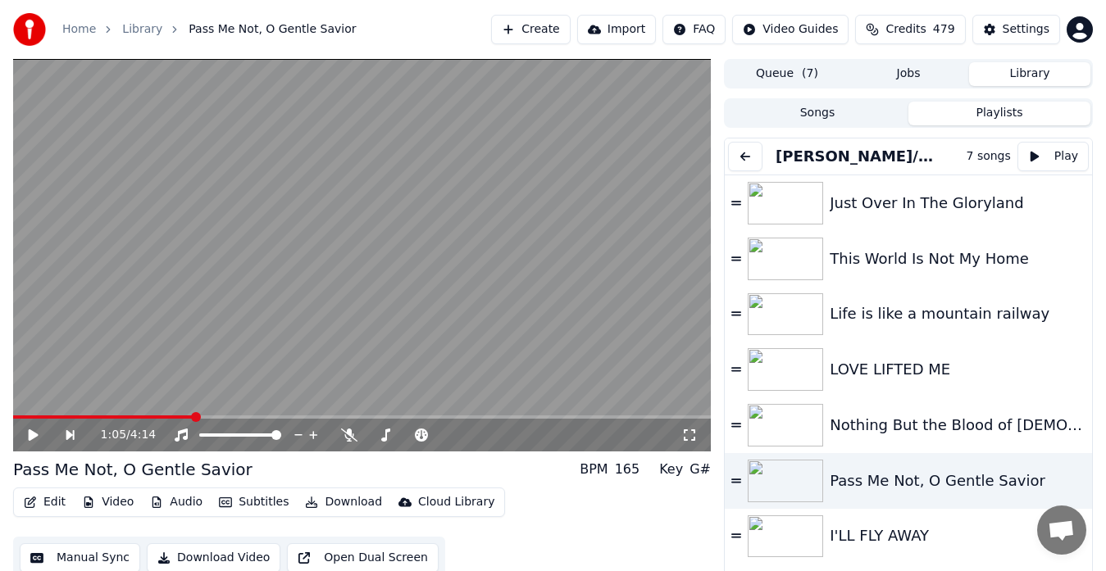
click at [71, 28] on link "Home" at bounding box center [79, 29] width 34 height 16
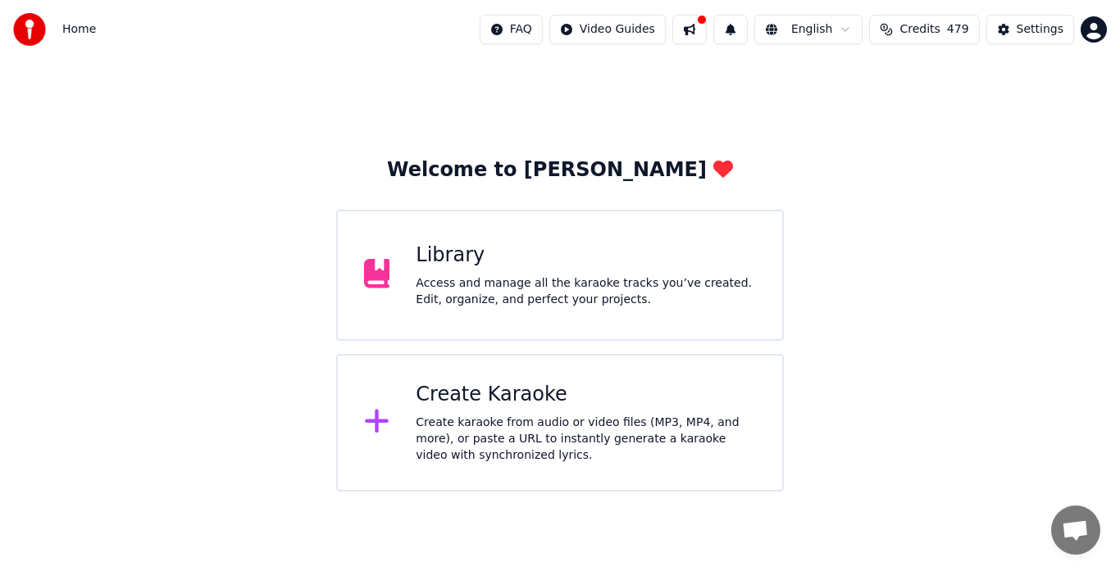
click at [552, 274] on div "Library Access and manage all the karaoke tracks you’ve created. Edit, organize…" at bounding box center [586, 276] width 340 height 66
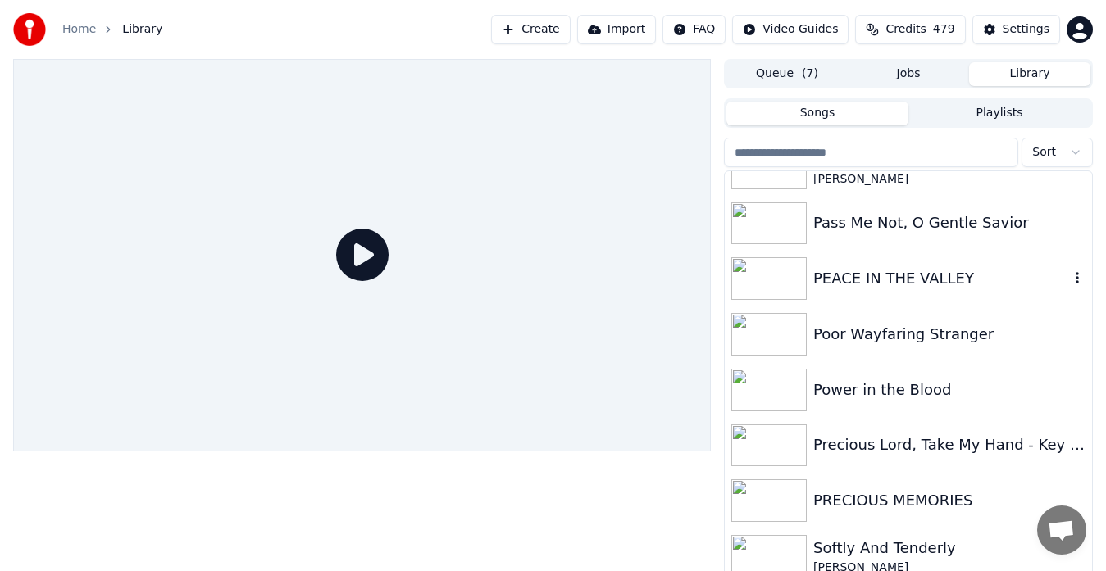
scroll to position [7889, 0]
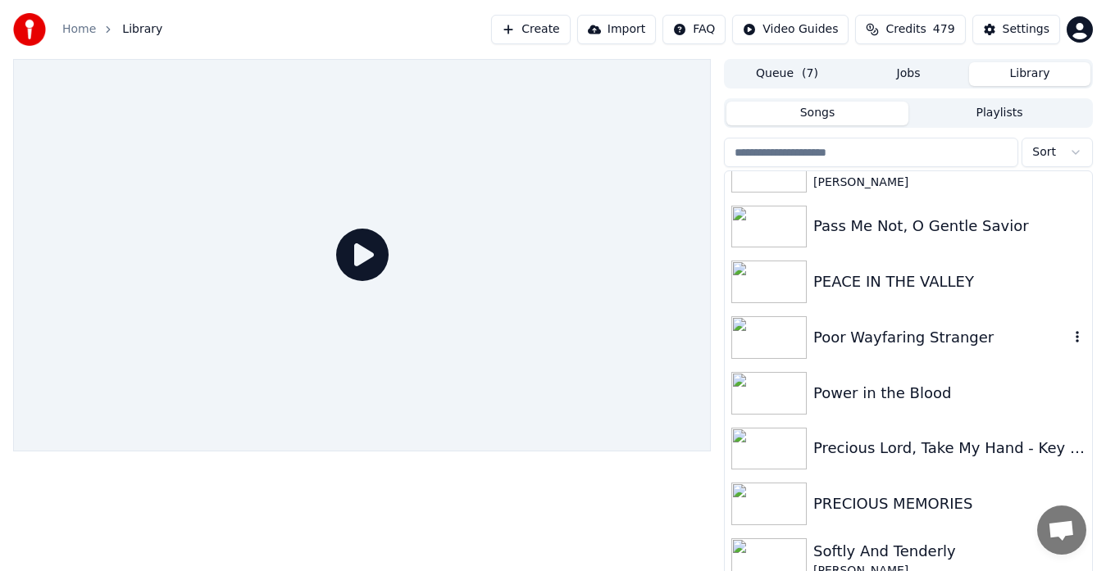
click at [792, 345] on img at bounding box center [768, 337] width 75 height 43
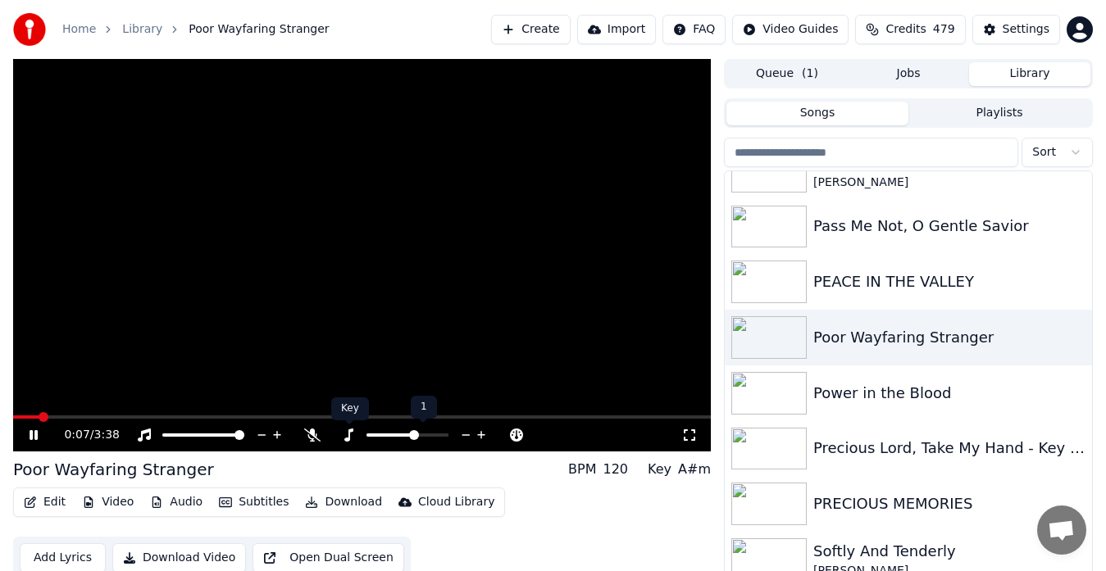
click at [346, 435] on icon at bounding box center [348, 435] width 16 height 13
click at [483, 434] on icon at bounding box center [482, 435] width 16 height 16
click at [481, 435] on icon at bounding box center [481, 435] width 8 height 8
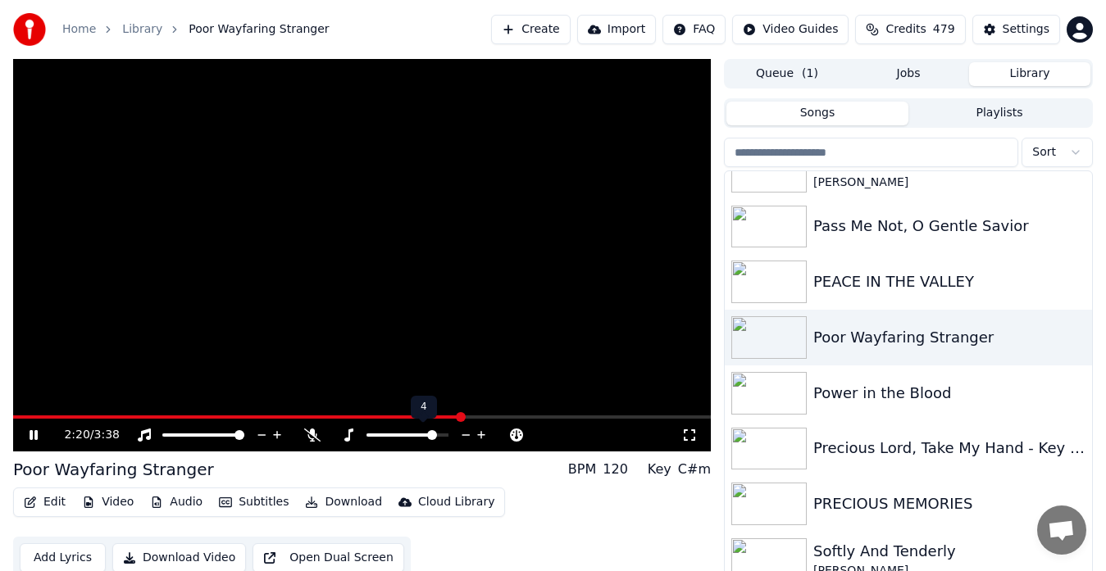
click at [481, 435] on icon at bounding box center [481, 435] width 8 height 8
click at [439, 320] on video at bounding box center [362, 255] width 698 height 393
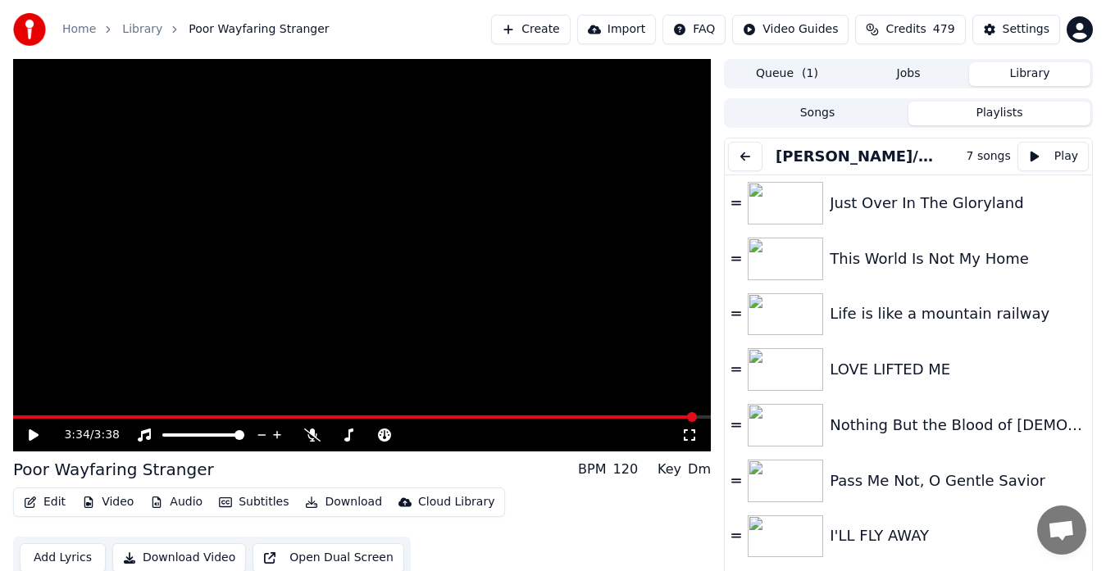
click at [979, 115] on button "Playlists" at bounding box center [999, 114] width 182 height 24
click at [903, 207] on div "Just Over In The Gloryland" at bounding box center [949, 203] width 239 height 23
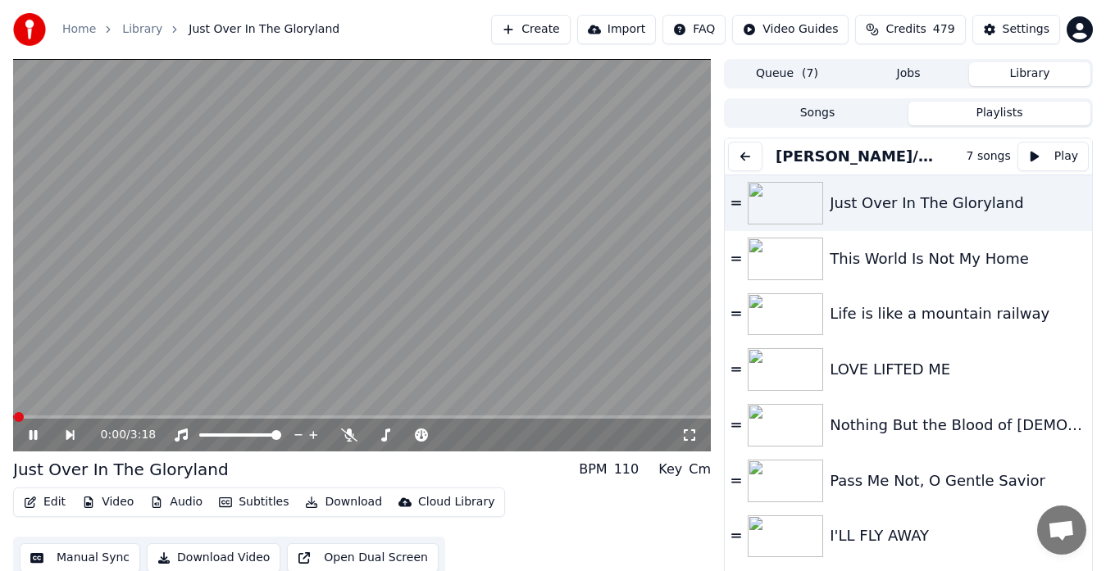
click at [564, 296] on video at bounding box center [362, 255] width 698 height 393
click at [385, 439] on icon at bounding box center [385, 435] width 9 height 13
click at [517, 435] on icon at bounding box center [517, 435] width 8 height 8
click at [688, 436] on icon at bounding box center [689, 435] width 16 height 13
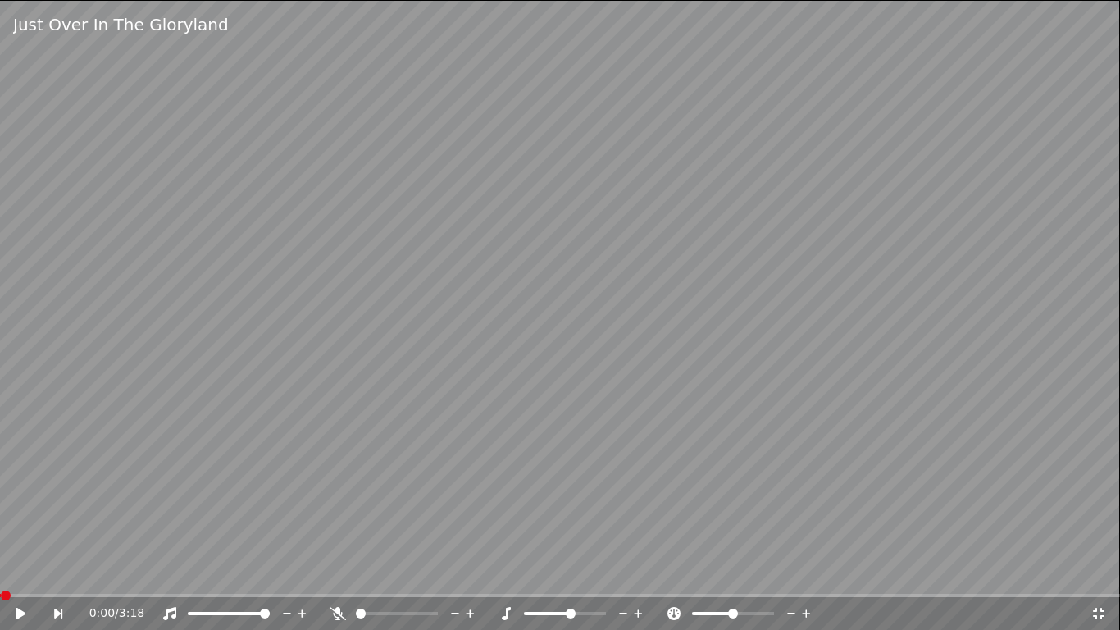
click at [688, 455] on video at bounding box center [560, 315] width 1120 height 630
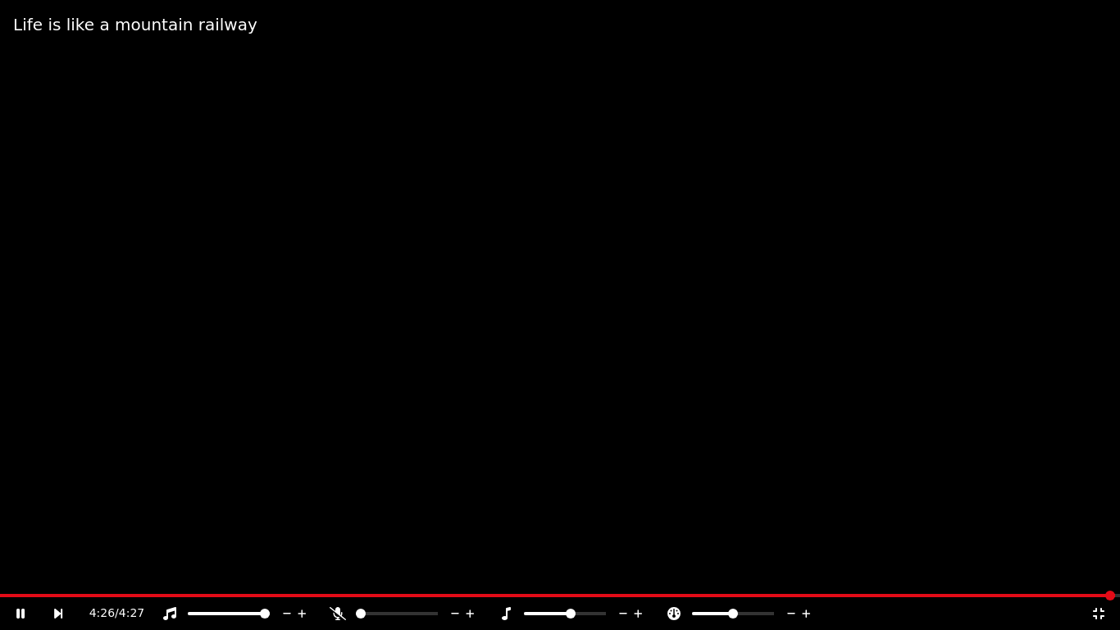
click at [1104, 571] on icon at bounding box center [1098, 613] width 16 height 13
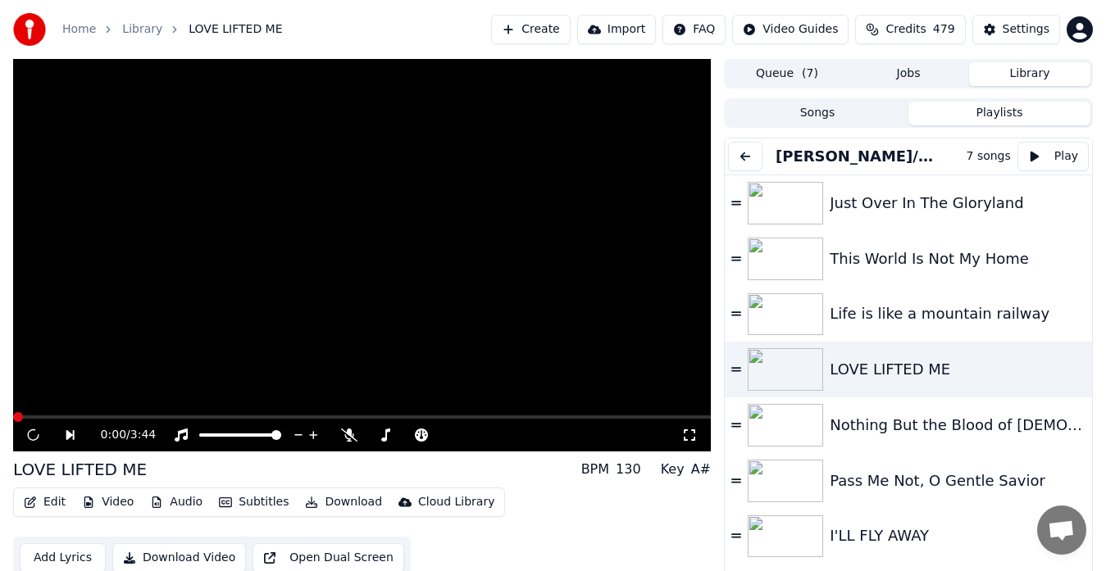
click at [617, 389] on video at bounding box center [362, 255] width 698 height 393
click at [519, 435] on icon at bounding box center [517, 435] width 8 height 8
click at [689, 435] on icon at bounding box center [689, 435] width 16 height 13
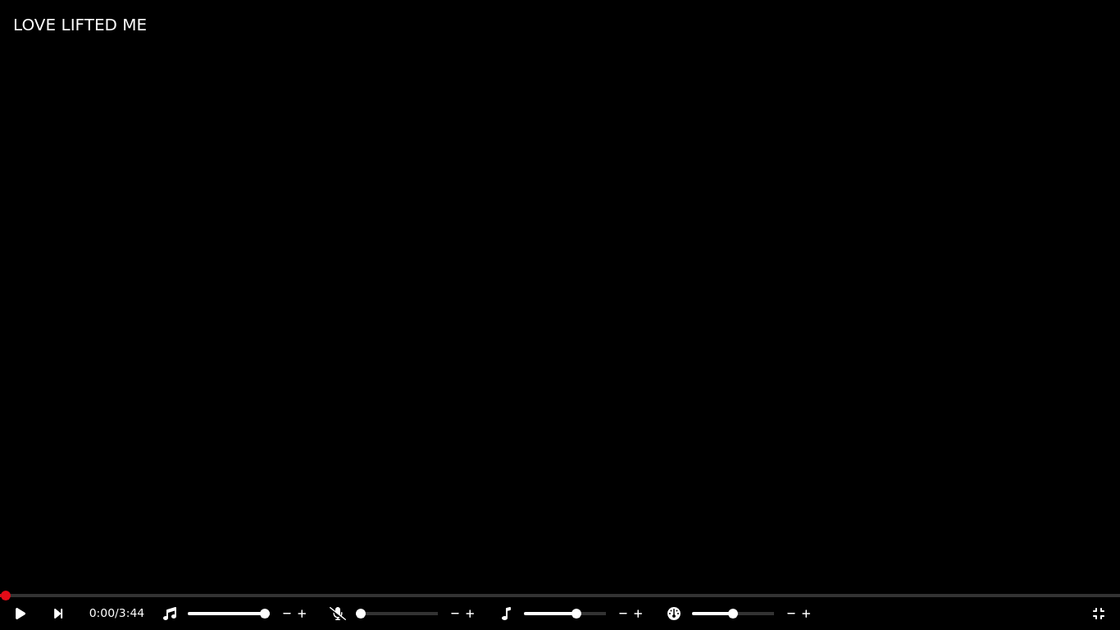
click at [567, 342] on video at bounding box center [560, 315] width 1120 height 630
click at [1002, 480] on video at bounding box center [560, 315] width 1120 height 630
click at [1102, 571] on icon at bounding box center [1098, 613] width 11 height 11
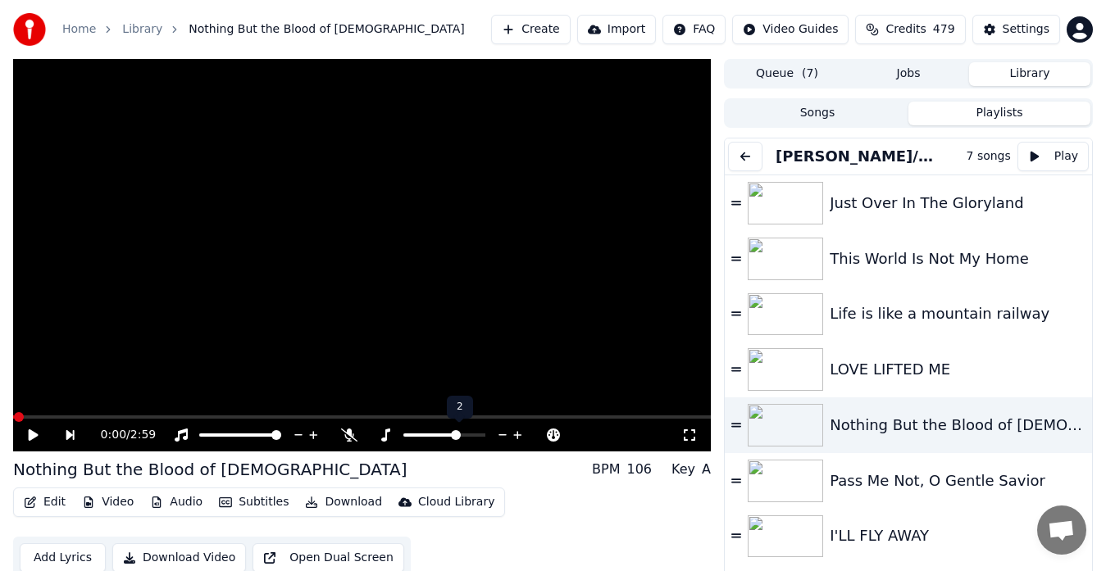
click at [388, 435] on icon at bounding box center [385, 435] width 16 height 13
click at [683, 430] on icon at bounding box center [689, 435] width 16 height 13
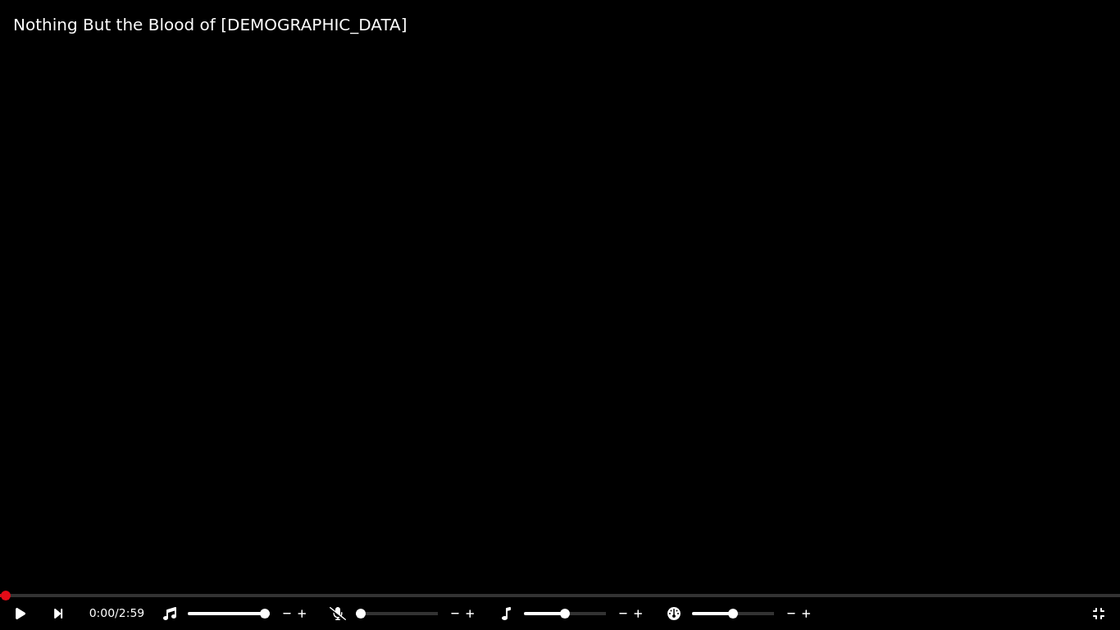
click at [458, 262] on video at bounding box center [560, 315] width 1120 height 630
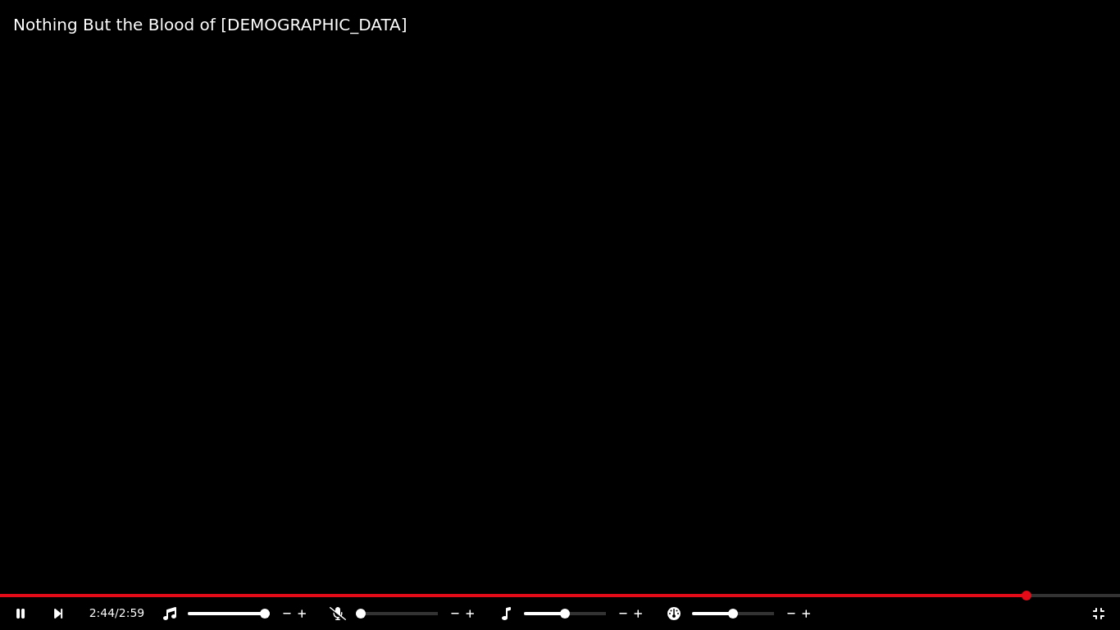
click at [862, 46] on div "Nothing But the Blood of [DEMOGRAPHIC_DATA]" at bounding box center [560, 24] width 1120 height 49
click at [958, 484] on video at bounding box center [560, 315] width 1120 height 630
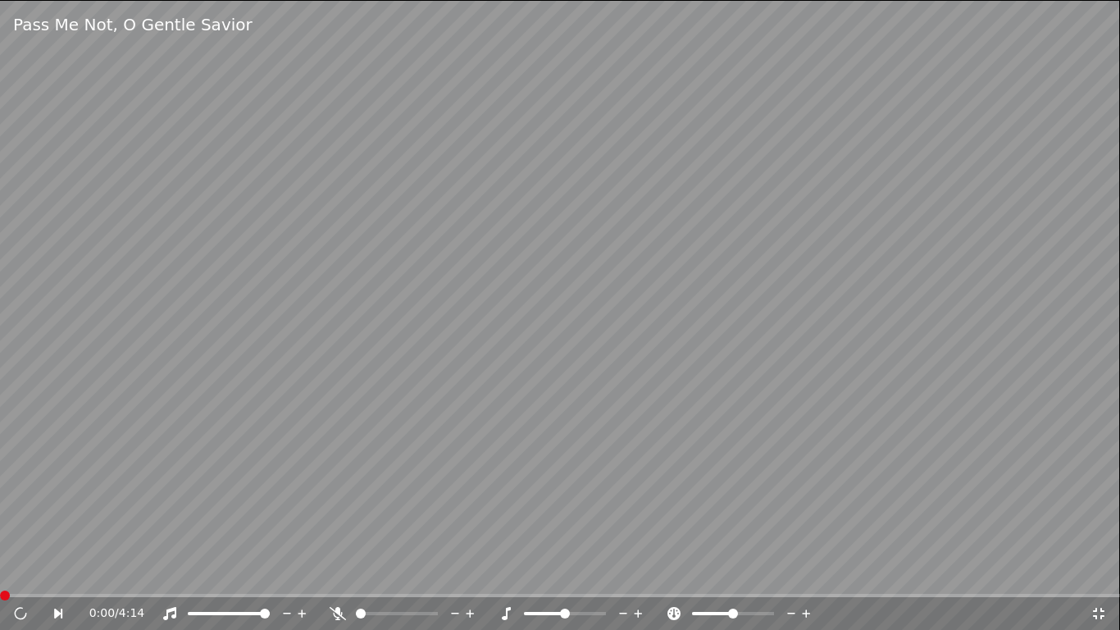
click at [936, 531] on video at bounding box center [560, 315] width 1120 height 630
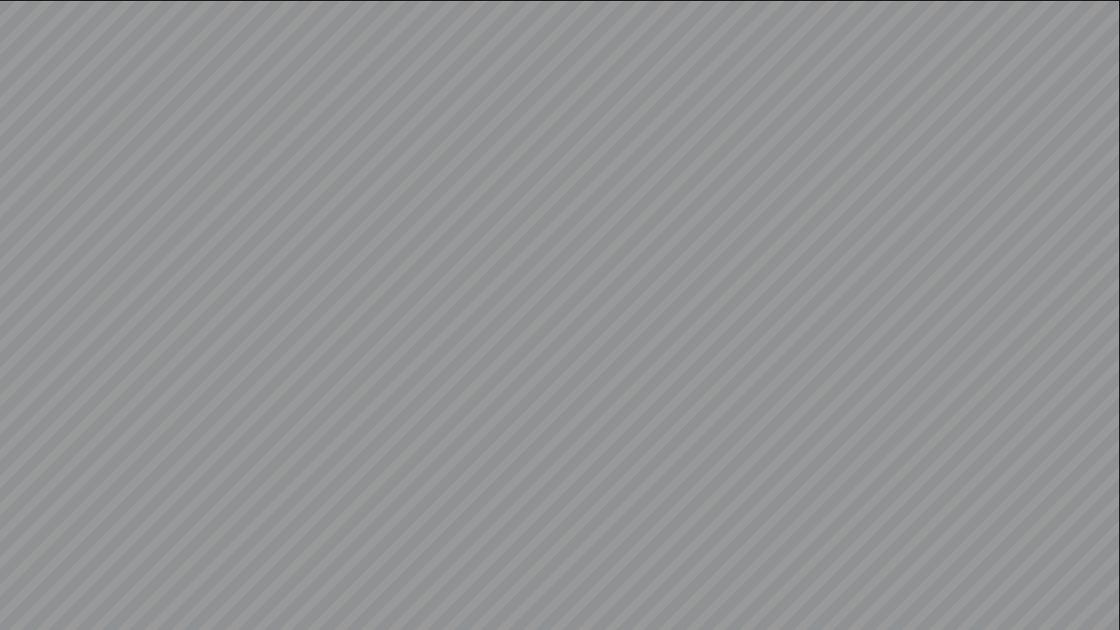
click at [936, 531] on video at bounding box center [560, 315] width 1120 height 630
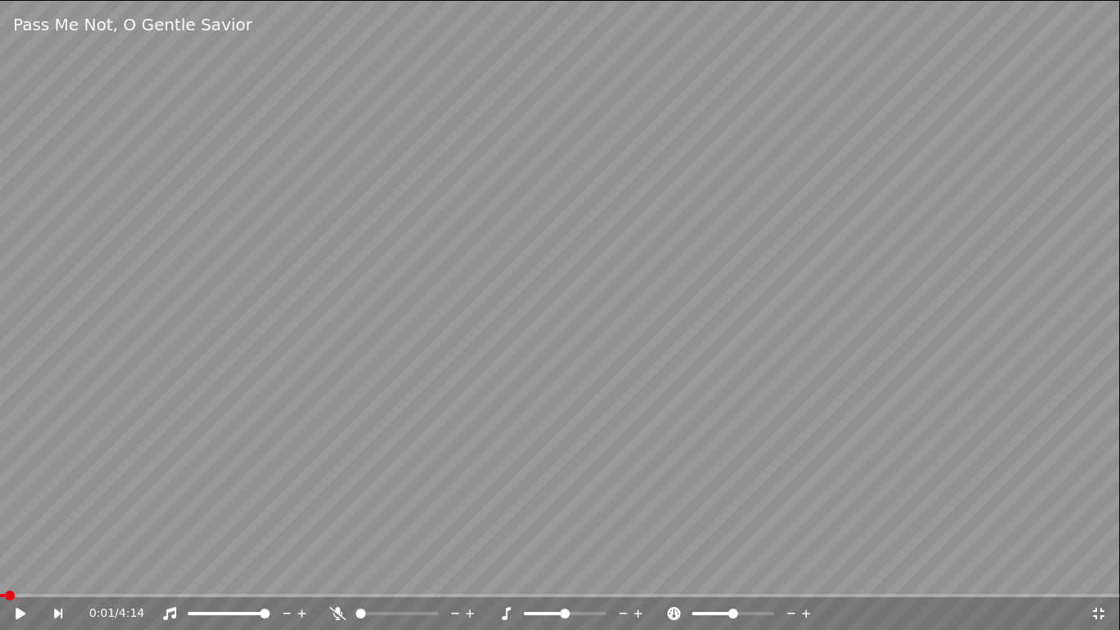
click at [1101, 571] on icon at bounding box center [1098, 613] width 16 height 13
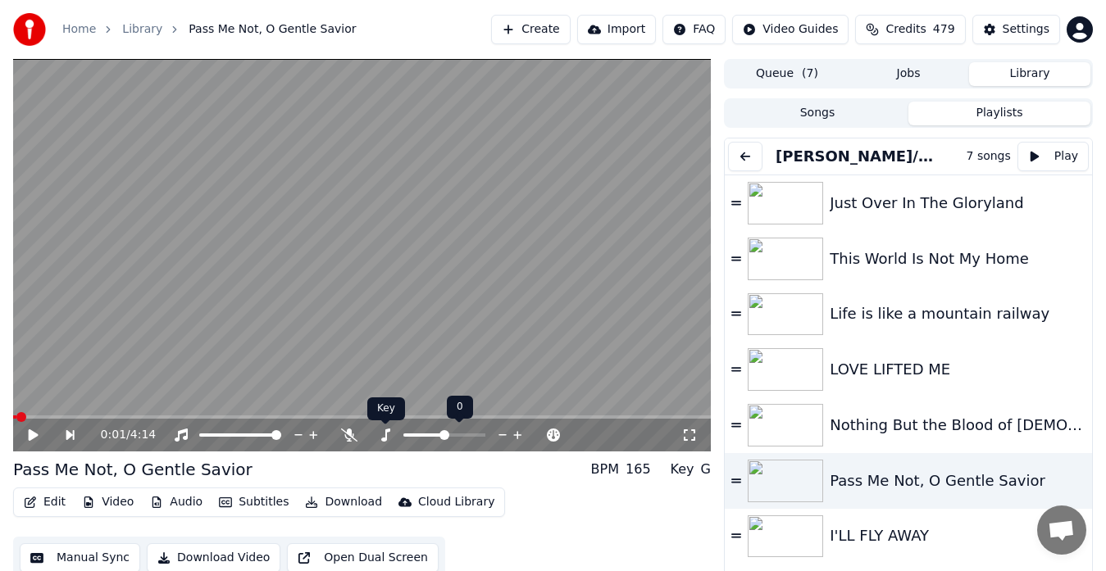
click at [388, 438] on icon at bounding box center [385, 435] width 16 height 13
click at [519, 436] on icon at bounding box center [518, 435] width 16 height 16
click at [13, 422] on span at bounding box center [18, 417] width 10 height 10
click at [690, 430] on icon at bounding box center [689, 435] width 16 height 13
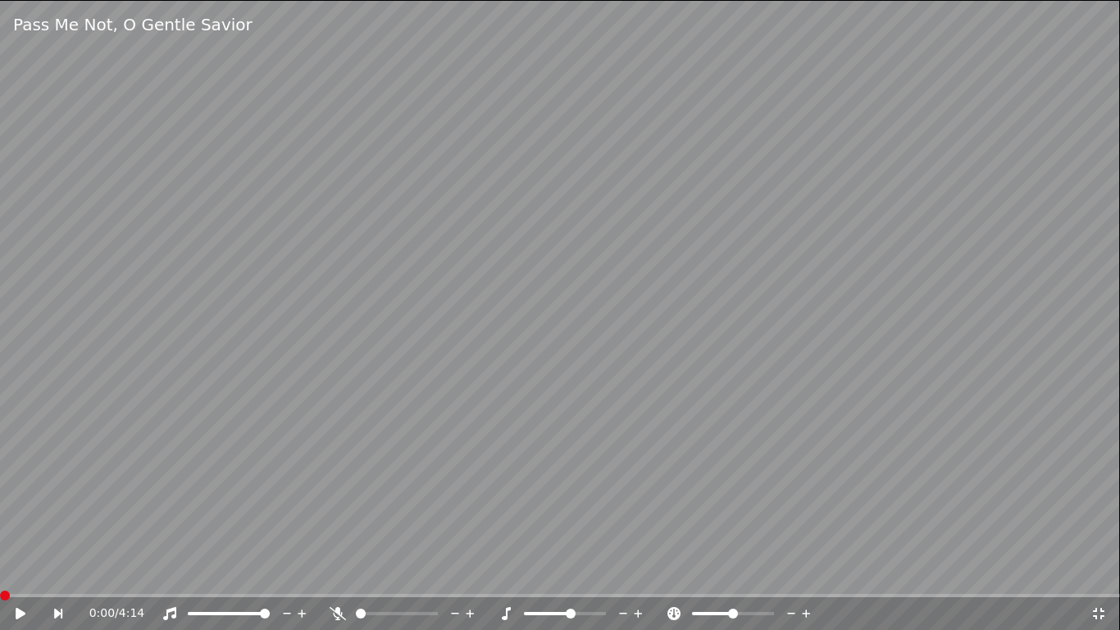
click at [690, 449] on video at bounding box center [560, 315] width 1120 height 630
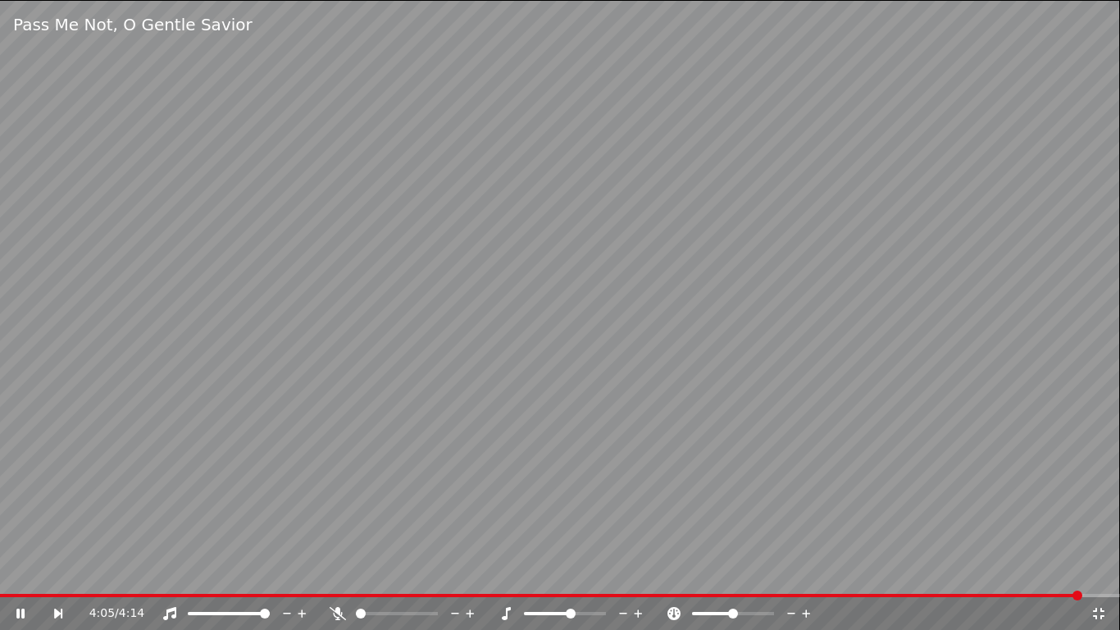
click at [1099, 571] on icon at bounding box center [1098, 613] width 16 height 13
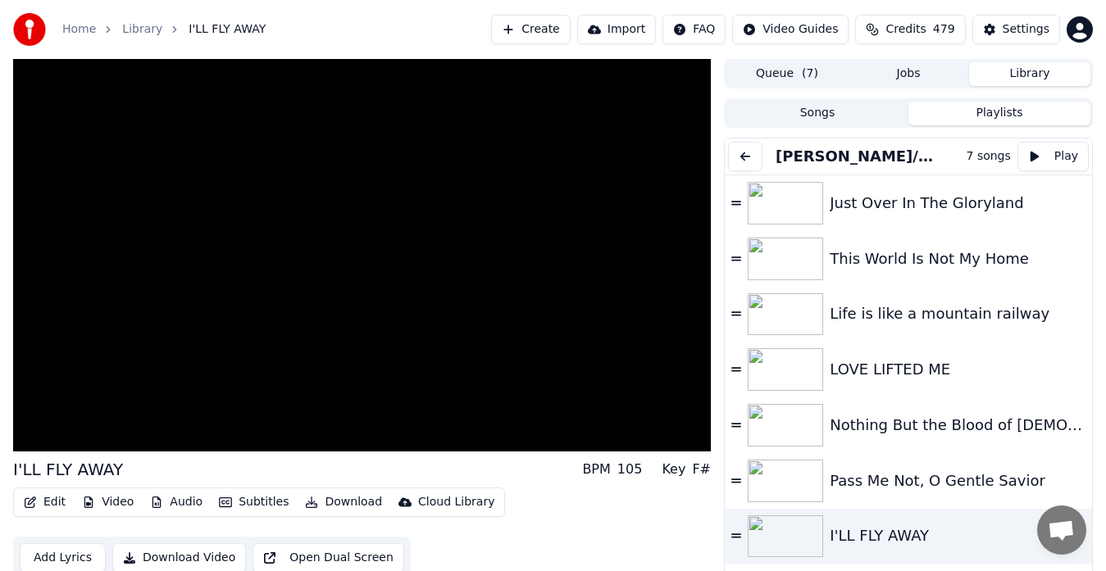
click at [564, 348] on video at bounding box center [362, 255] width 698 height 393
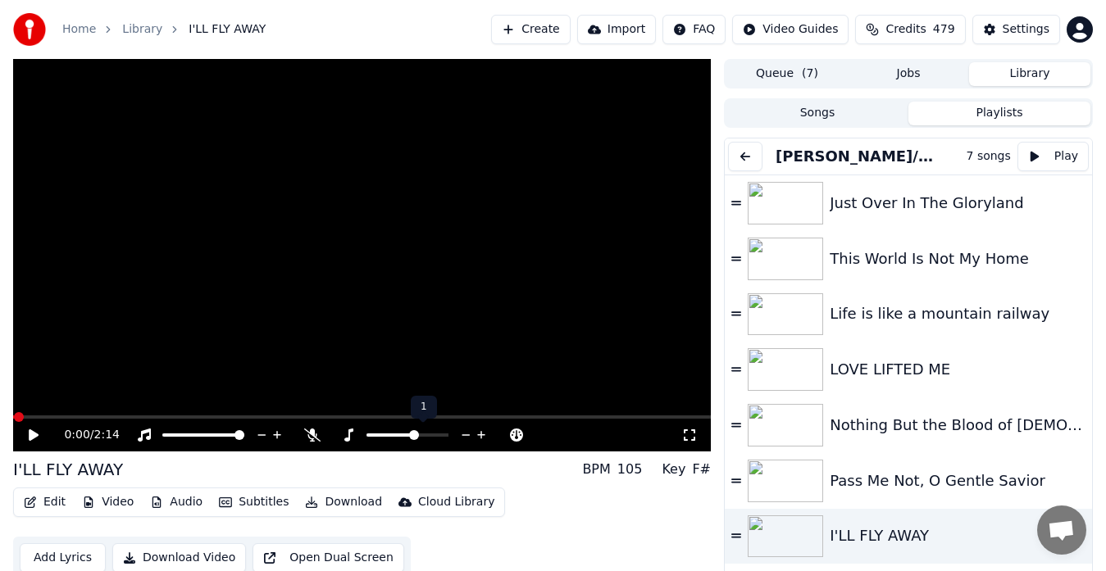
click at [484, 435] on icon at bounding box center [481, 435] width 8 height 8
click at [690, 436] on icon at bounding box center [689, 435] width 16 height 13
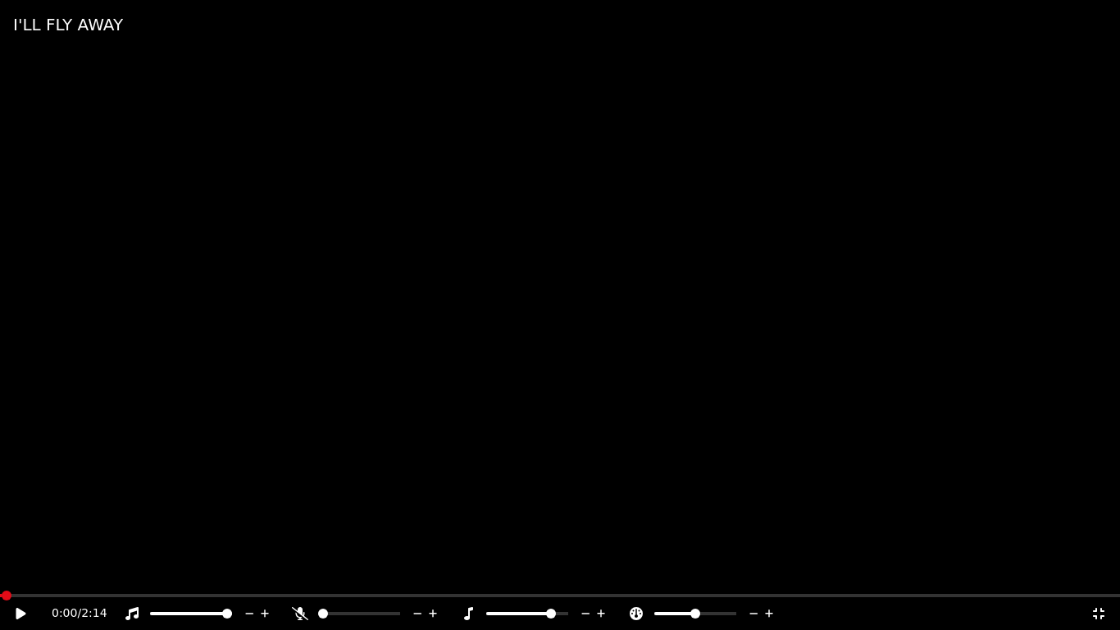
click at [1101, 571] on icon at bounding box center [1098, 613] width 11 height 11
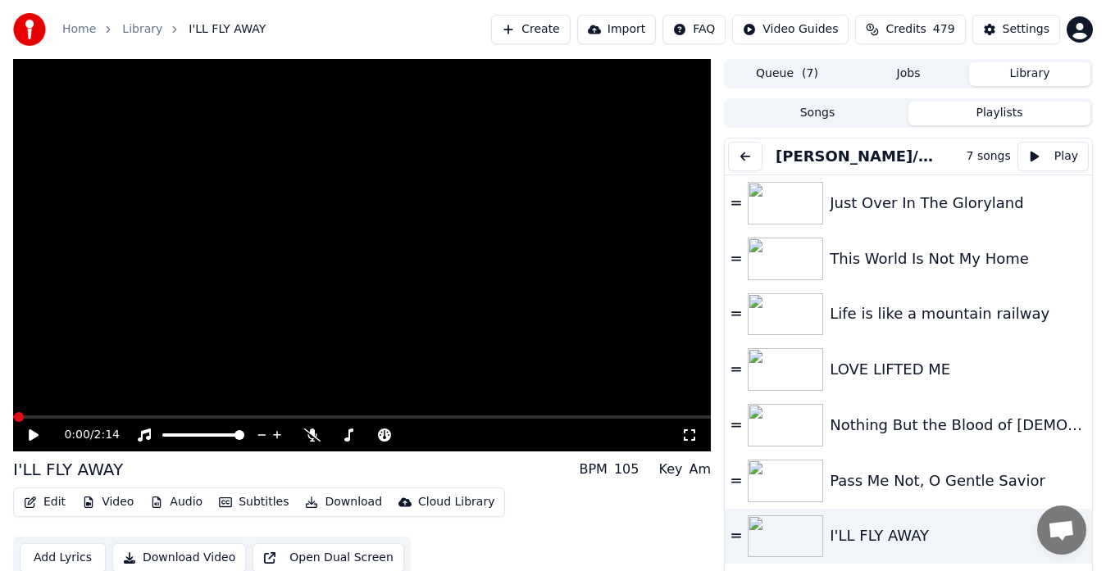
click at [691, 438] on icon at bounding box center [689, 435] width 16 height 13
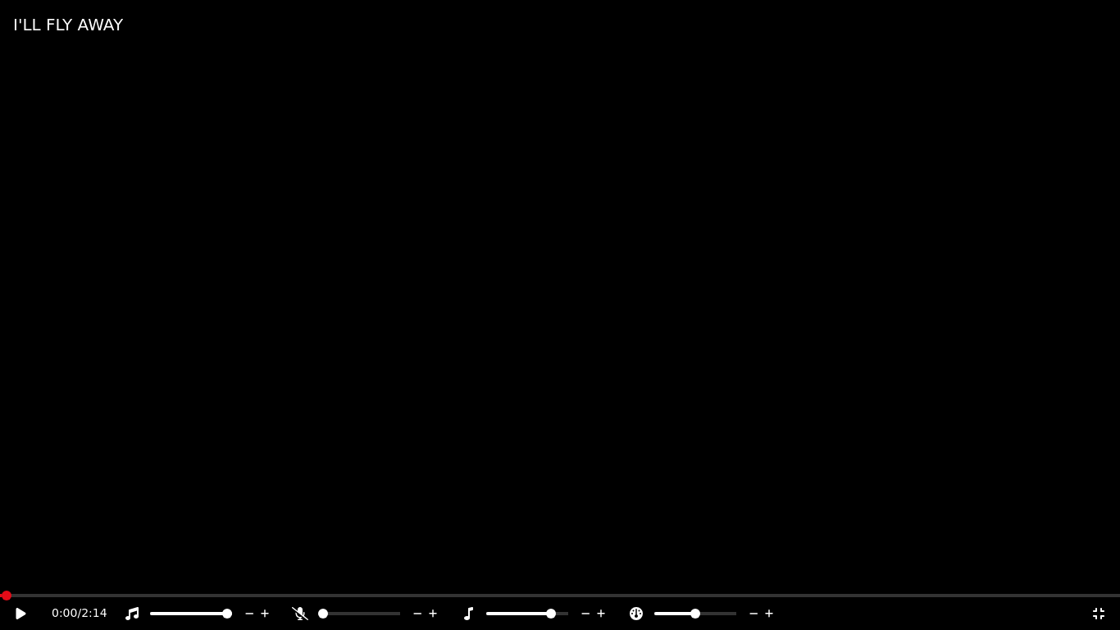
click at [691, 457] on video at bounding box center [560, 315] width 1120 height 630
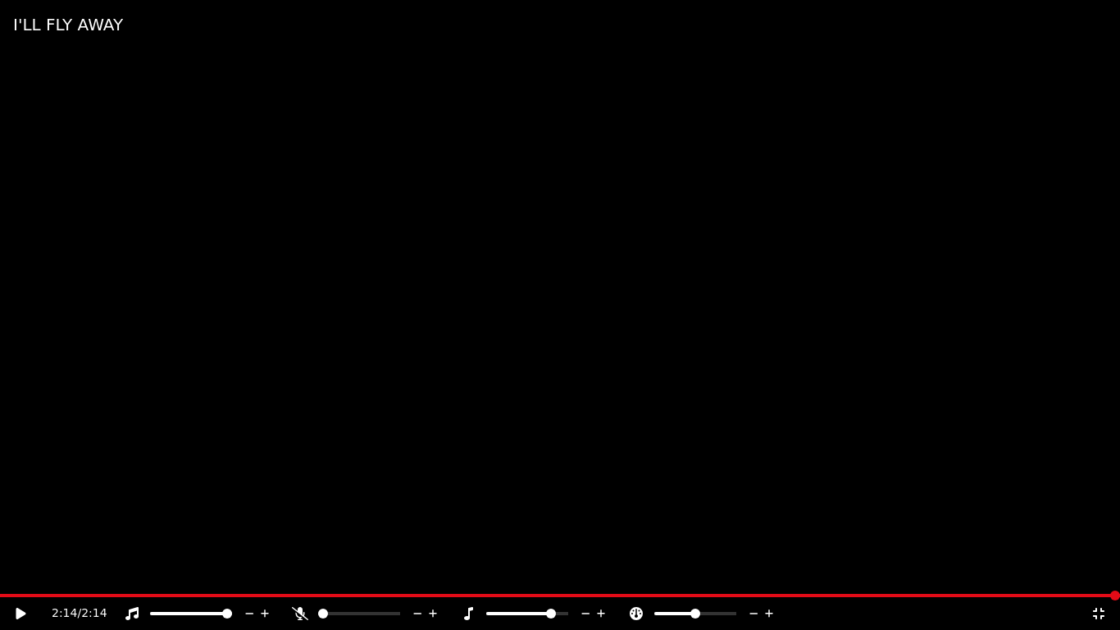
click at [1098, 571] on icon at bounding box center [1098, 613] width 16 height 13
